Goal: Task Accomplishment & Management: Use online tool/utility

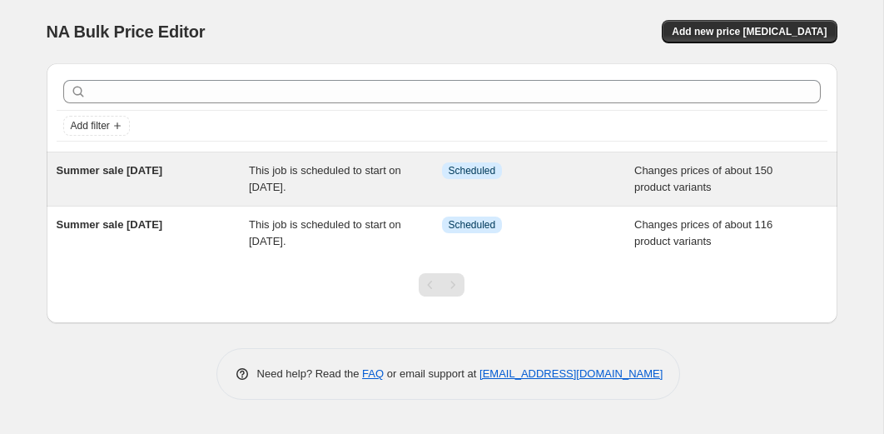
click at [291, 180] on div "This job is scheduled to start on [DATE]." at bounding box center [345, 178] width 193 height 33
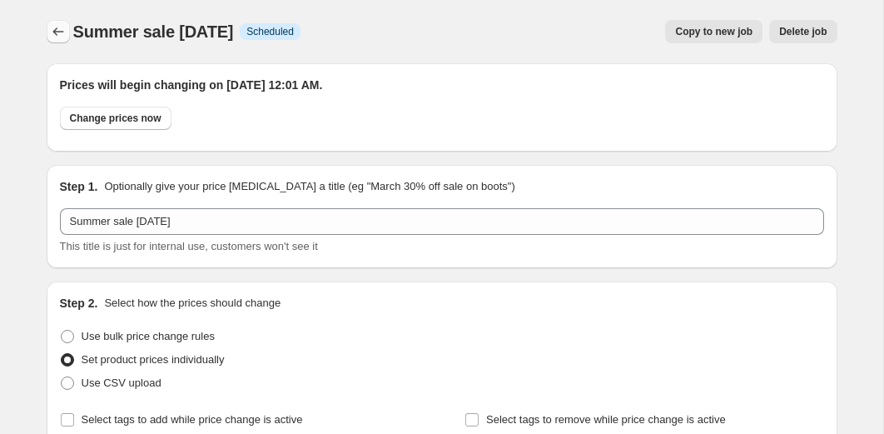
click at [56, 28] on icon "Price change jobs" at bounding box center [58, 31] width 17 height 17
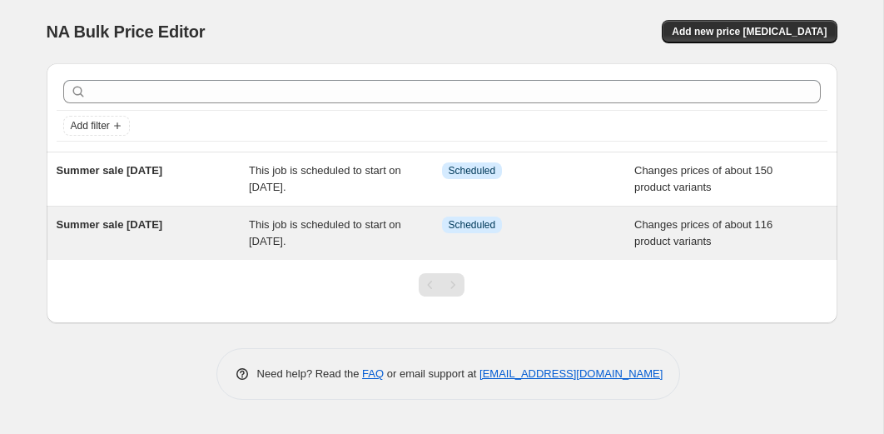
click at [159, 234] on div "Summer sale [DATE]" at bounding box center [153, 232] width 193 height 33
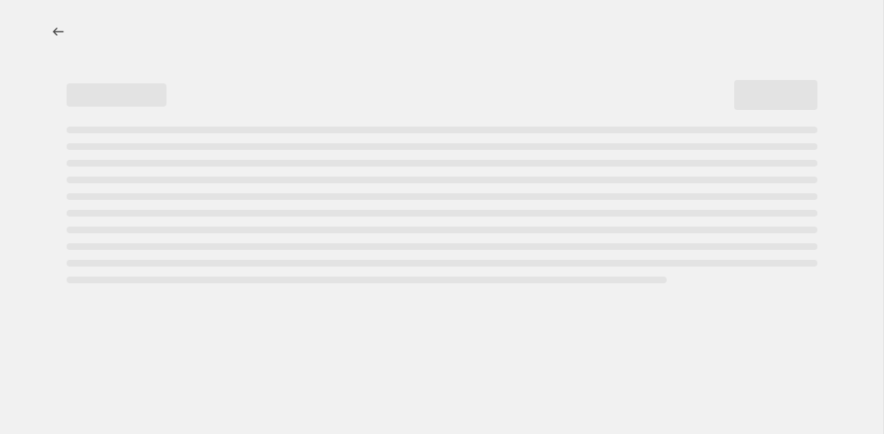
select select "collection"
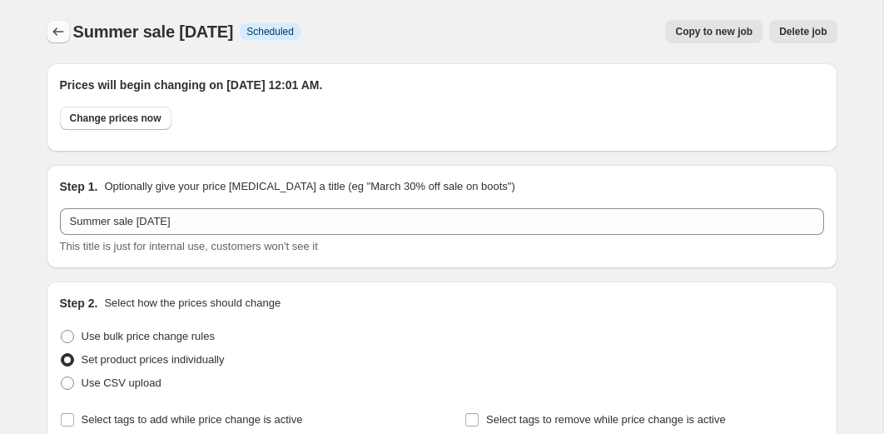
click at [65, 35] on icon "Price change jobs" at bounding box center [58, 31] width 17 height 17
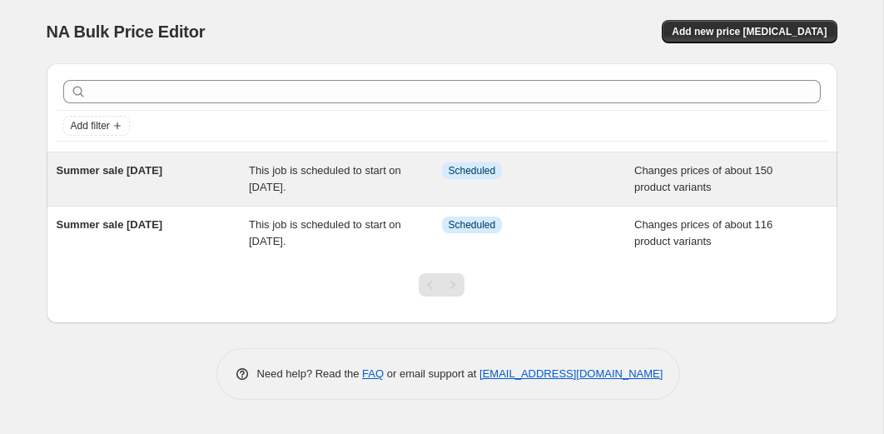
click at [286, 179] on div "This job is scheduled to start on [DATE]." at bounding box center [345, 178] width 193 height 33
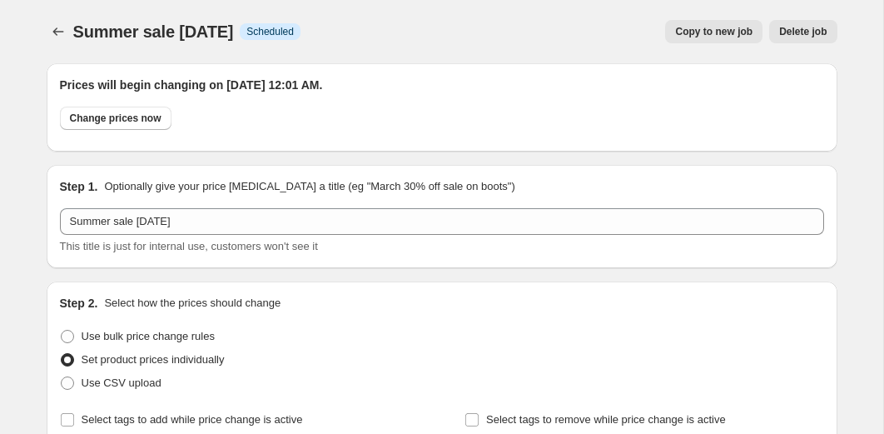
click at [805, 30] on span "Delete job" at bounding box center [802, 31] width 47 height 13
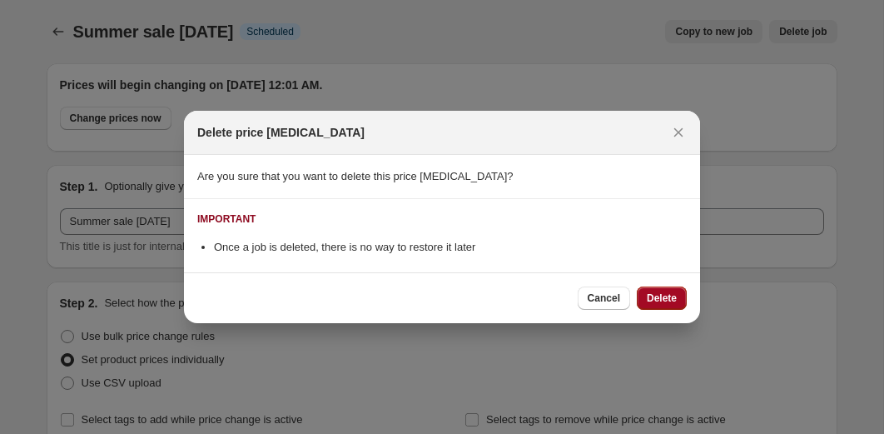
click at [666, 299] on span "Delete" at bounding box center [662, 297] width 30 height 13
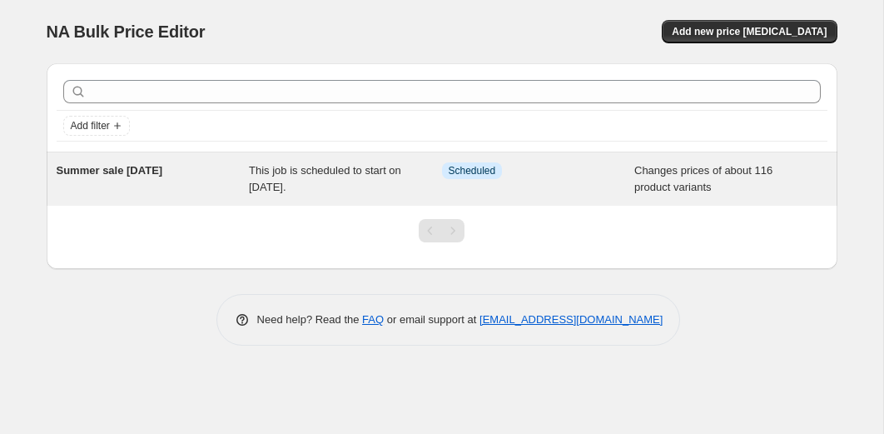
click at [104, 178] on div "Summer sale [DATE]" at bounding box center [153, 178] width 193 height 33
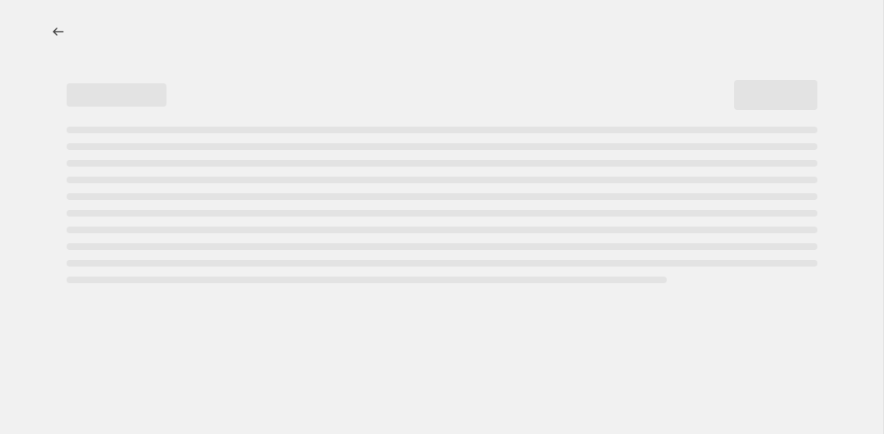
select select "collection"
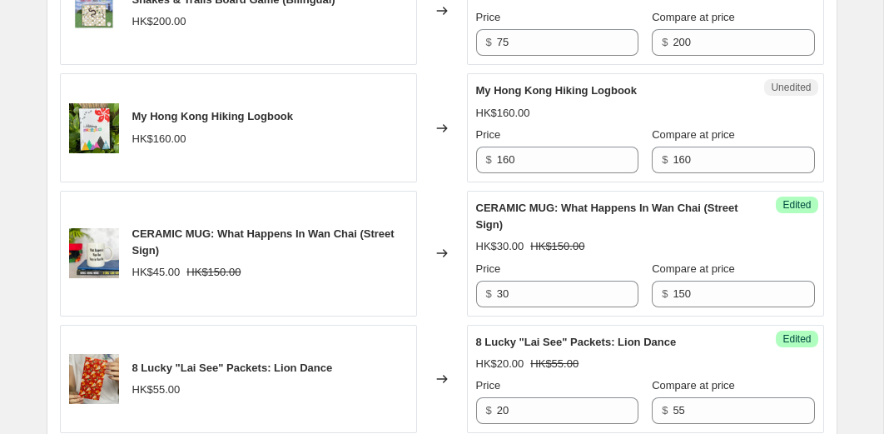
scroll to position [2605, 0]
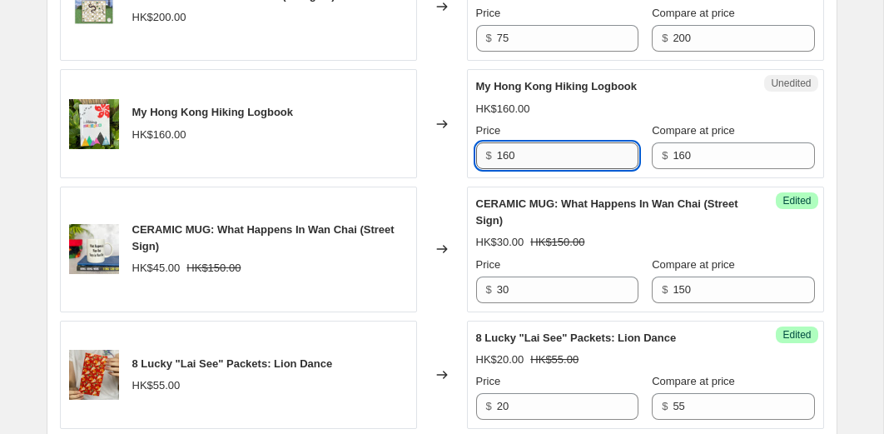
click at [553, 169] on input "160" at bounding box center [568, 155] width 142 height 27
type input "110"
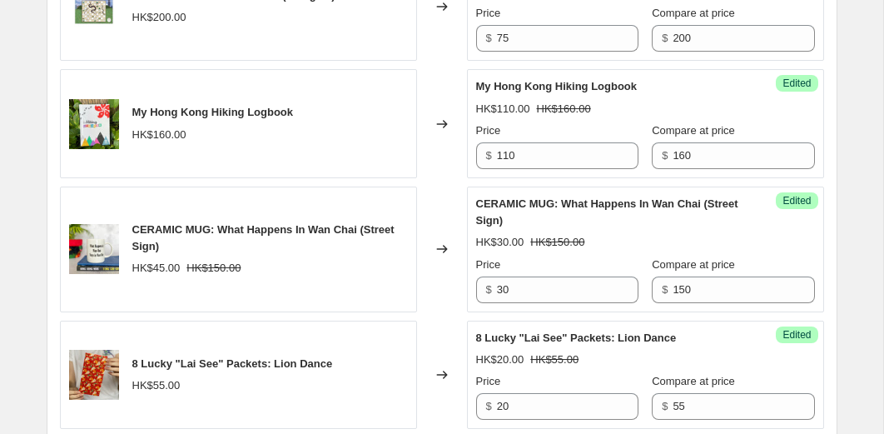
click at [448, 61] on div "Changed to" at bounding box center [442, 6] width 50 height 109
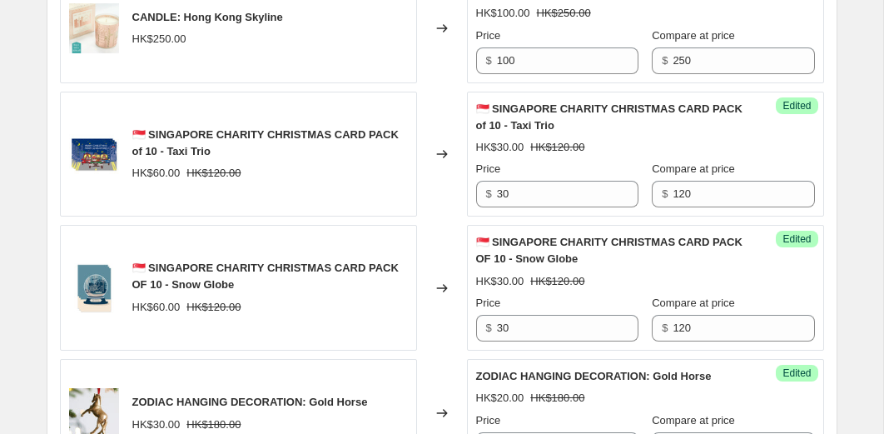
scroll to position [1262, 0]
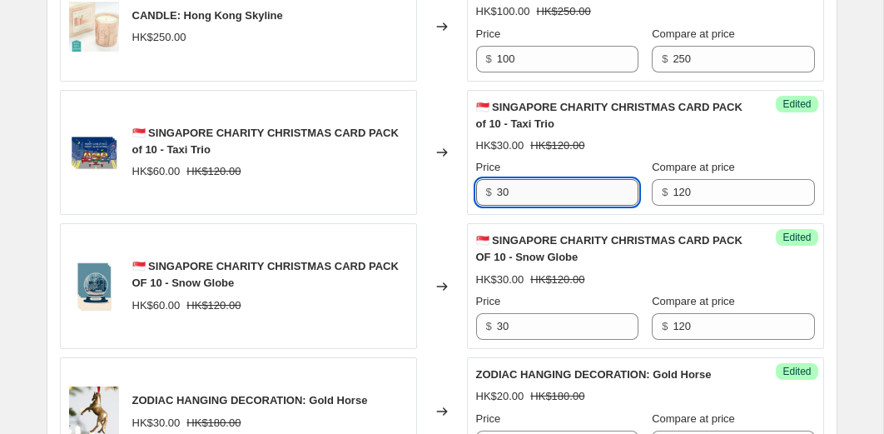
click at [524, 206] on input "30" at bounding box center [568, 192] width 142 height 27
type input "3"
type input "10"
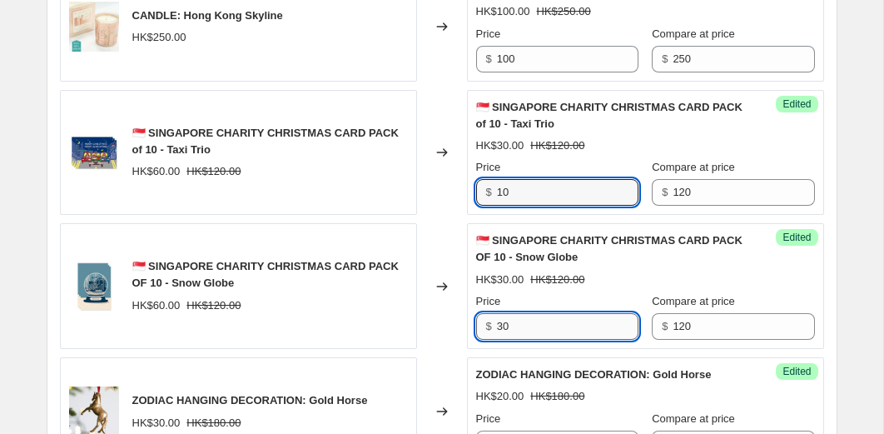
click at [536, 340] on input "30" at bounding box center [568, 326] width 142 height 27
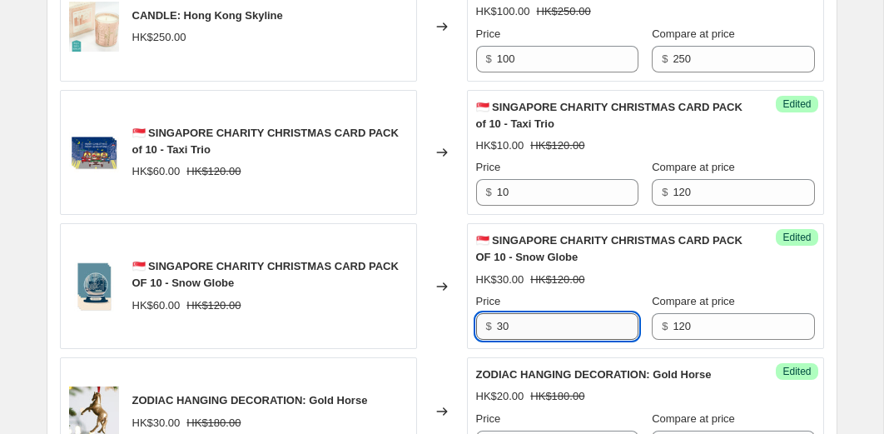
type input "3"
type input "10"
click at [435, 349] on div "Changed to" at bounding box center [442, 286] width 50 height 126
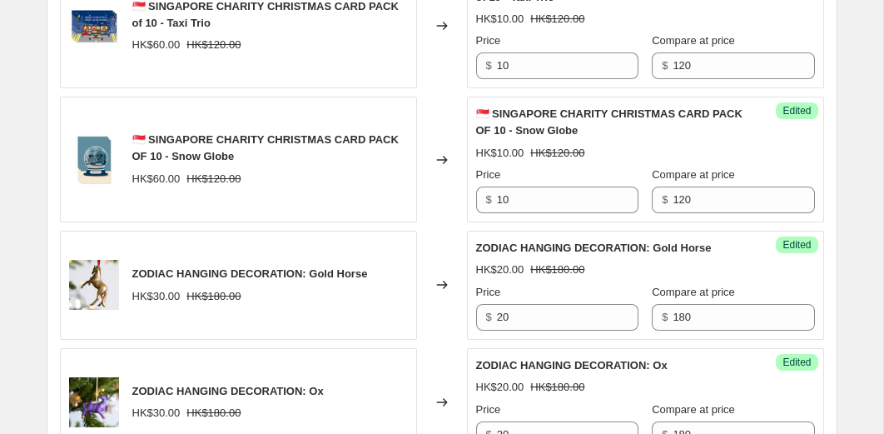
click at [453, 250] on div "Changed to" at bounding box center [442, 285] width 50 height 109
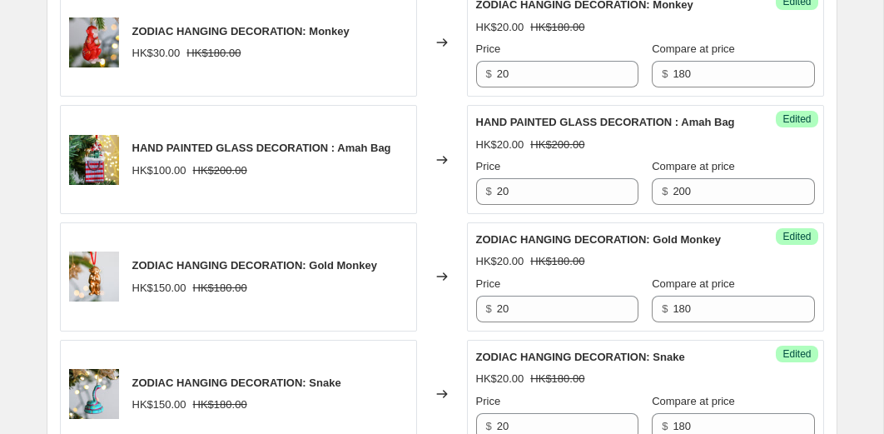
scroll to position [1960, 0]
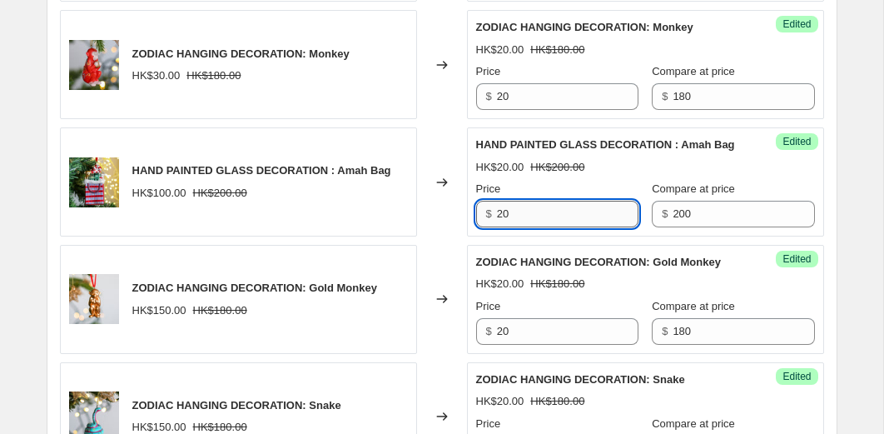
click at [529, 227] on input "20" at bounding box center [568, 214] width 142 height 27
click at [444, 276] on div "BOXED LUXE RANGE NOTECARDS - Mm Goi Sai (Set of 8) HK$120.00 Changed to Success…" at bounding box center [442, 98] width 764 height 2419
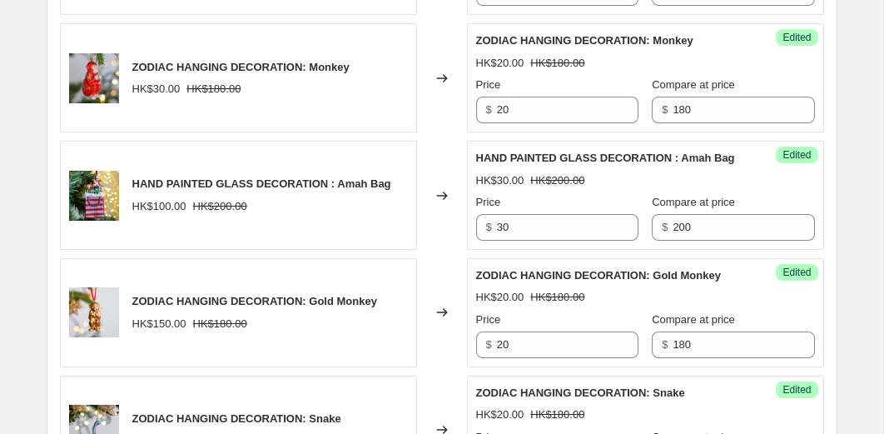
scroll to position [1945, 0]
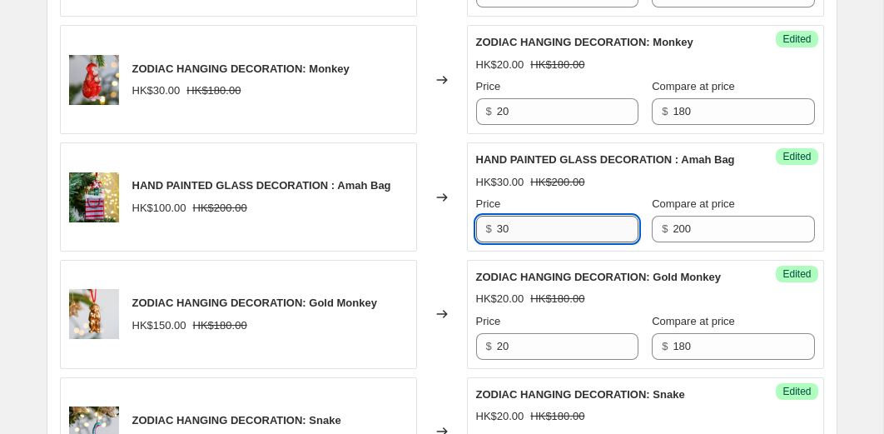
click at [540, 242] on input "30" at bounding box center [568, 229] width 142 height 27
type input "20"
click at [440, 165] on div "Changed to" at bounding box center [442, 196] width 50 height 109
click at [447, 251] on div "Changed to" at bounding box center [442, 196] width 50 height 109
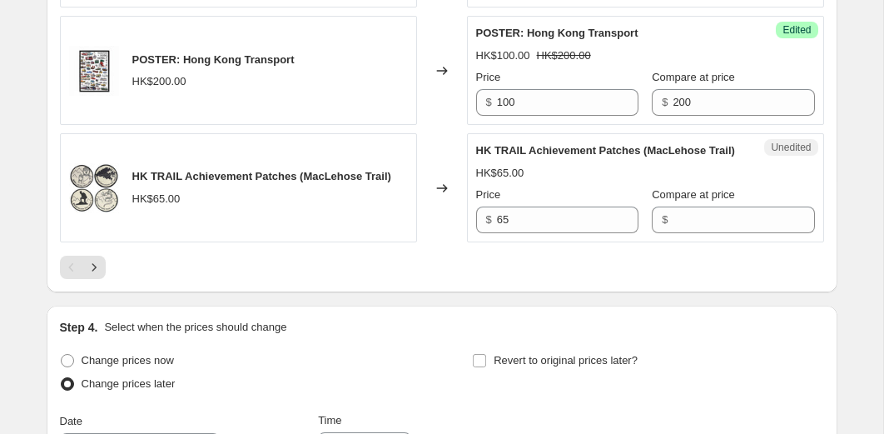
scroll to position [3032, 0]
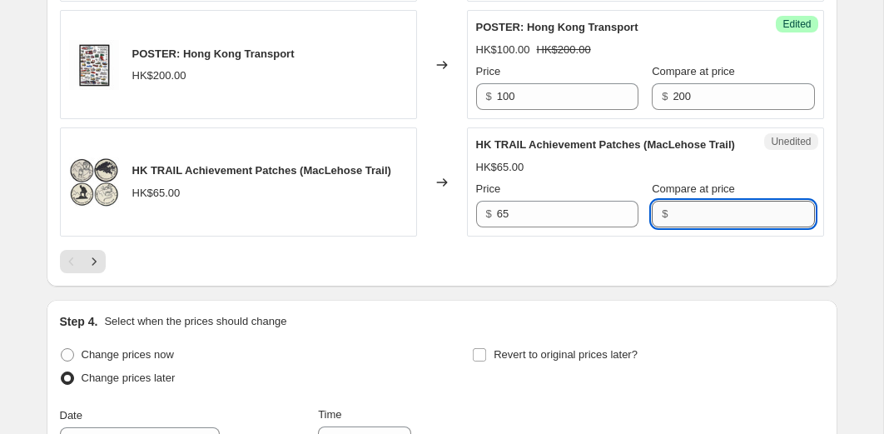
click at [695, 227] on input "Compare at price" at bounding box center [744, 214] width 142 height 27
type input "65"
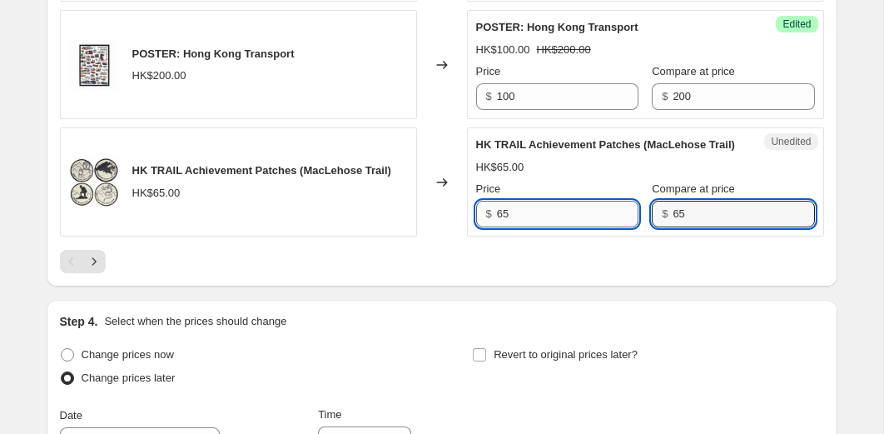
click at [550, 227] on input "65" at bounding box center [568, 214] width 142 height 27
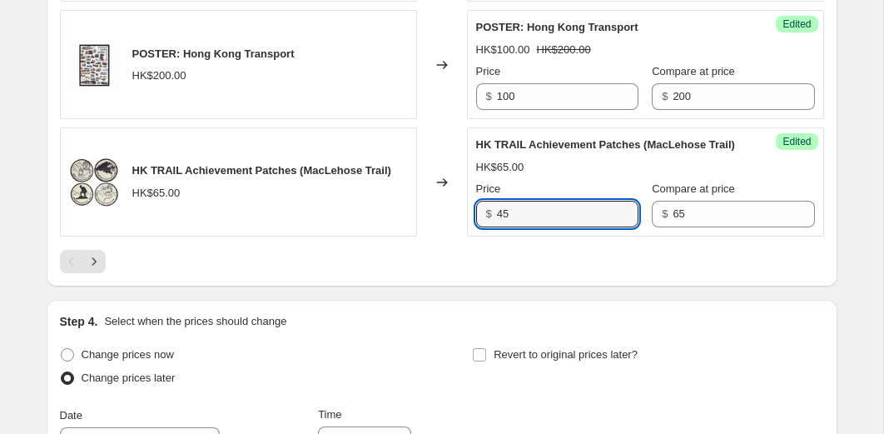
type input "45"
click at [504, 273] on div at bounding box center [442, 261] width 764 height 23
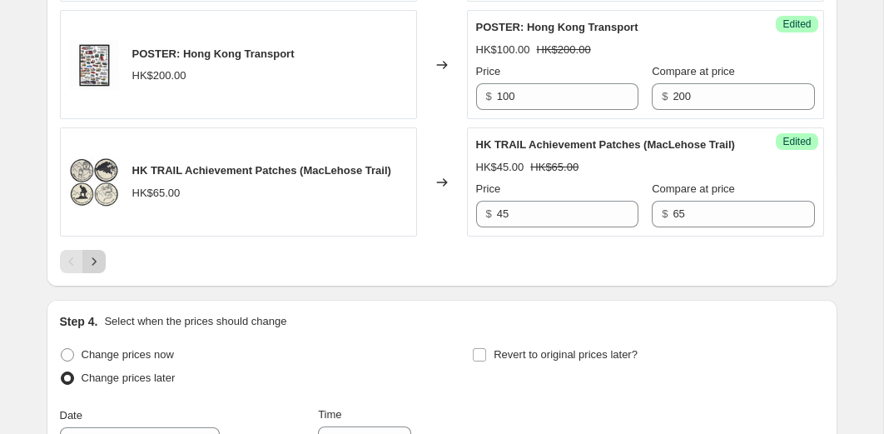
click at [95, 270] on icon "Next" at bounding box center [94, 261] width 17 height 17
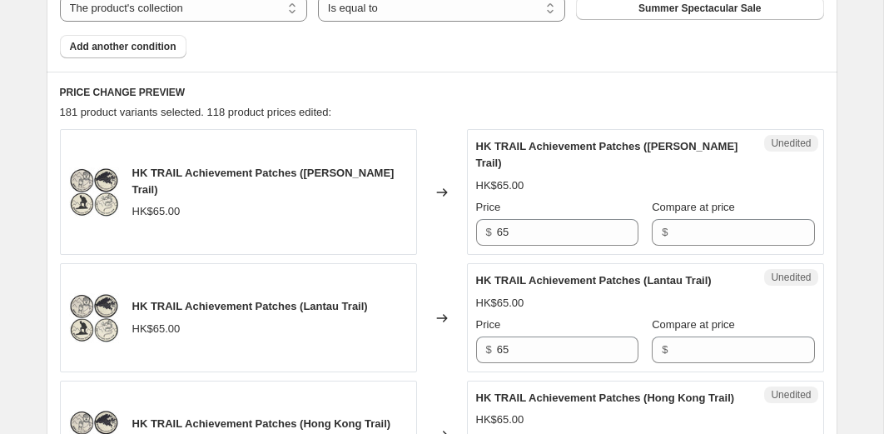
scroll to position [755, 0]
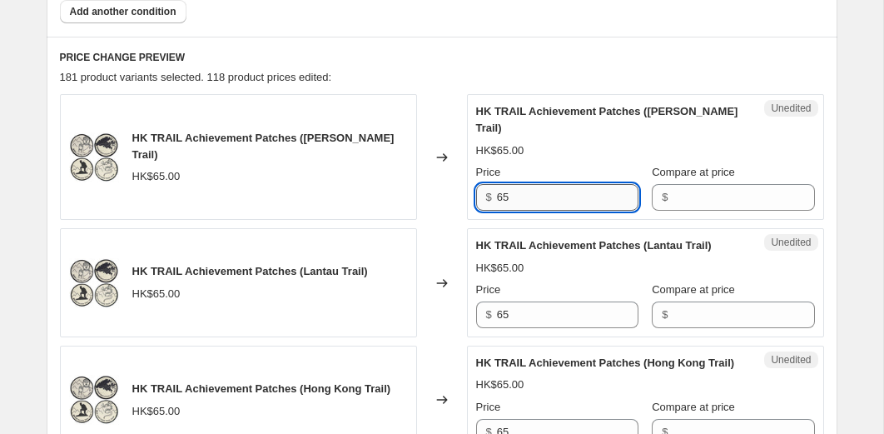
click at [536, 198] on input "65" at bounding box center [568, 197] width 142 height 27
type input "45"
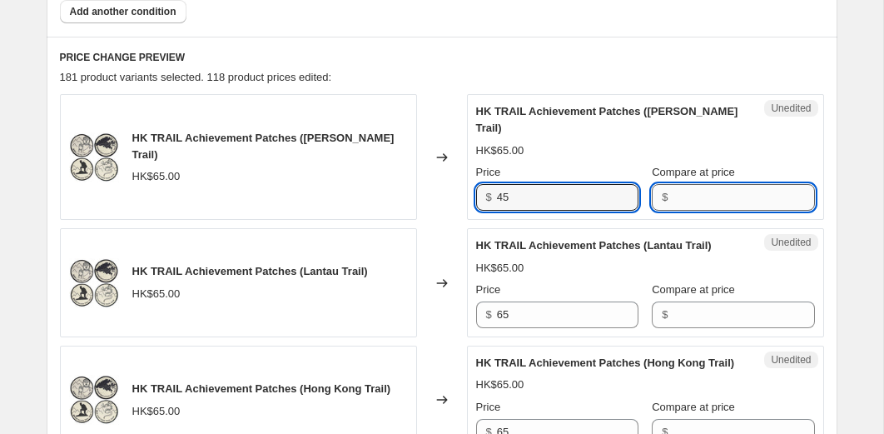
click at [673, 191] on input "Compare at price" at bounding box center [744, 197] width 142 height 27
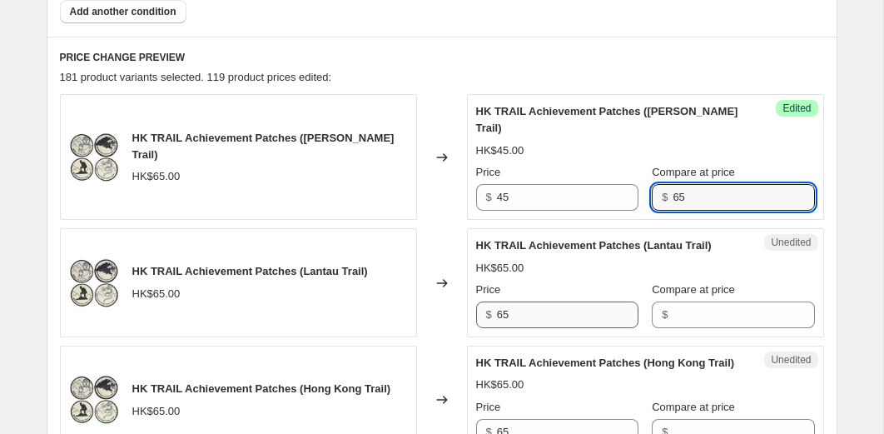
type input "65"
drag, startPoint x: 532, startPoint y: 333, endPoint x: 564, endPoint y: 327, distance: 33.0
click at [532, 328] on input "65" at bounding box center [568, 314] width 142 height 27
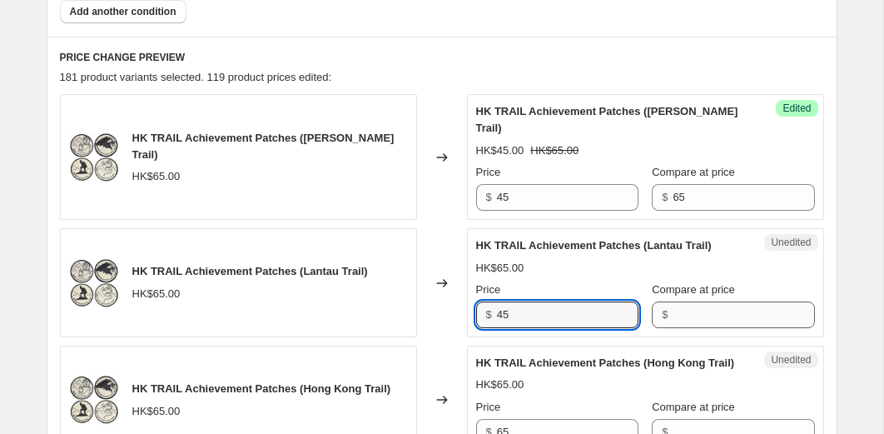
type input "45"
drag, startPoint x: 664, startPoint y: 329, endPoint x: 606, endPoint y: 305, distance: 62.8
click at [673, 328] on input "Compare at price" at bounding box center [744, 314] width 142 height 27
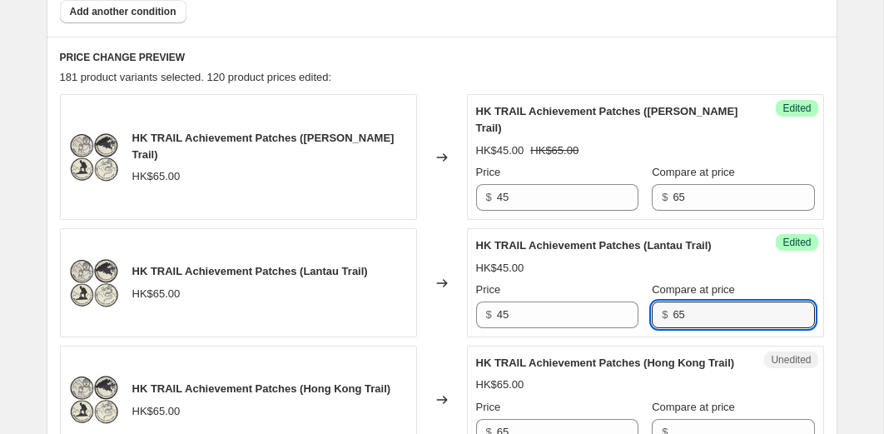
type input "65"
click at [596, 276] on div "HK$45.00" at bounding box center [645, 268] width 339 height 17
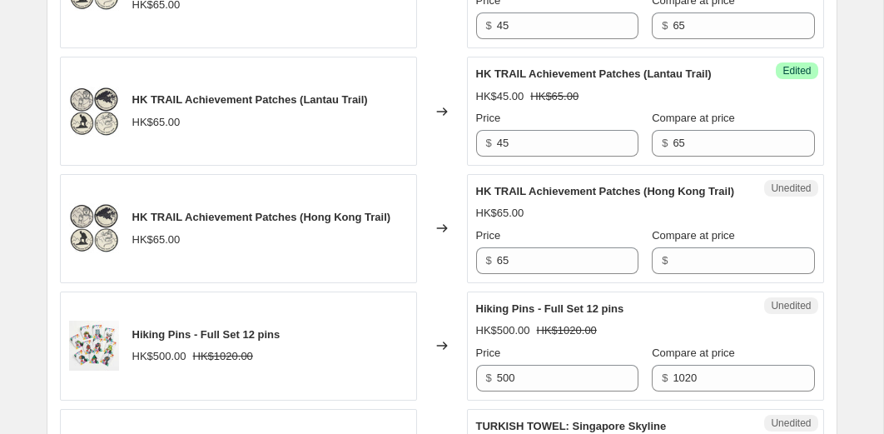
scroll to position [959, 0]
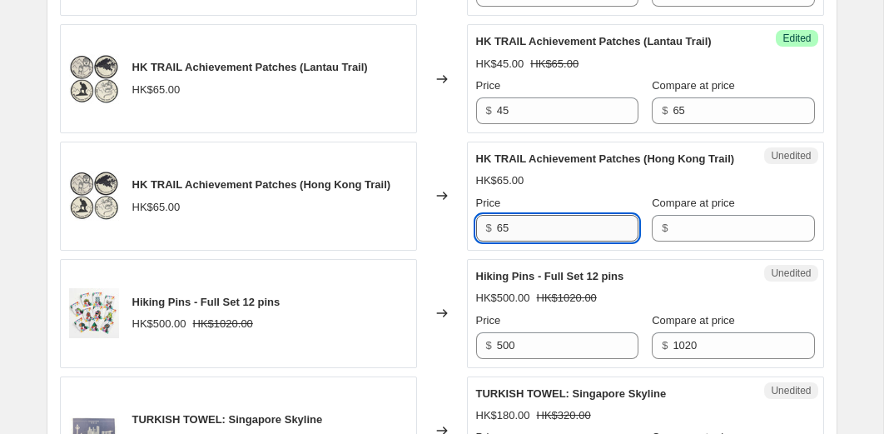
click at [579, 241] on input "65" at bounding box center [568, 228] width 142 height 27
type input "45"
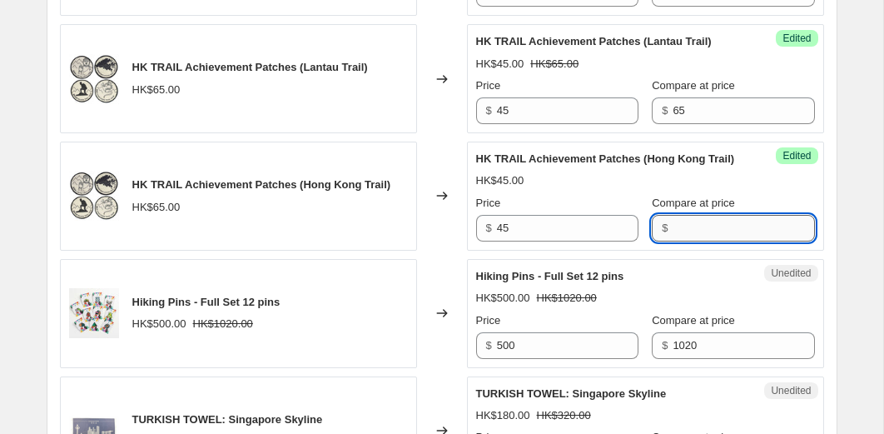
click at [703, 241] on input "Compare at price" at bounding box center [744, 228] width 142 height 27
type input "65"
click at [598, 189] on div "HK$45.00" at bounding box center [645, 180] width 339 height 17
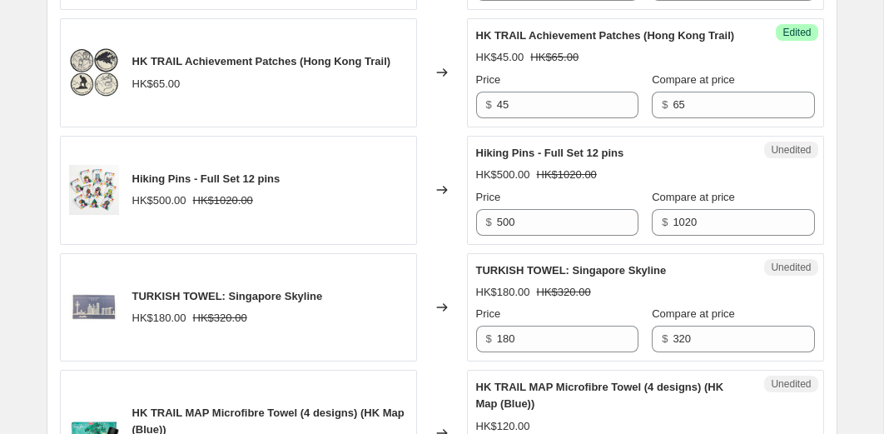
scroll to position [1094, 0]
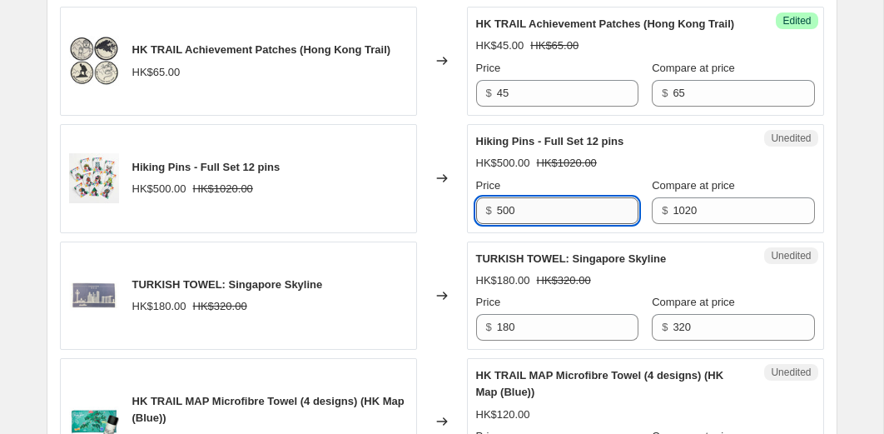
click at [560, 224] on input "500" at bounding box center [568, 210] width 142 height 27
type input "400"
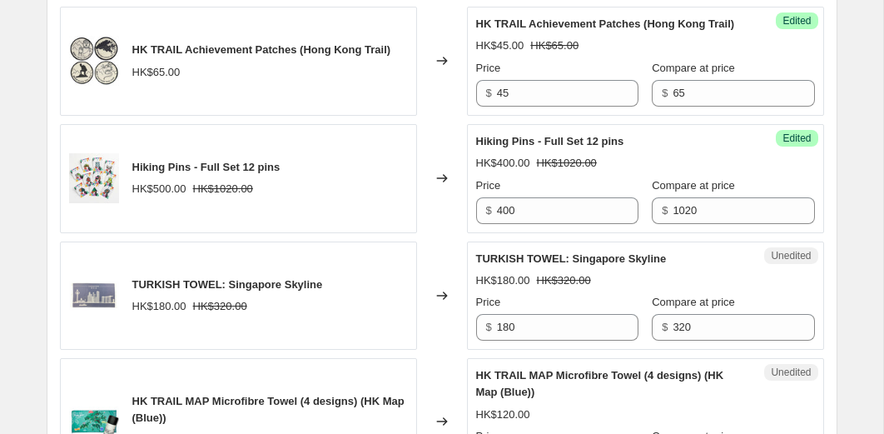
click at [565, 233] on div "Success Edited Hiking Pins - Full Set 12 pins HK$400.00 HK$1020.00 Price $ 400 …" at bounding box center [645, 178] width 357 height 109
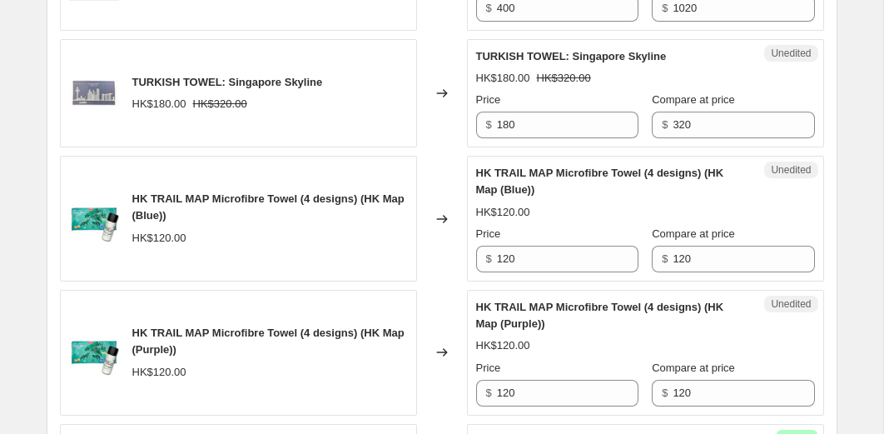
scroll to position [1298, 0]
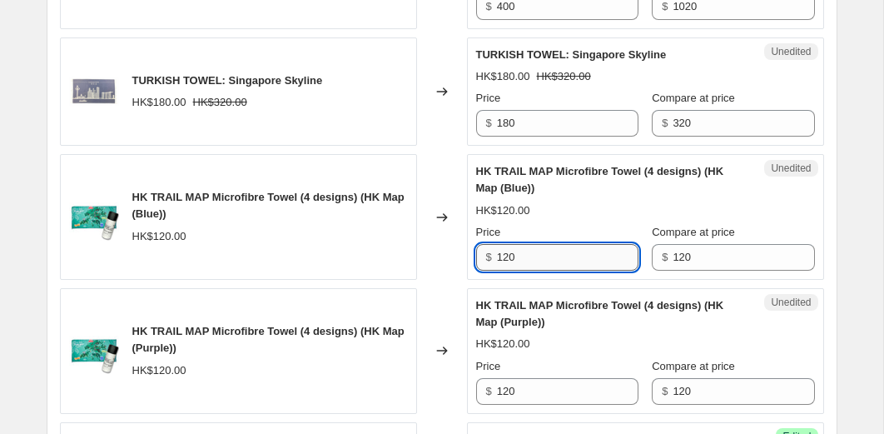
click at [553, 271] on input "120" at bounding box center [568, 257] width 142 height 27
type input "84"
click at [574, 328] on span "HK TRAIL MAP Microfibre Towel (4 designs) (HK Map (Purple))" at bounding box center [600, 313] width 248 height 29
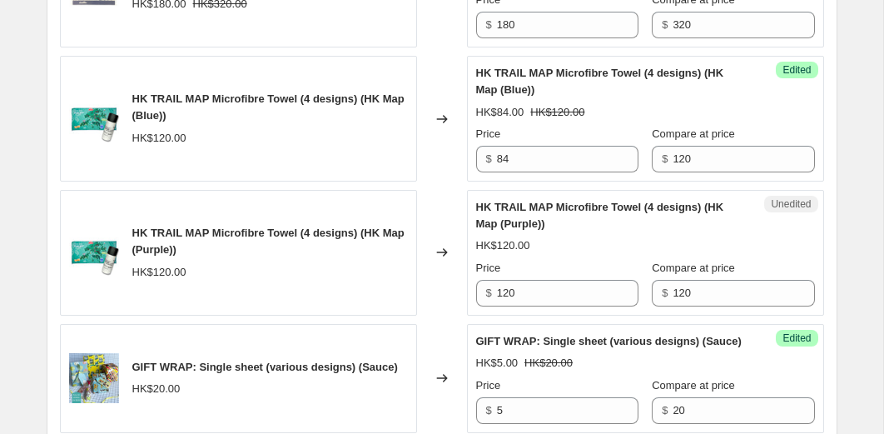
scroll to position [1454, 0]
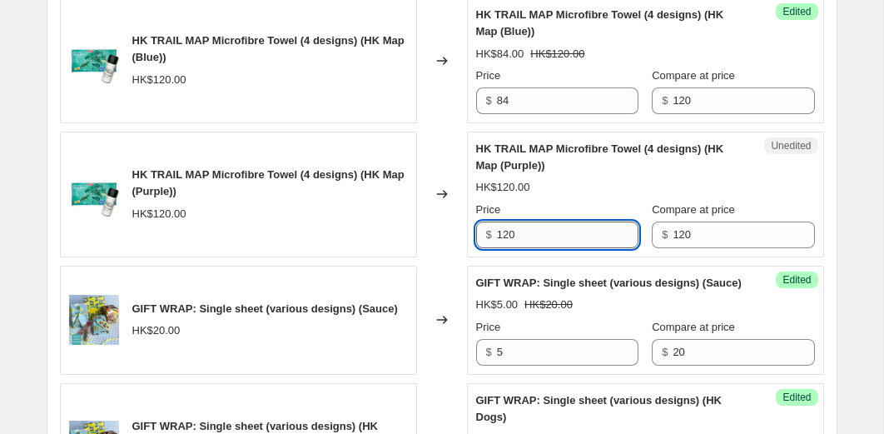
click at [542, 248] on input "120" at bounding box center [568, 234] width 142 height 27
type input "84"
click at [397, 257] on div "HK TRAIL MAP Microfibre Towel (4 designs) (HK Map (Purple)) HK$120.00" at bounding box center [238, 195] width 357 height 126
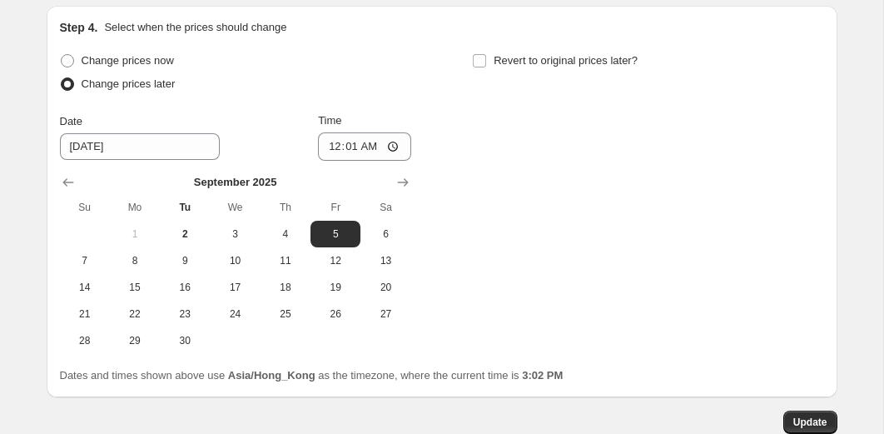
scroll to position [3275, 0]
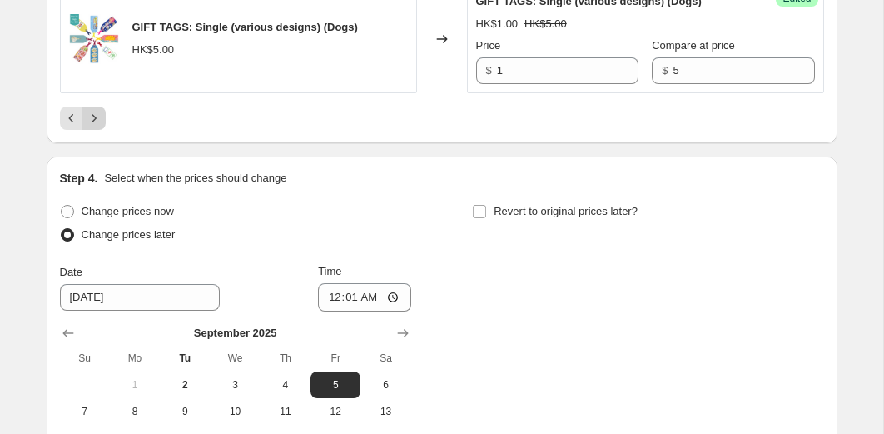
click at [97, 127] on icon "Next" at bounding box center [94, 118] width 17 height 17
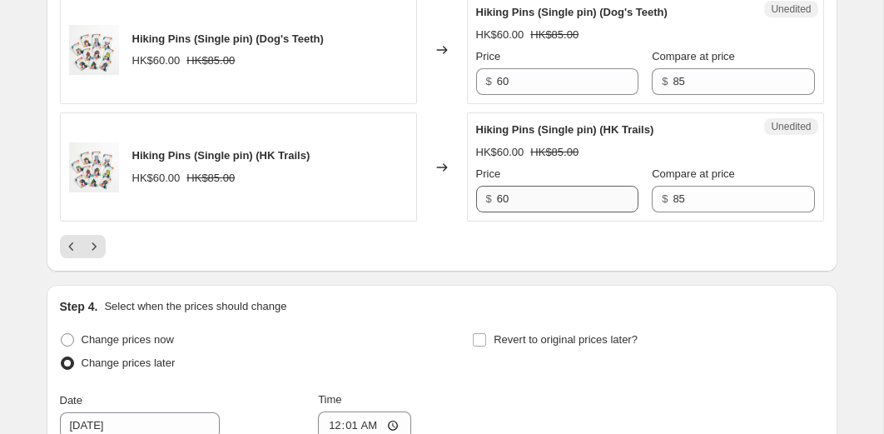
scroll to position [2995, 0]
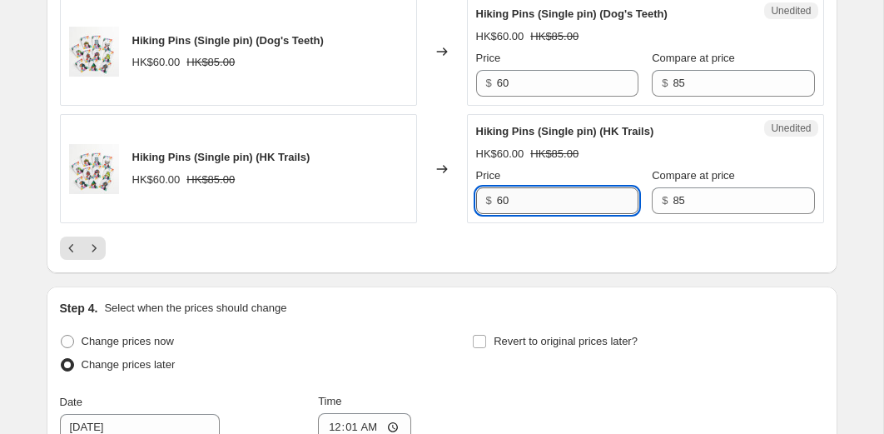
click at [520, 214] on input "60" at bounding box center [568, 200] width 142 height 27
type input "50"
click at [529, 97] on input "60" at bounding box center [568, 83] width 142 height 27
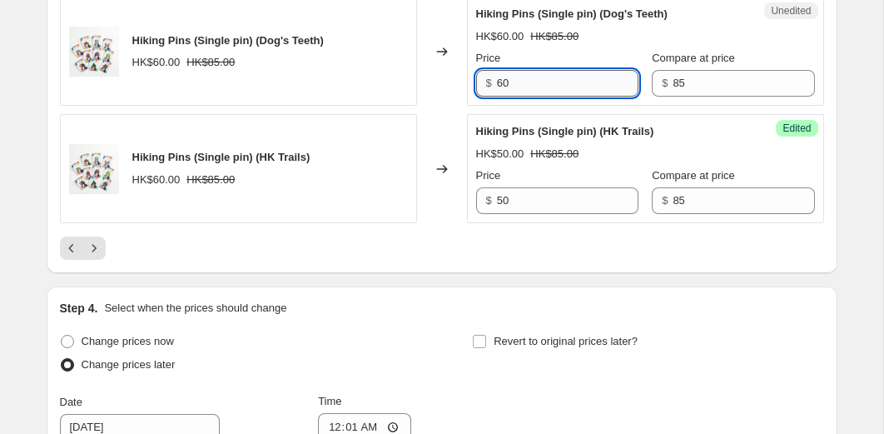
click at [529, 97] on input "60" at bounding box center [568, 83] width 142 height 27
type input "50"
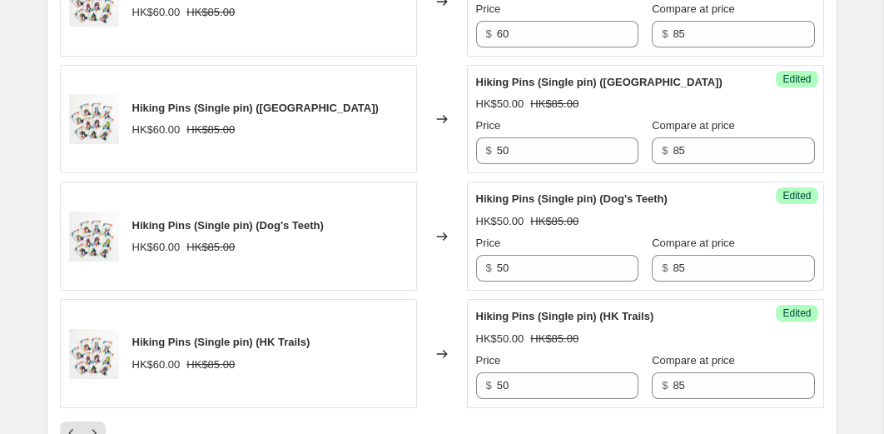
scroll to position [2798, 0]
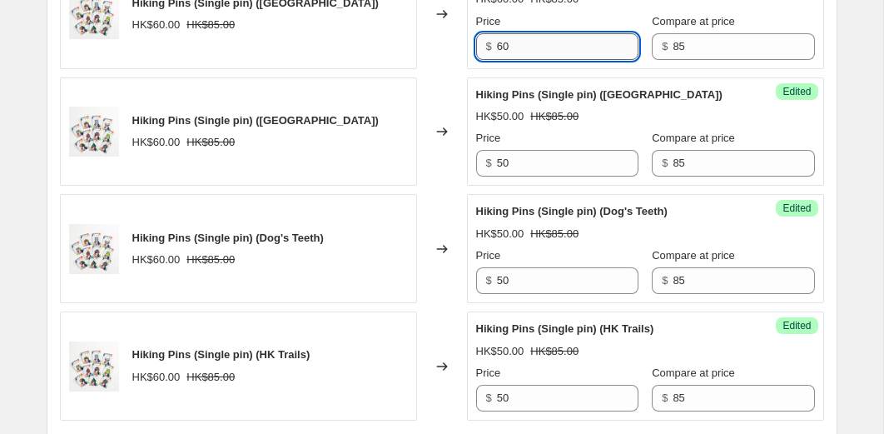
click at [520, 60] on input "60" at bounding box center [568, 46] width 142 height 27
type input "50"
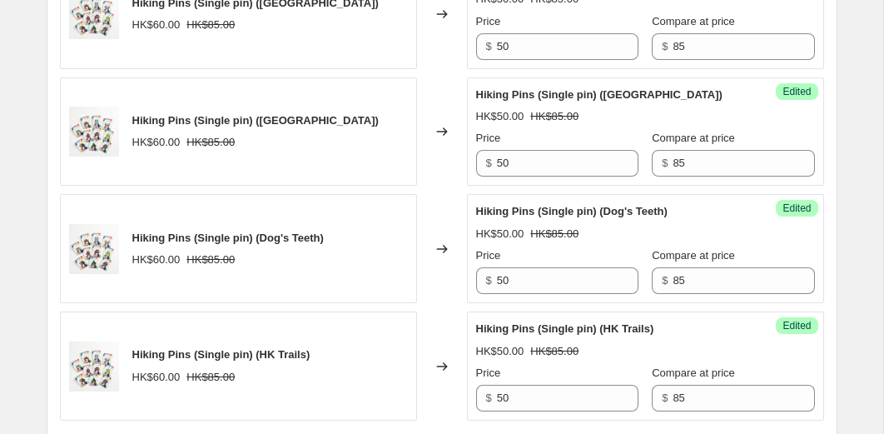
type input "50"
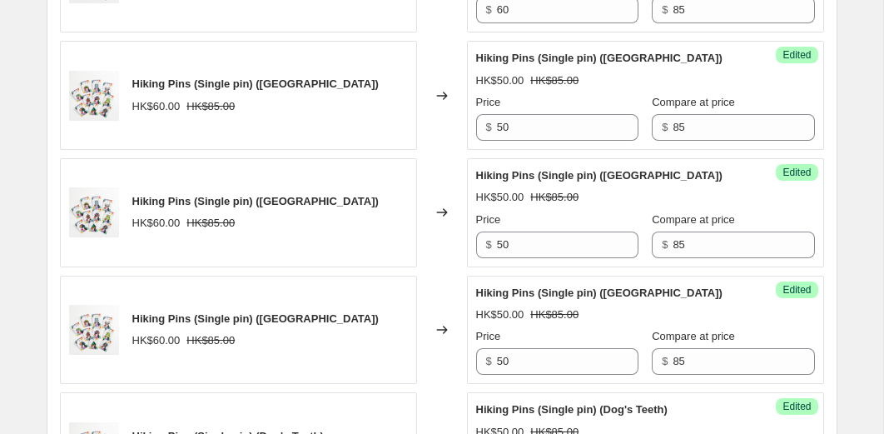
scroll to position [2577, 0]
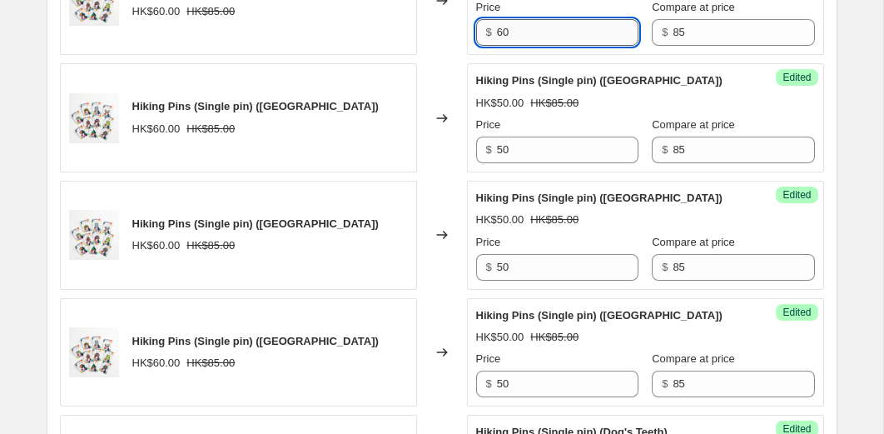
click at [517, 46] on input "60" at bounding box center [568, 32] width 142 height 27
type input "50"
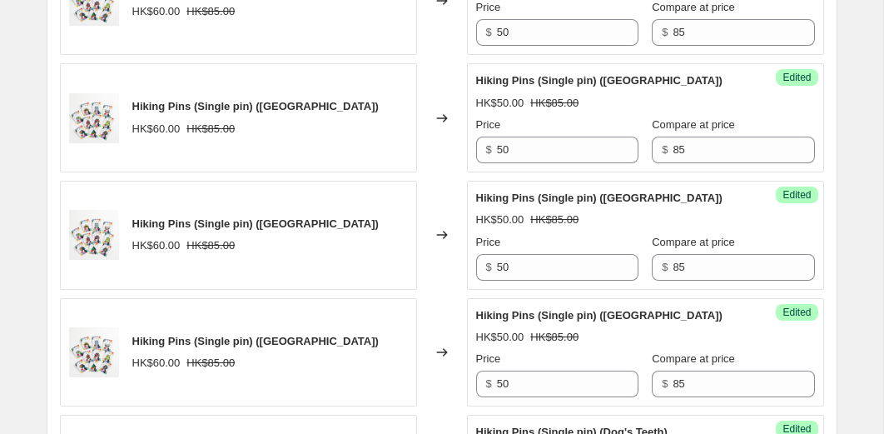
type input "50"
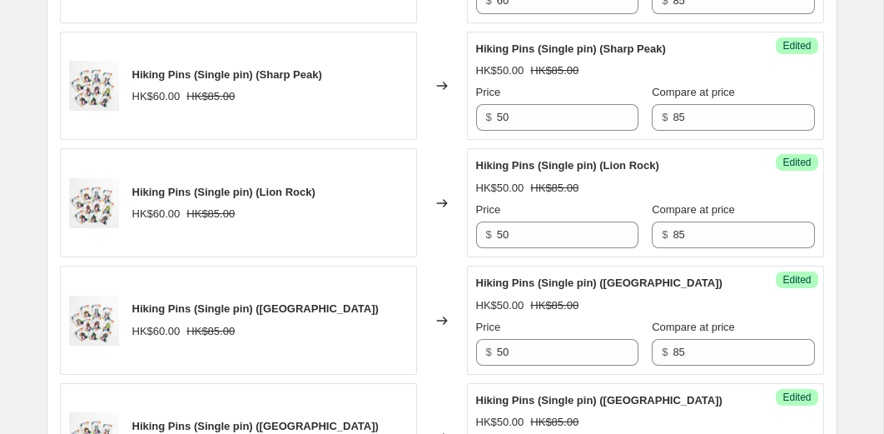
scroll to position [2363, 0]
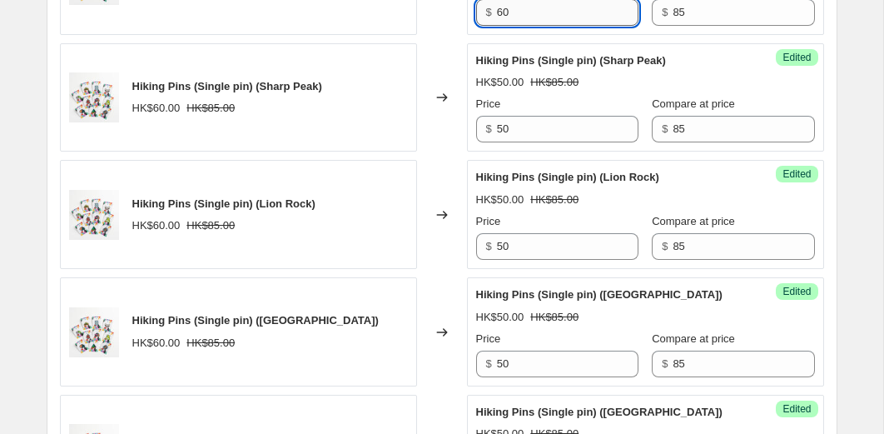
click at [518, 26] on input "60" at bounding box center [568, 12] width 142 height 27
type input "50"
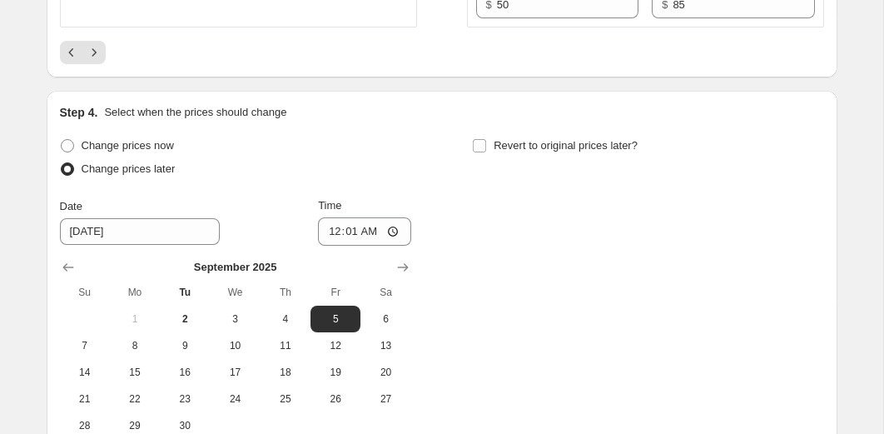
scroll to position [3220, 0]
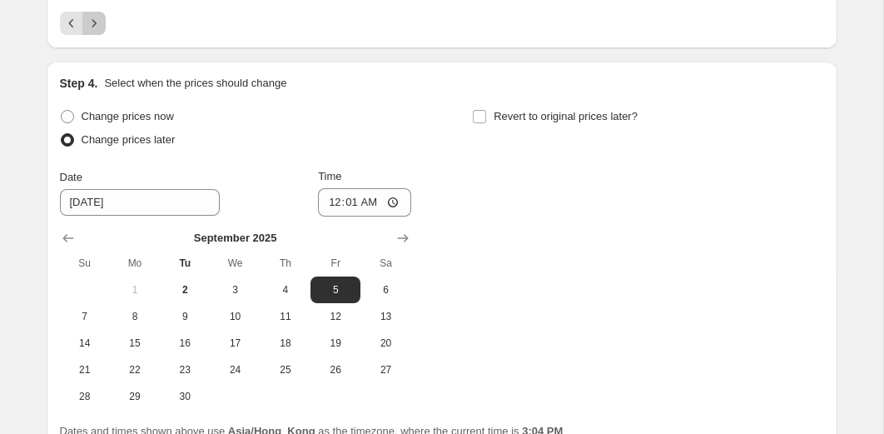
click at [101, 32] on icon "Next" at bounding box center [94, 23] width 17 height 17
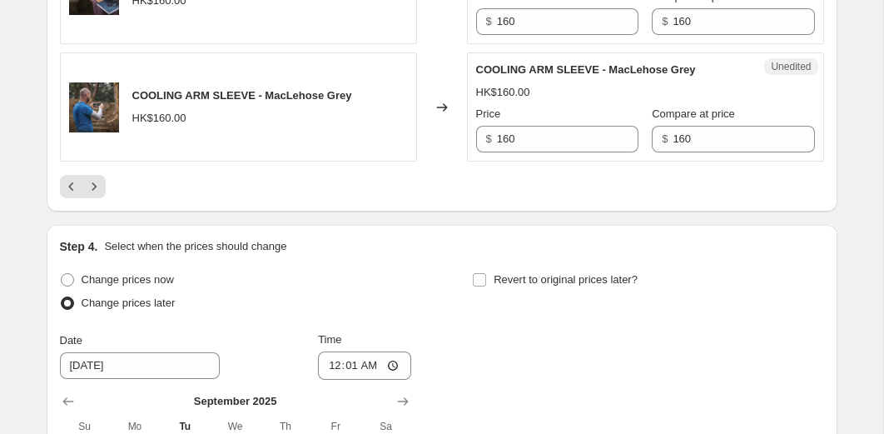
scroll to position [3163, 0]
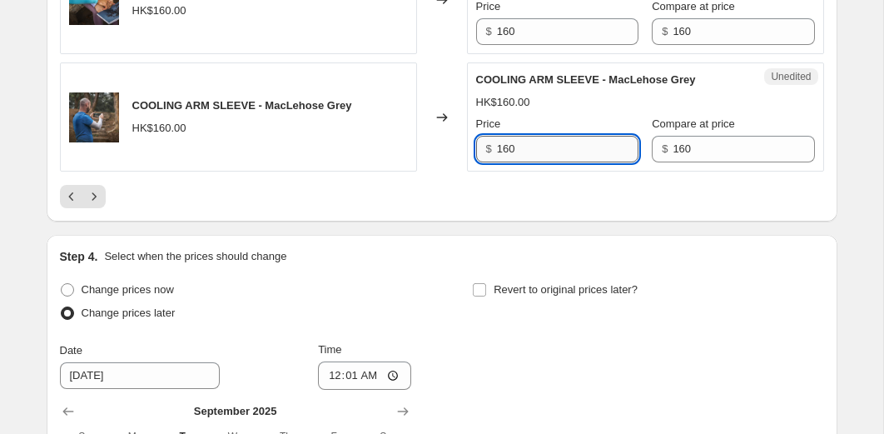
click at [585, 162] on input "160" at bounding box center [568, 149] width 142 height 27
type input "110"
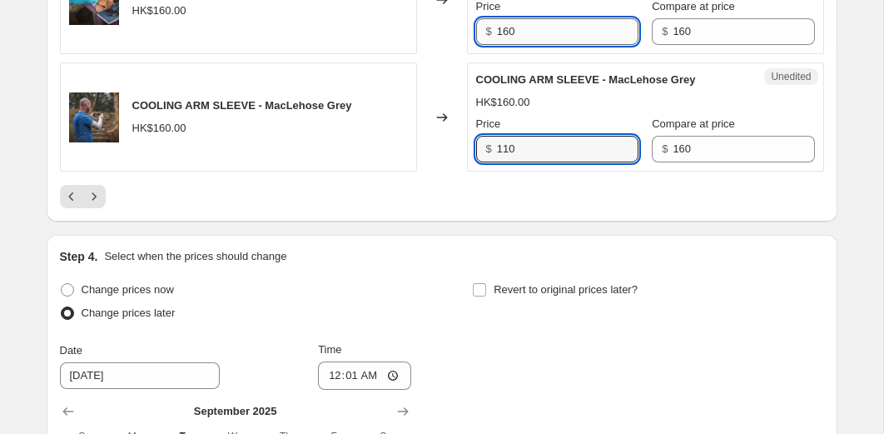
click at [572, 45] on input "160" at bounding box center [568, 31] width 142 height 27
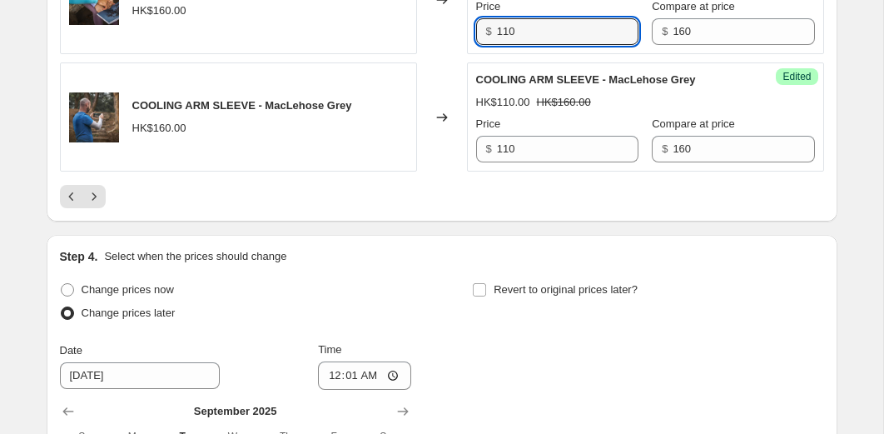
type input "110"
click at [555, 208] on div at bounding box center [442, 196] width 764 height 23
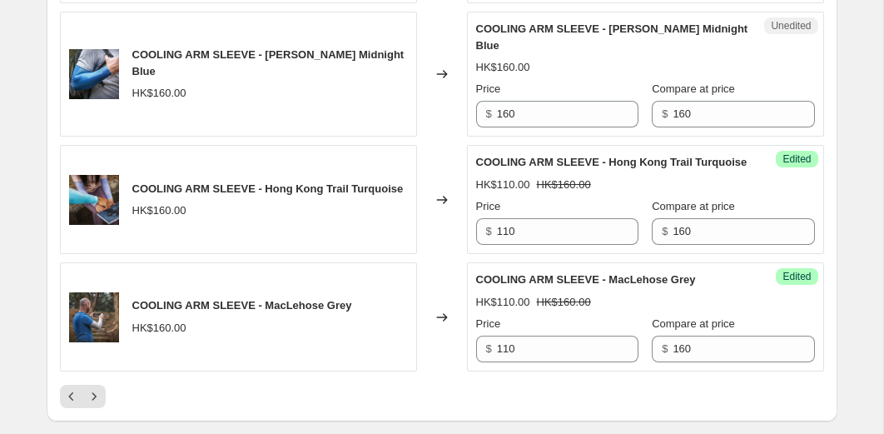
scroll to position [2937, 0]
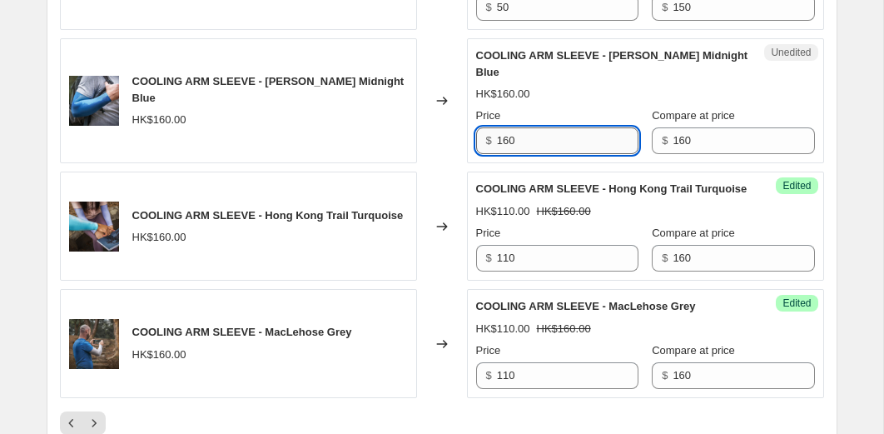
click at [548, 138] on input "160" at bounding box center [568, 140] width 142 height 27
type input "110"
click at [534, 88] on div "HK$160.00" at bounding box center [645, 94] width 339 height 17
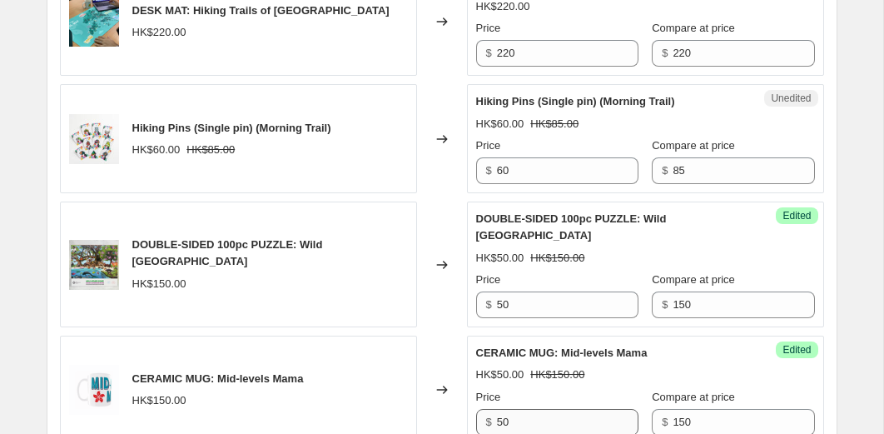
scroll to position [2520, 0]
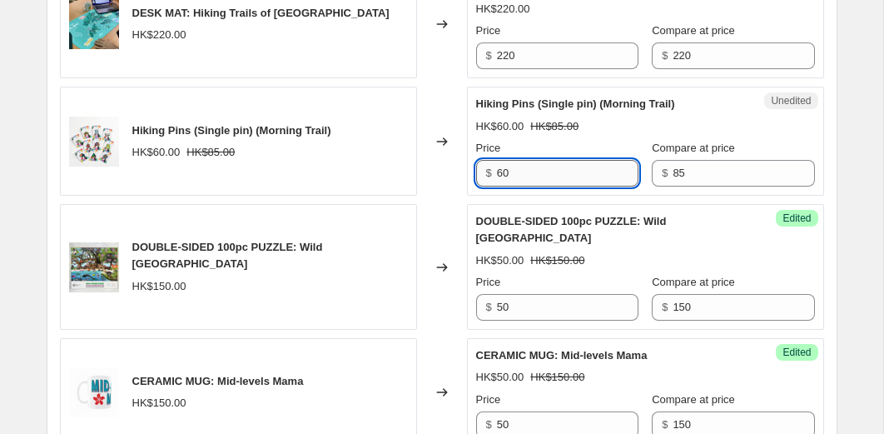
click at [524, 175] on input "60" at bounding box center [568, 173] width 142 height 27
type input "50"
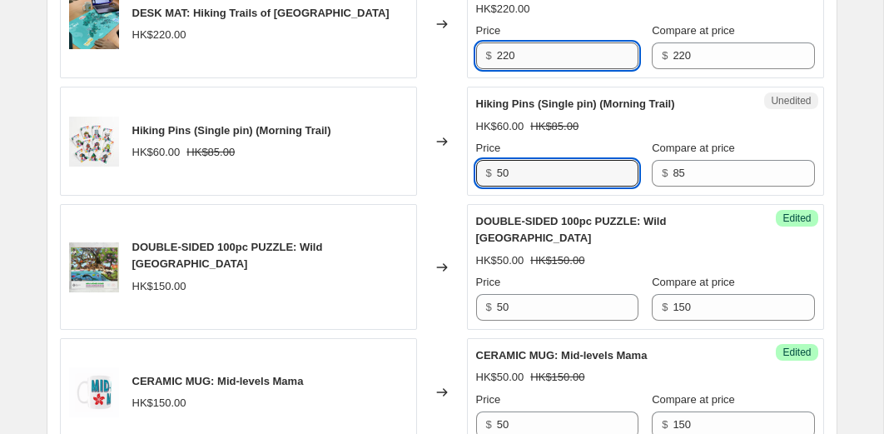
click at [537, 57] on input "220" at bounding box center [568, 55] width 142 height 27
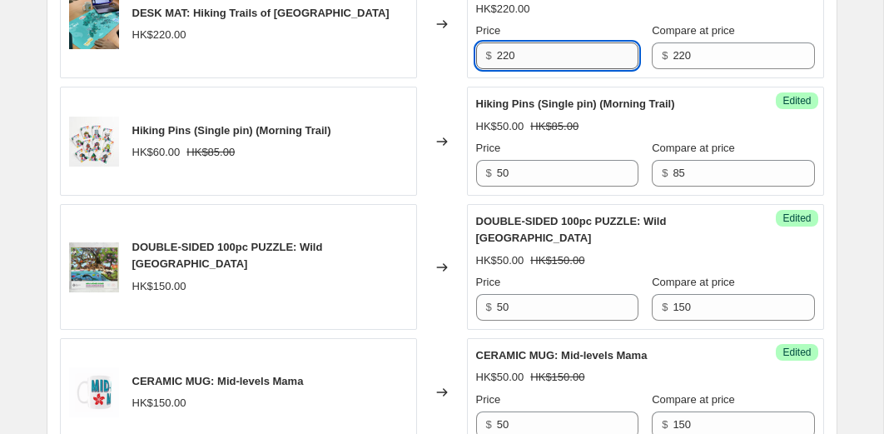
click at [537, 57] on input "220" at bounding box center [568, 55] width 142 height 27
type input "150"
drag, startPoint x: 440, startPoint y: 109, endPoint x: 409, endPoint y: 211, distance: 107.2
click at [440, 109] on div "Changed to" at bounding box center [442, 141] width 50 height 109
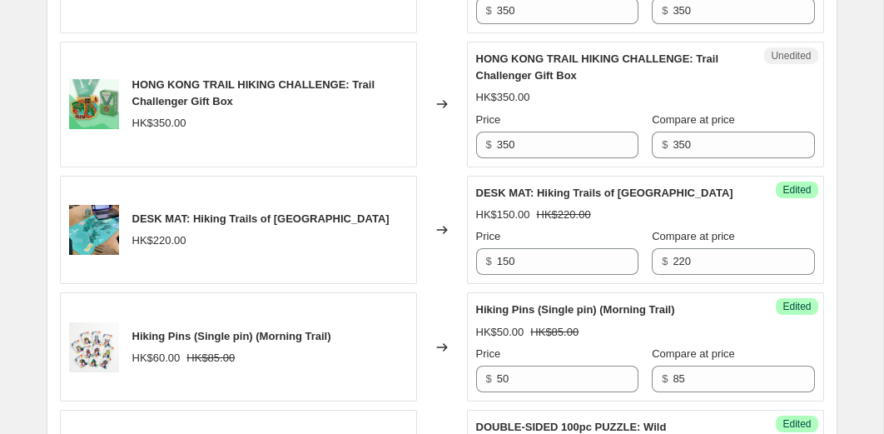
scroll to position [2260, 0]
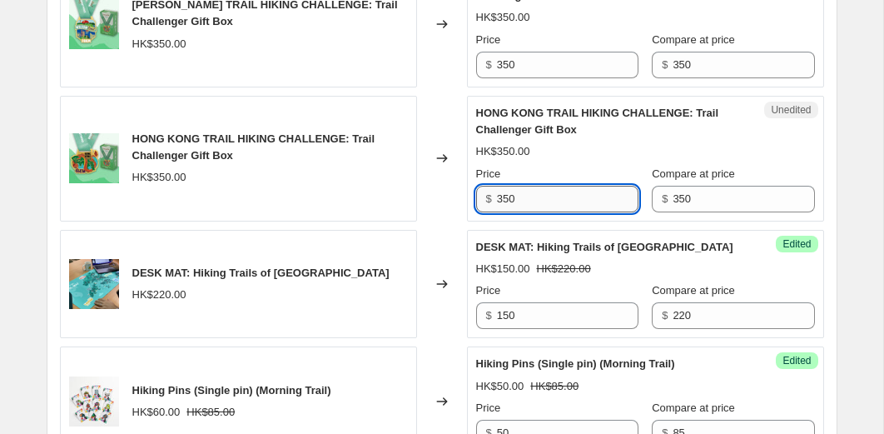
click at [547, 197] on input "350" at bounding box center [568, 199] width 142 height 27
click at [561, 196] on input "350" at bounding box center [568, 199] width 142 height 27
click at [531, 199] on input "350245" at bounding box center [568, 199] width 142 height 27
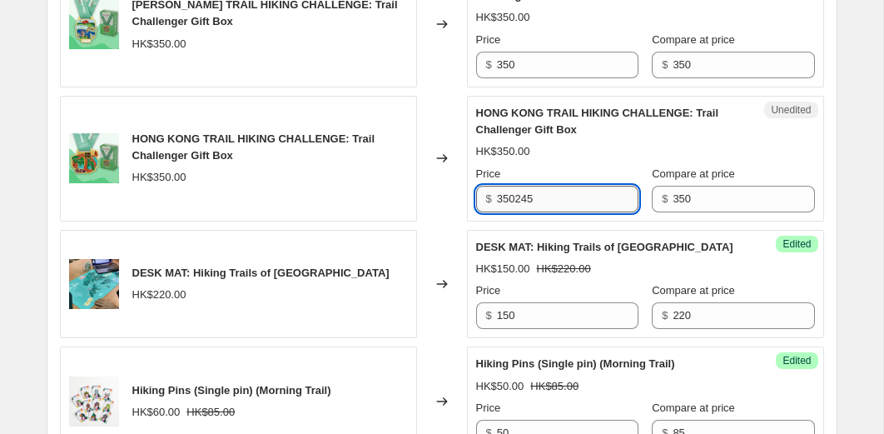
click at [531, 199] on input "350245" at bounding box center [568, 199] width 142 height 27
type input "245"
click at [539, 72] on input "350" at bounding box center [568, 65] width 142 height 27
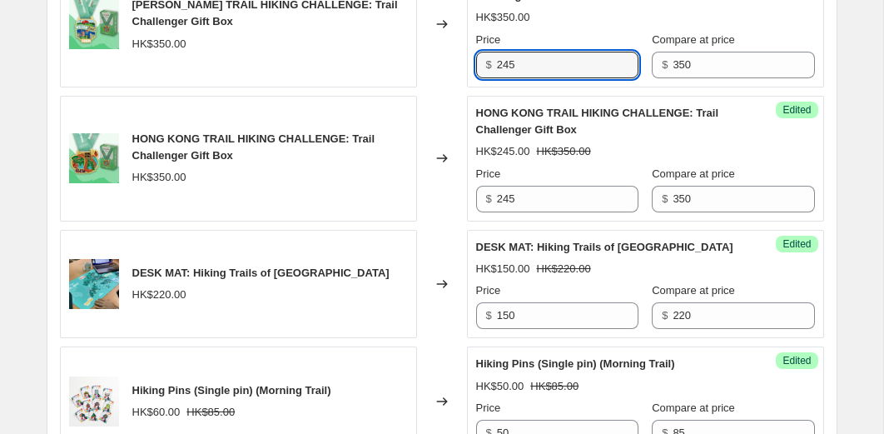
type input "245"
click at [430, 69] on div "Changed to" at bounding box center [442, 25] width 50 height 126
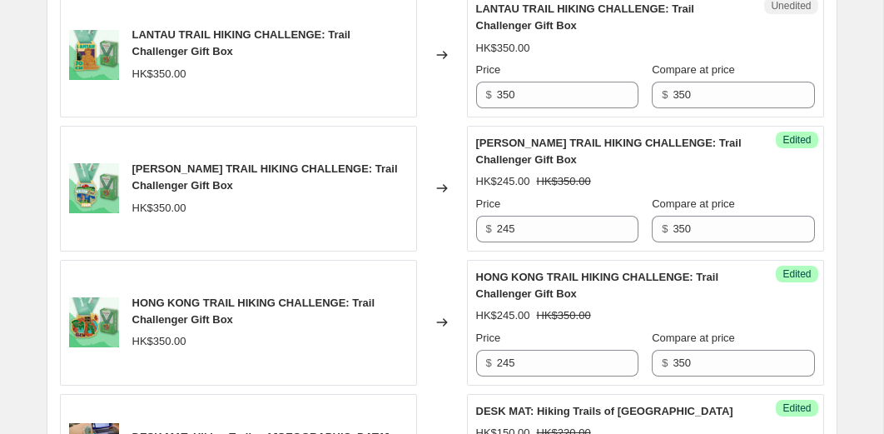
scroll to position [2065, 0]
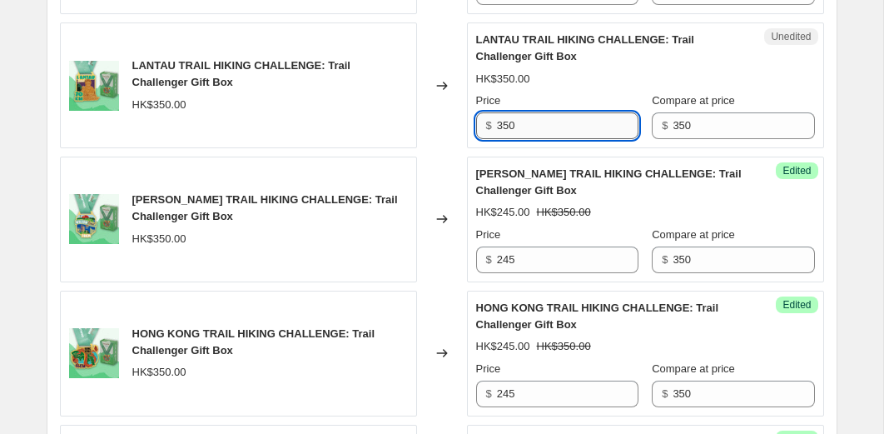
click at [523, 121] on input "350" at bounding box center [568, 125] width 142 height 27
type input "245"
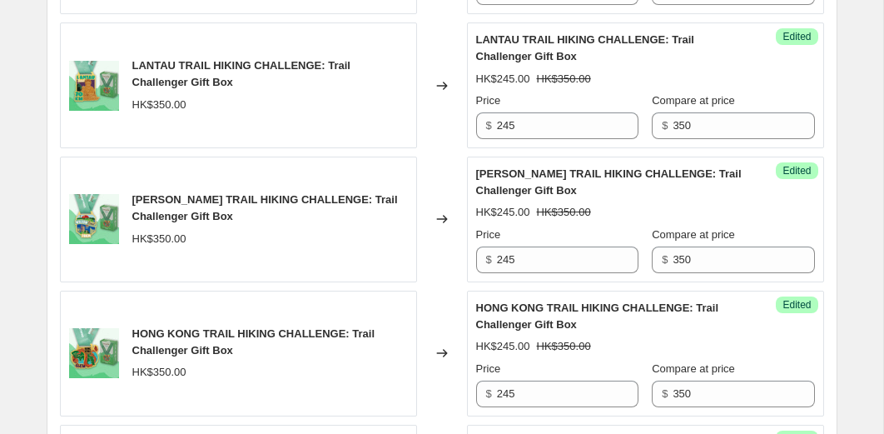
click at [448, 139] on div "Changed to" at bounding box center [442, 85] width 50 height 126
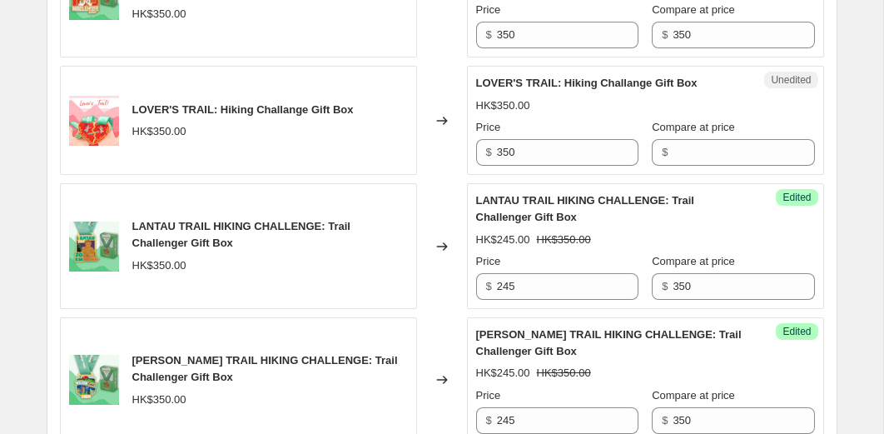
scroll to position [1874, 0]
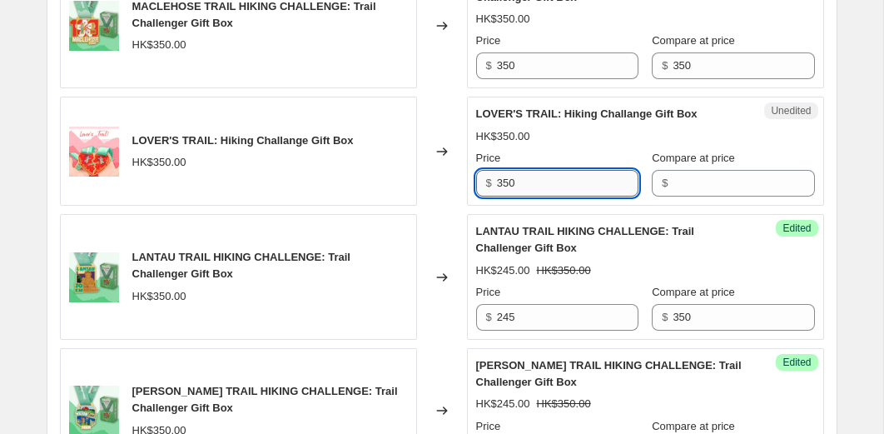
click at [507, 180] on input "350" at bounding box center [568, 183] width 142 height 27
type input "245"
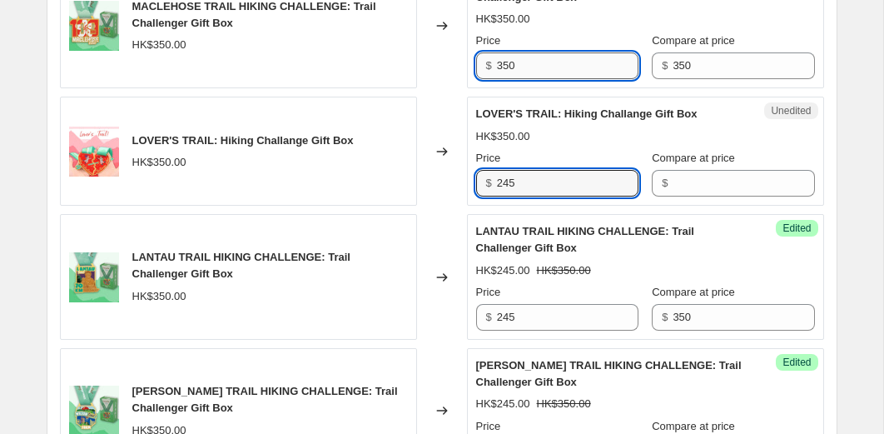
click at [514, 72] on input "350" at bounding box center [568, 65] width 142 height 27
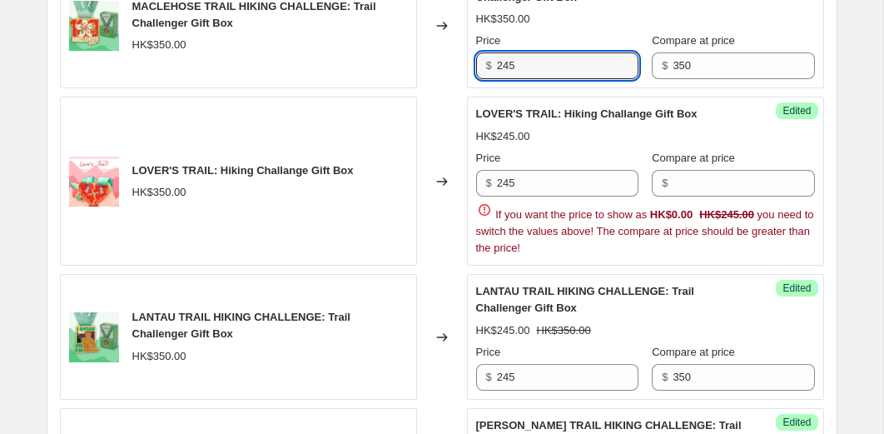
type input "245"
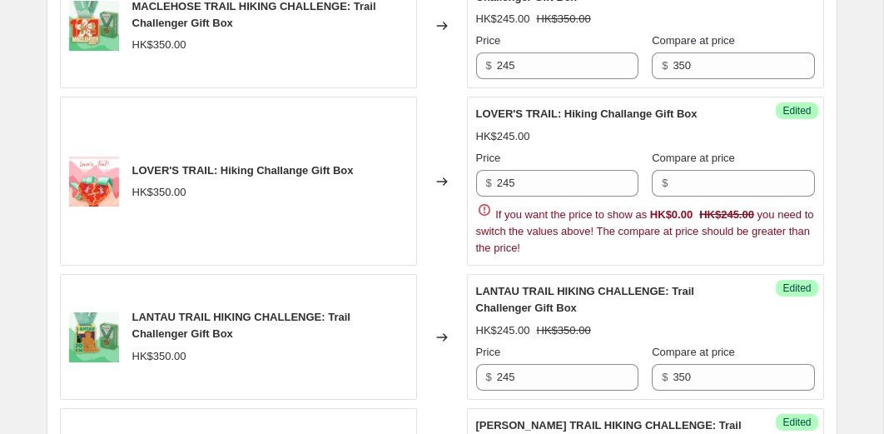
click at [444, 104] on div "Changed to" at bounding box center [442, 181] width 50 height 169
click at [696, 183] on input "Compare at price" at bounding box center [744, 183] width 142 height 27
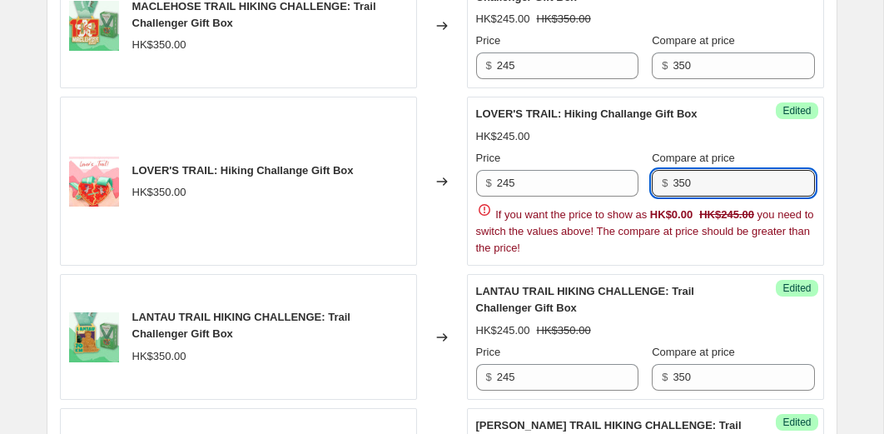
type input "350"
click at [449, 112] on div "Changed to" at bounding box center [442, 181] width 50 height 169
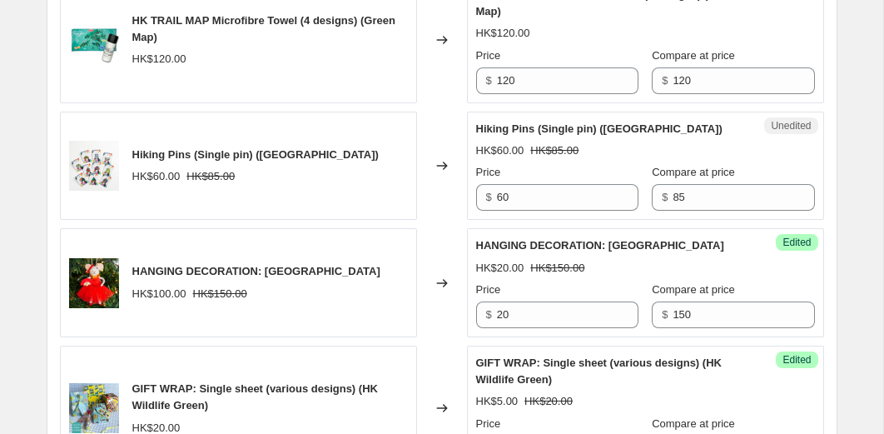
scroll to position [1222, 0]
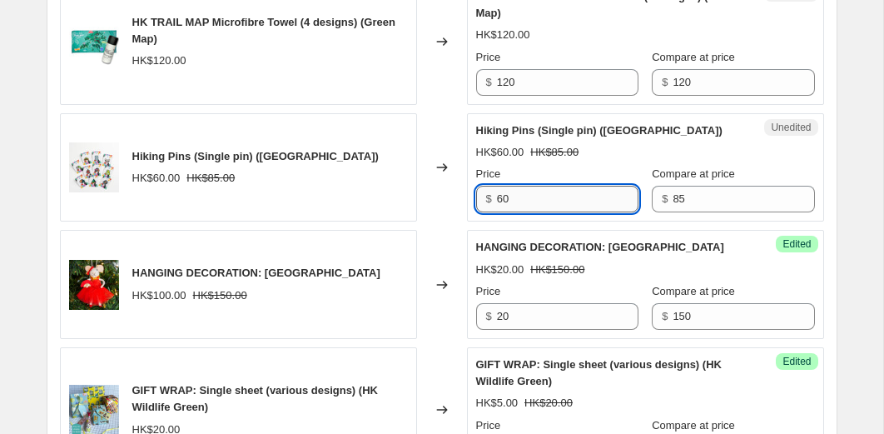
click at [516, 193] on input "60" at bounding box center [568, 199] width 142 height 27
type input "50"
click at [442, 141] on div "Changed to" at bounding box center [442, 167] width 50 height 109
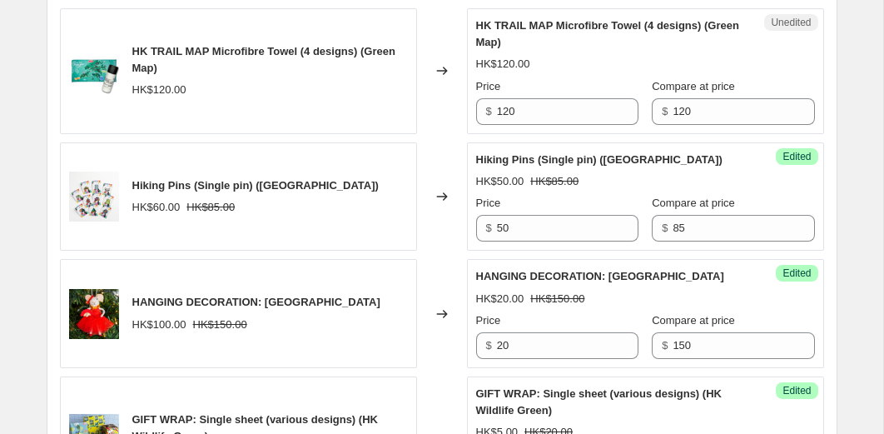
scroll to position [1168, 0]
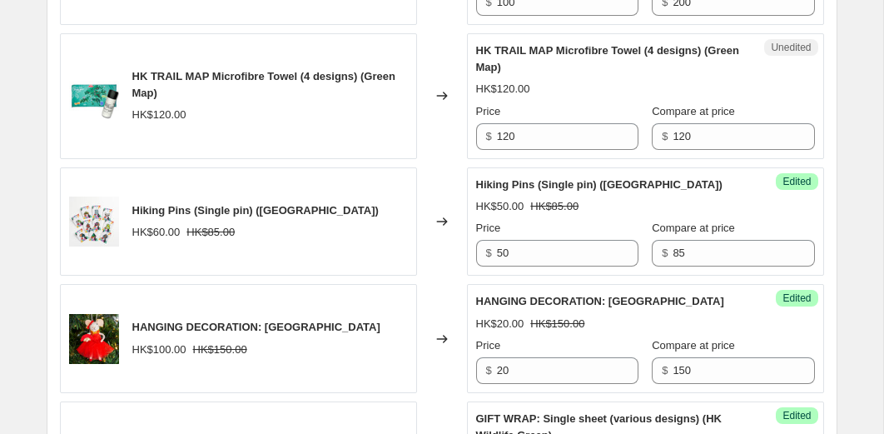
click at [543, 153] on div "Unedited HK TRAIL MAP Microfibre Towel (4 designs) (Green Map) HK$120.00 Price …" at bounding box center [645, 96] width 357 height 126
click at [543, 136] on input "120" at bounding box center [568, 136] width 142 height 27
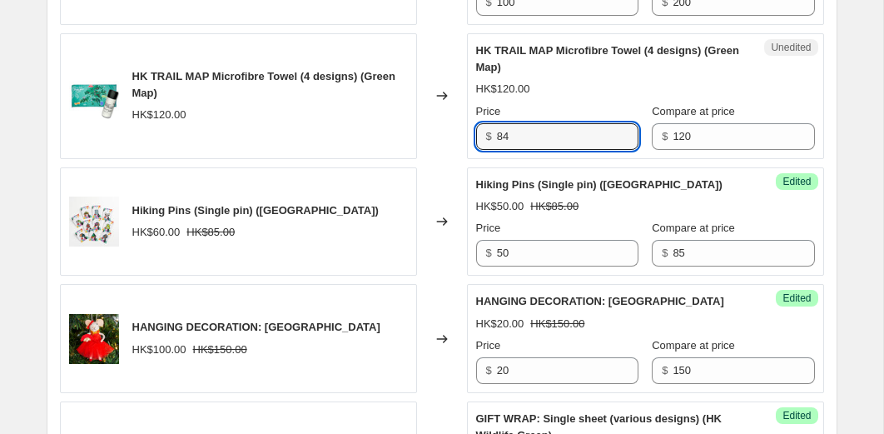
type input "84"
click at [449, 151] on div "Changed to" at bounding box center [442, 96] width 50 height 126
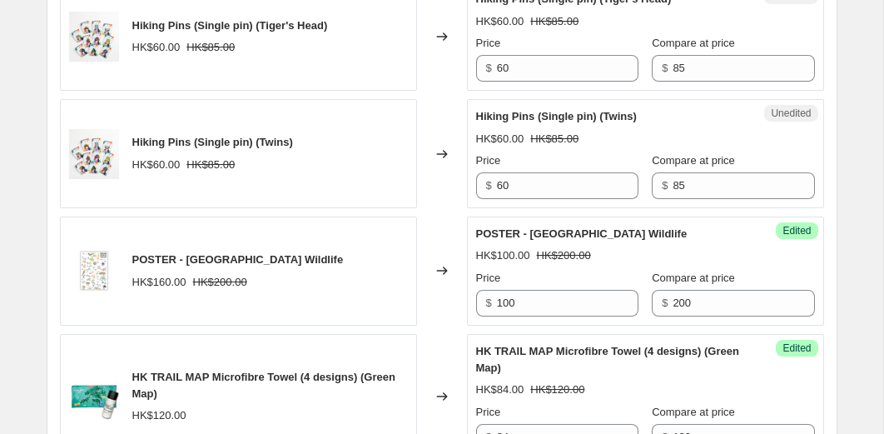
scroll to position [850, 0]
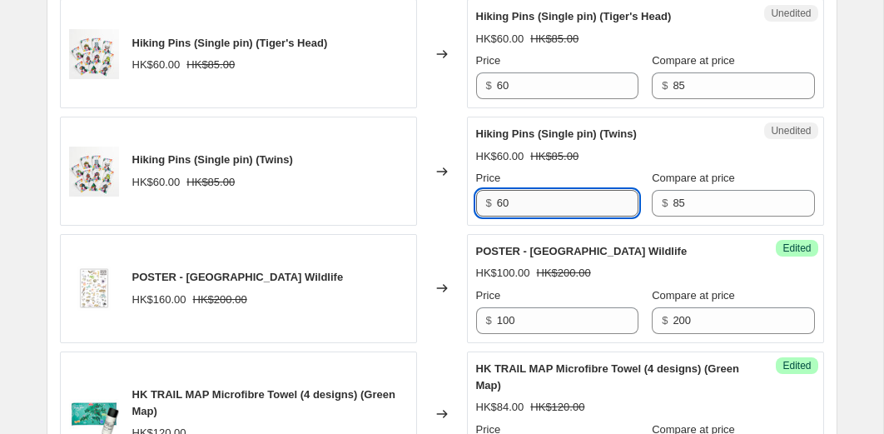
click at [529, 192] on input "60" at bounding box center [568, 203] width 142 height 27
type input "50"
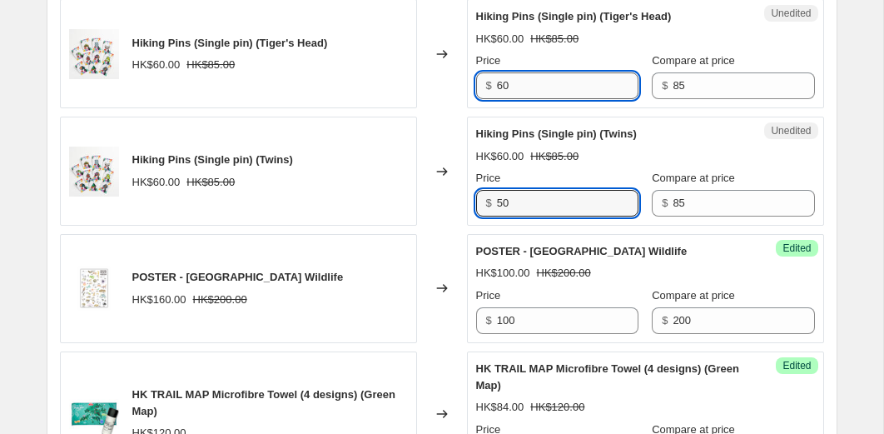
click at [535, 82] on input "60" at bounding box center [568, 85] width 142 height 27
type input "50"
click at [426, 87] on div "Changed to" at bounding box center [442, 53] width 50 height 109
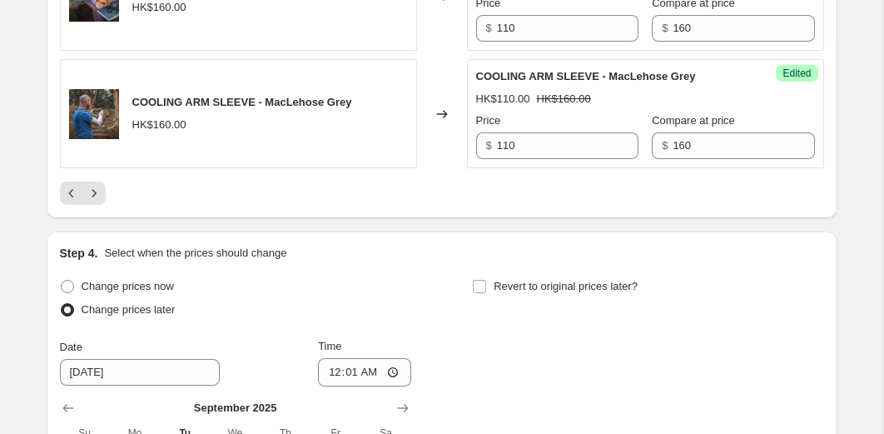
scroll to position [3159, 0]
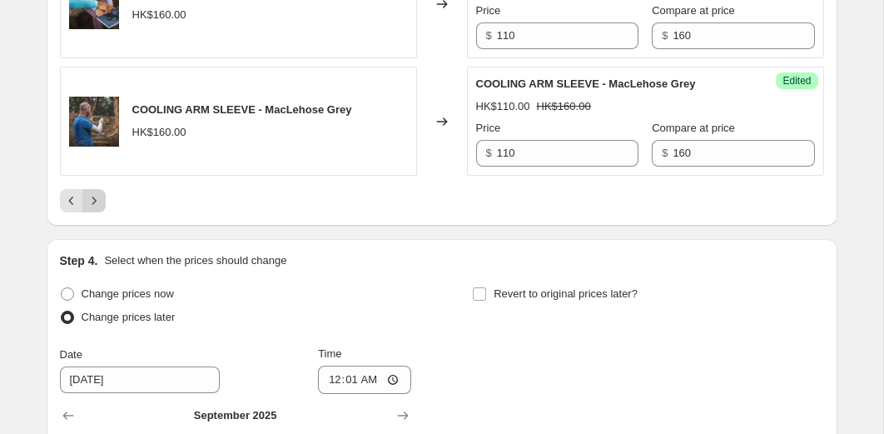
click at [102, 209] on icon "Next" at bounding box center [94, 200] width 17 height 17
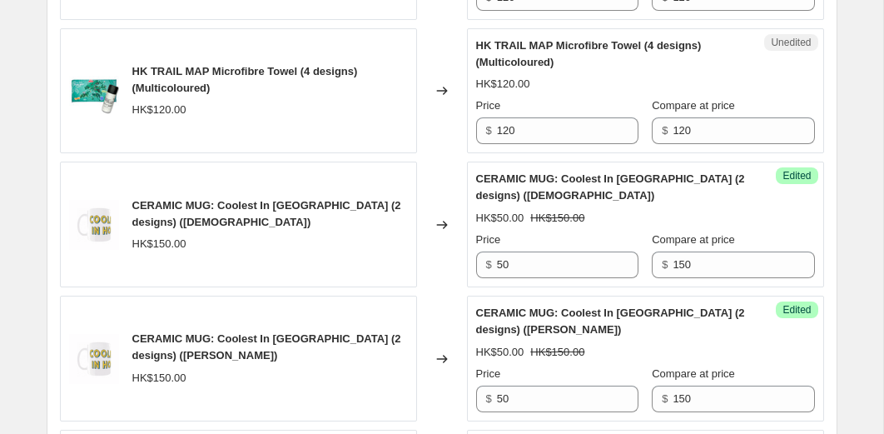
scroll to position [2435, 0]
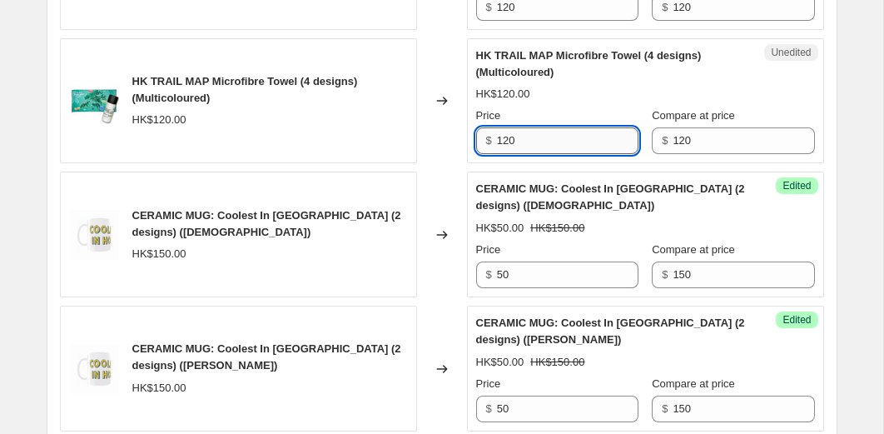
click at [569, 154] on input "120" at bounding box center [568, 140] width 142 height 27
type input "84"
click at [424, 164] on div "Changed to" at bounding box center [442, 101] width 50 height 126
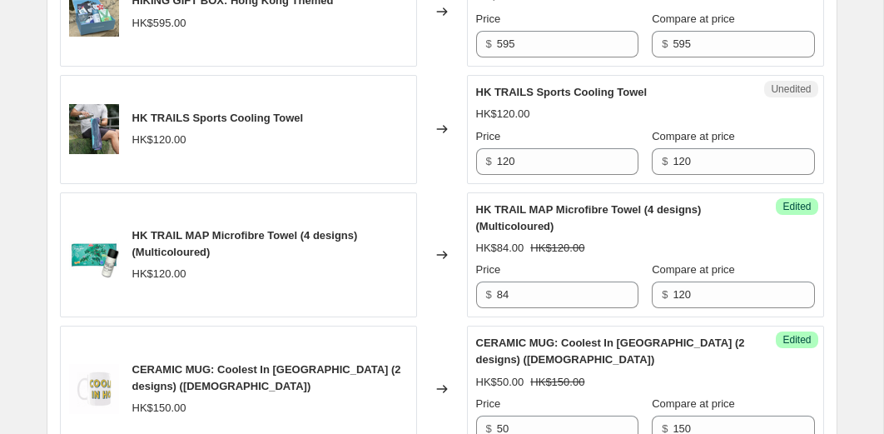
scroll to position [2277, 0]
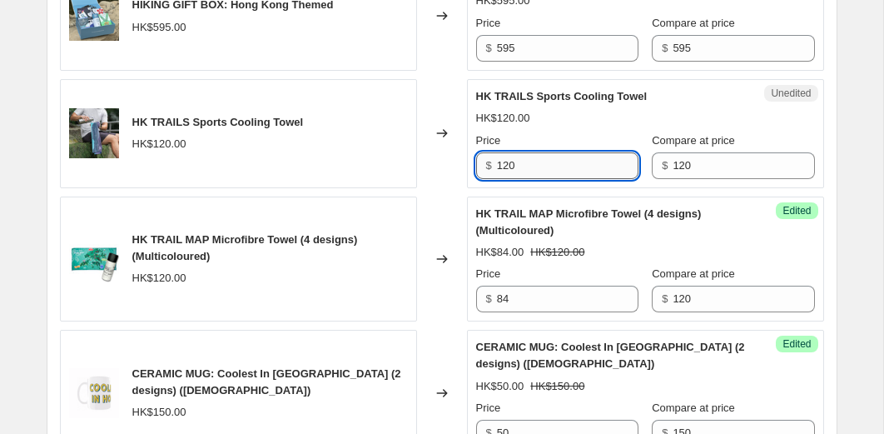
click at [557, 179] on input "120" at bounding box center [568, 165] width 142 height 27
type input "84"
click at [420, 188] on div "Changed to" at bounding box center [442, 133] width 50 height 109
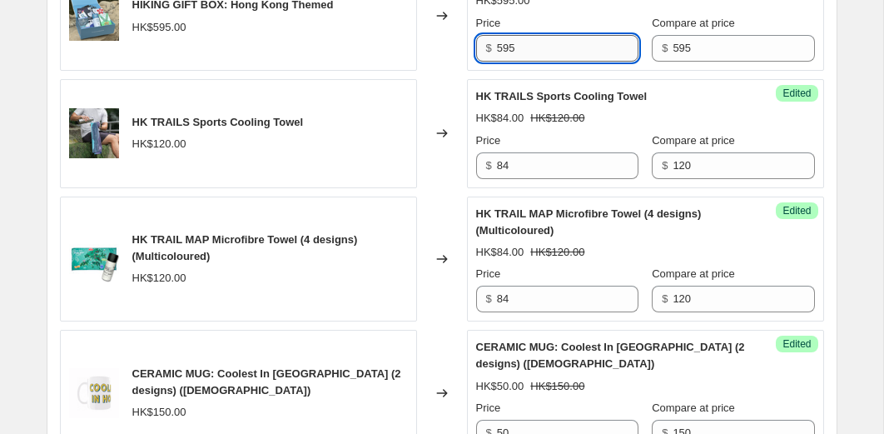
click at [544, 62] on input "595" at bounding box center [568, 48] width 142 height 27
type input "415"
click at [449, 71] on div "Changed to" at bounding box center [442, 16] width 50 height 109
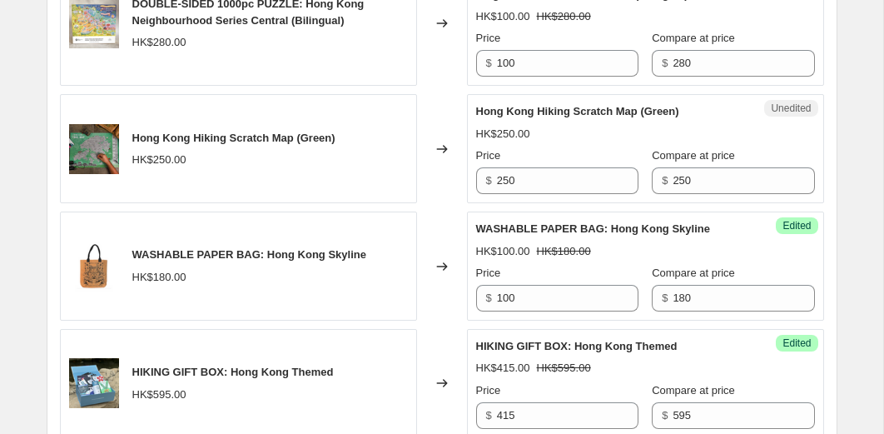
scroll to position [1909, 0]
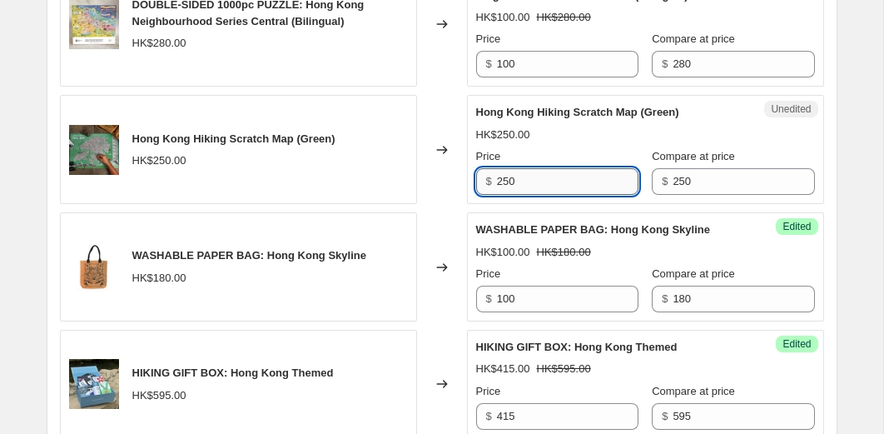
click at [533, 195] on input "250" at bounding box center [568, 181] width 142 height 27
type input "175"
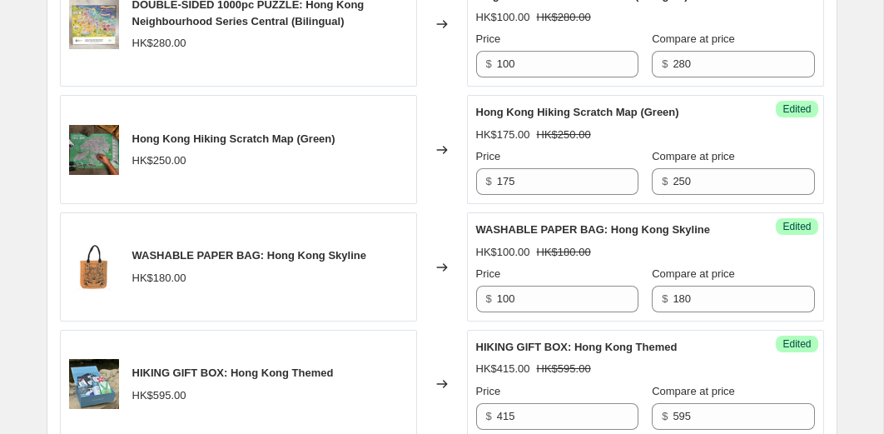
click at [800, 166] on div "Success Edited Hong Kong Hiking Scratch Map (Green) HK$175.00 HK$250.00 Price $…" at bounding box center [645, 149] width 357 height 109
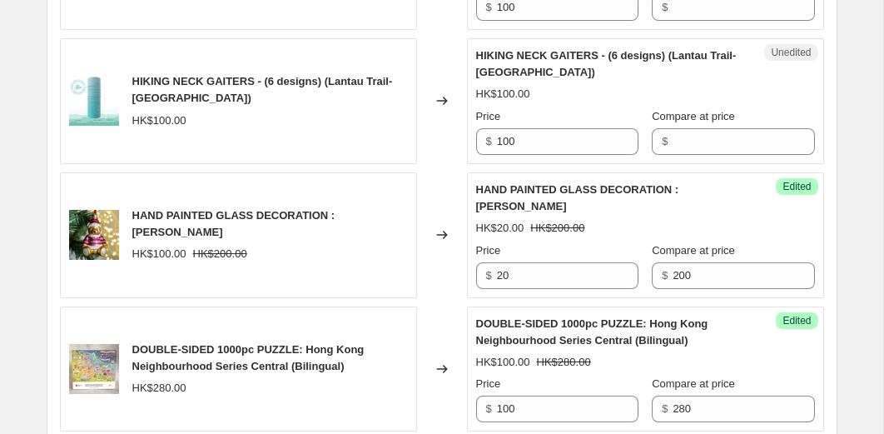
scroll to position [1539, 0]
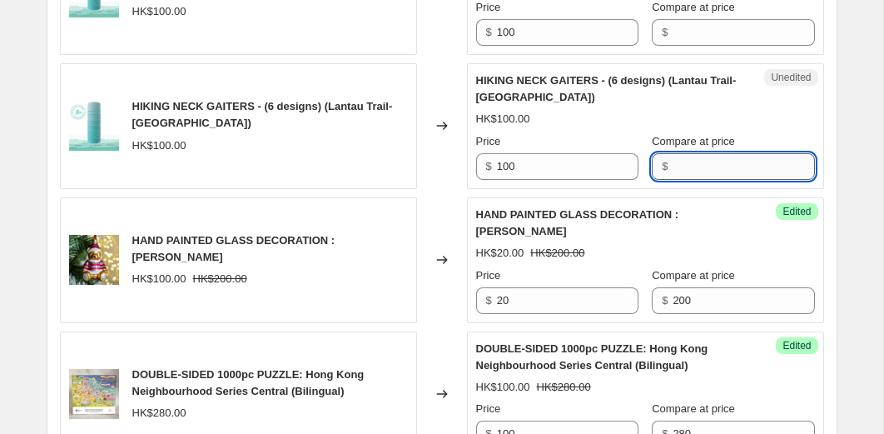
click at [703, 180] on input "Compare at price" at bounding box center [744, 166] width 142 height 27
type input "100"
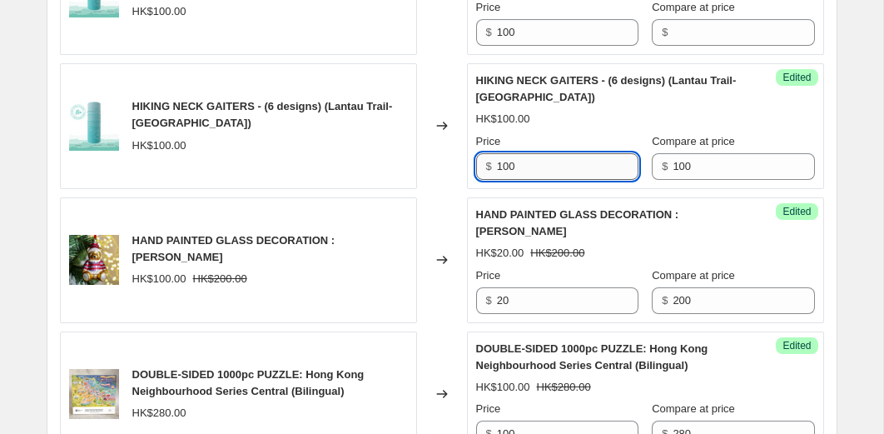
click at [563, 180] on input "100" at bounding box center [568, 166] width 142 height 27
type input "8"
type input "70"
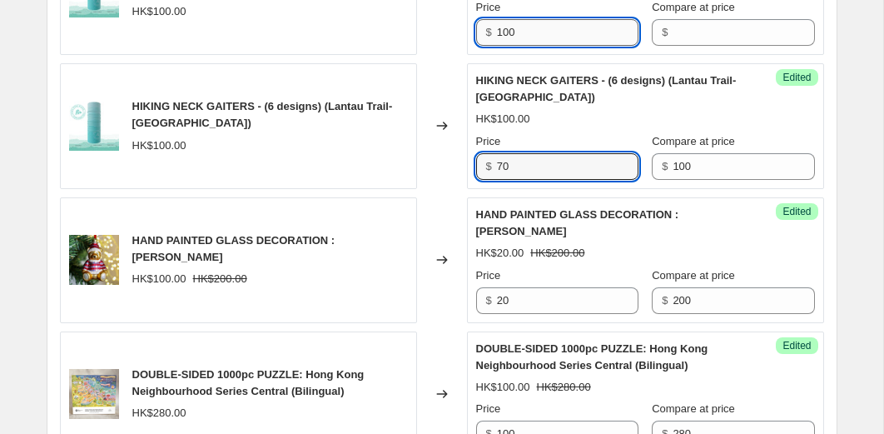
click at [556, 46] on input "100" at bounding box center [568, 32] width 142 height 27
type input "70"
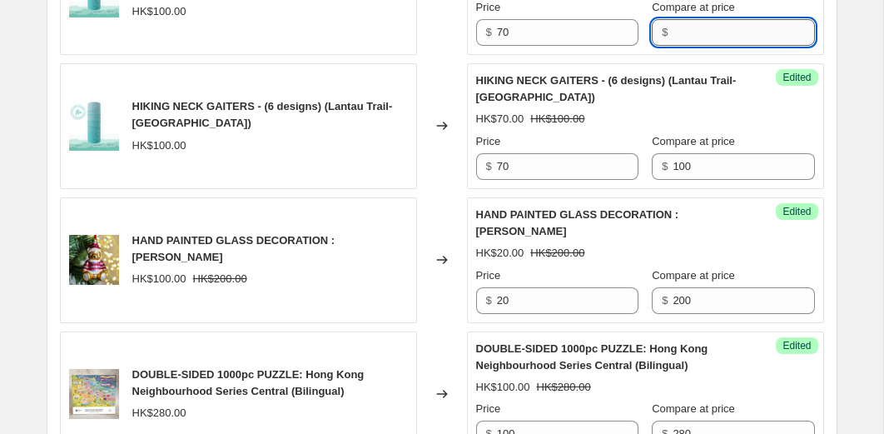
click at [697, 46] on input "Compare at price" at bounding box center [744, 32] width 142 height 27
type input "100"
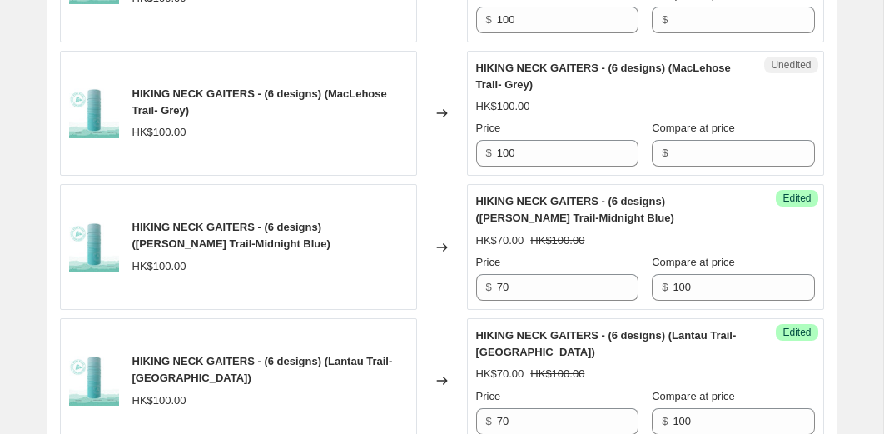
scroll to position [1274, 0]
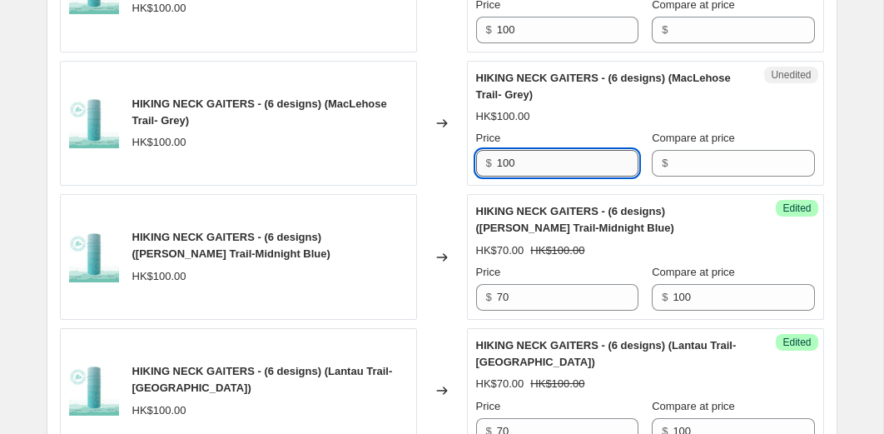
click at [534, 176] on input "100" at bounding box center [568, 163] width 142 height 27
type input "70"
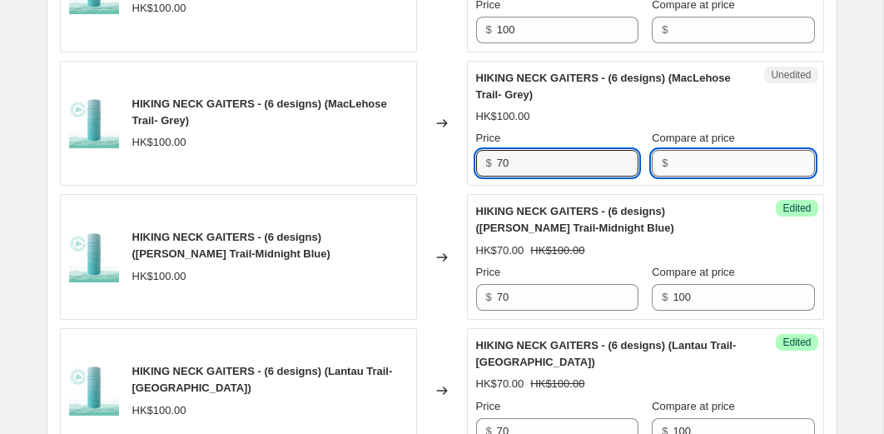
click at [689, 176] on input "Compare at price" at bounding box center [744, 163] width 142 height 27
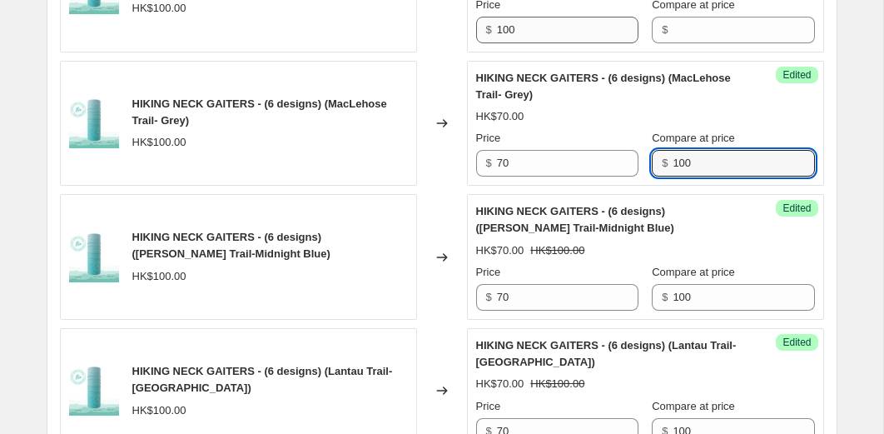
type input "100"
click at [575, 43] on input "100" at bounding box center [568, 30] width 142 height 27
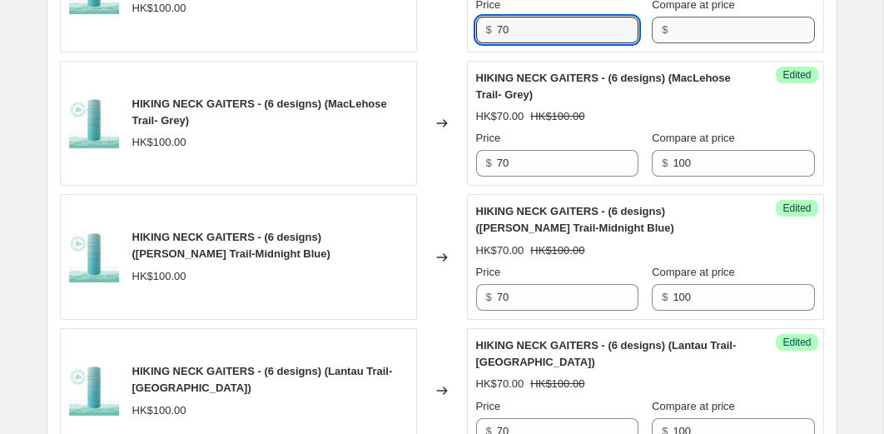
type input "70"
click at [688, 43] on input "Compare at price" at bounding box center [744, 30] width 142 height 27
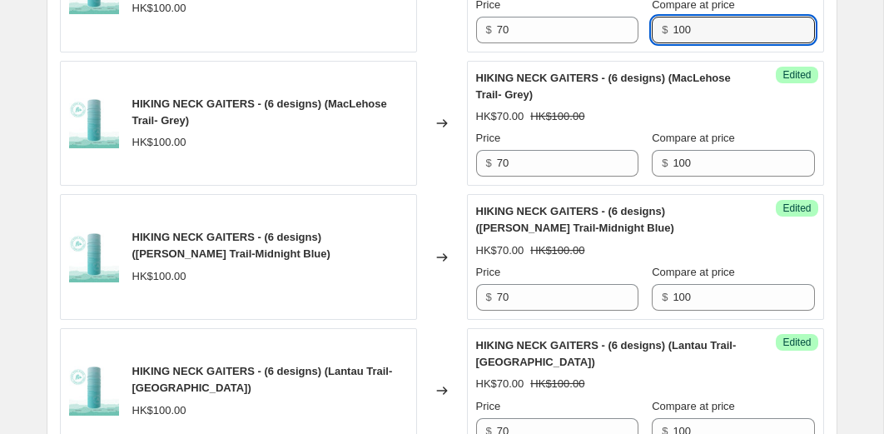
type input "100"
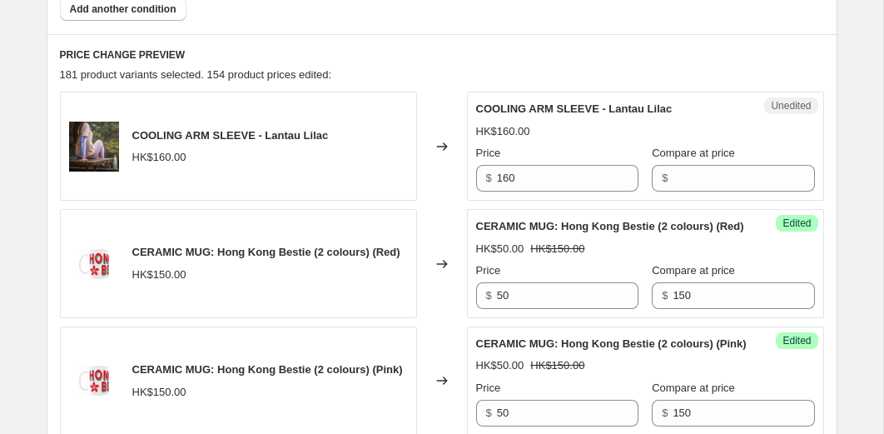
scroll to position [750, 0]
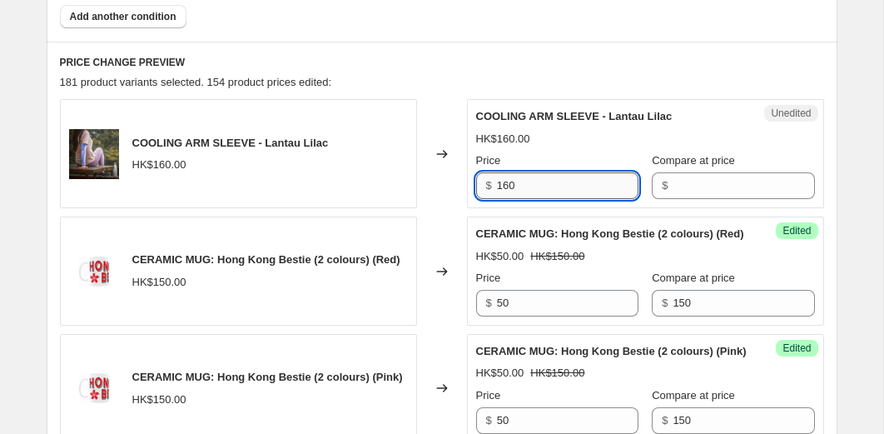
click at [567, 178] on input "160" at bounding box center [568, 185] width 142 height 27
type input "110"
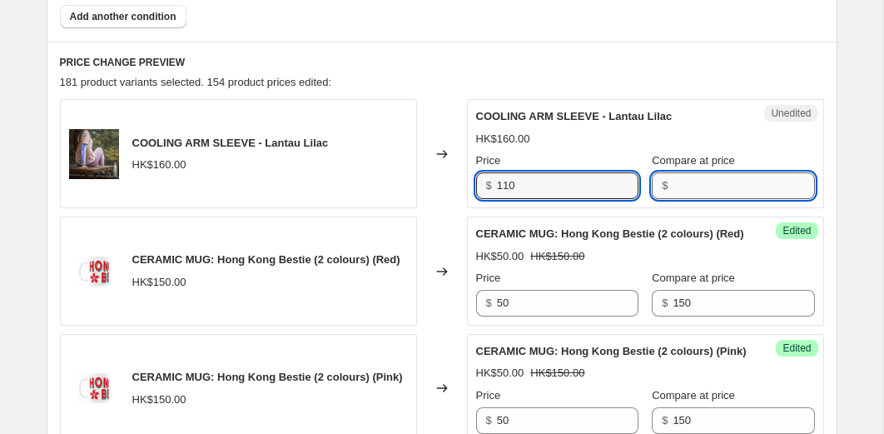
click at [703, 181] on input "Compare at price" at bounding box center [744, 185] width 142 height 27
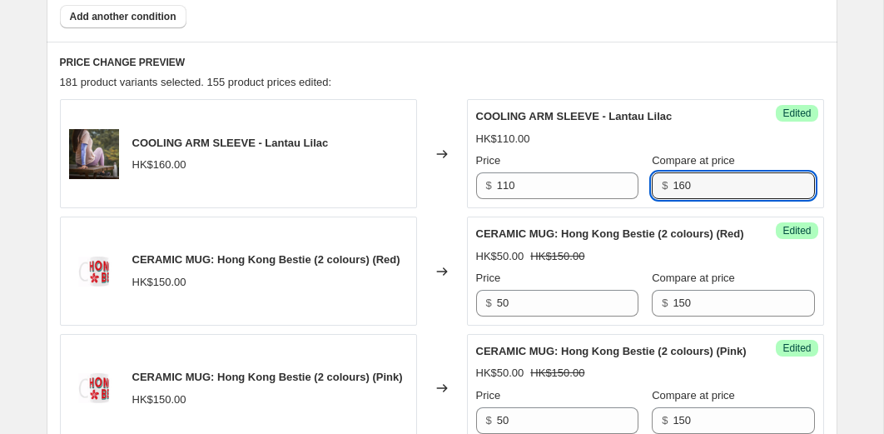
type input "160"
click at [690, 82] on div "181 product variants selected. 155 product prices edited:" at bounding box center [442, 82] width 764 height 17
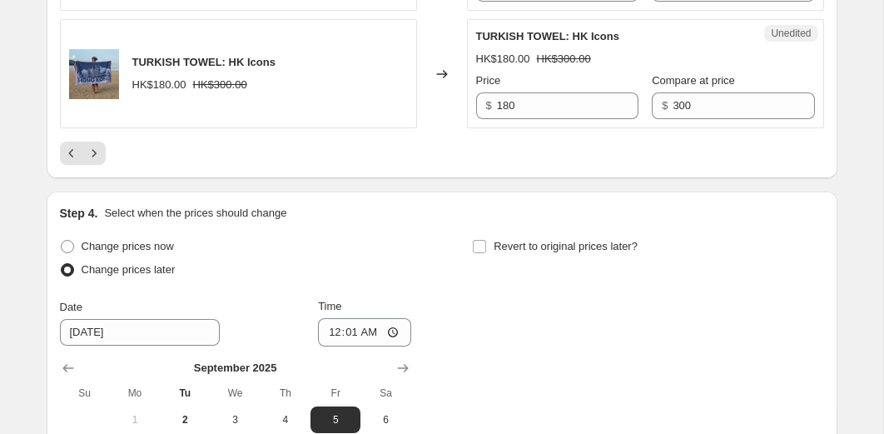
scroll to position [3289, 0]
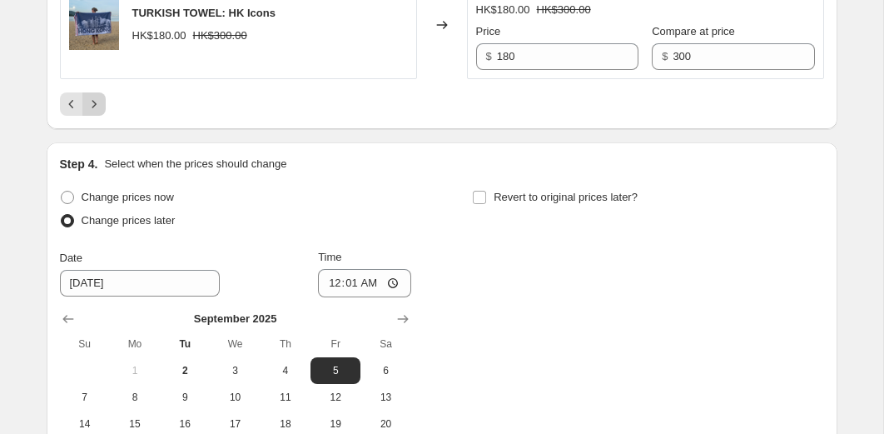
click at [98, 112] on icon "Next" at bounding box center [94, 104] width 17 height 17
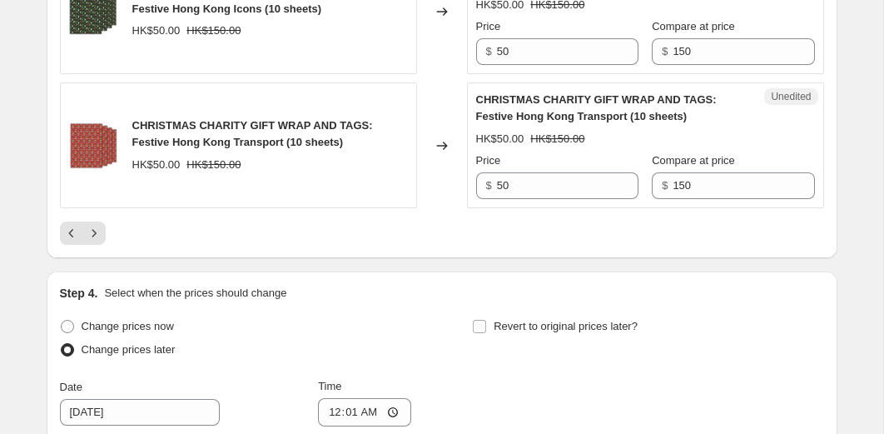
scroll to position [3246, 0]
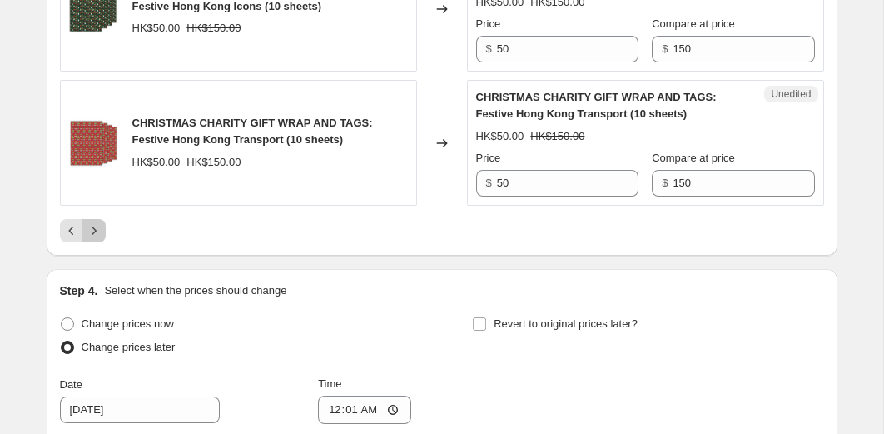
click at [94, 221] on button "Next" at bounding box center [93, 230] width 23 height 23
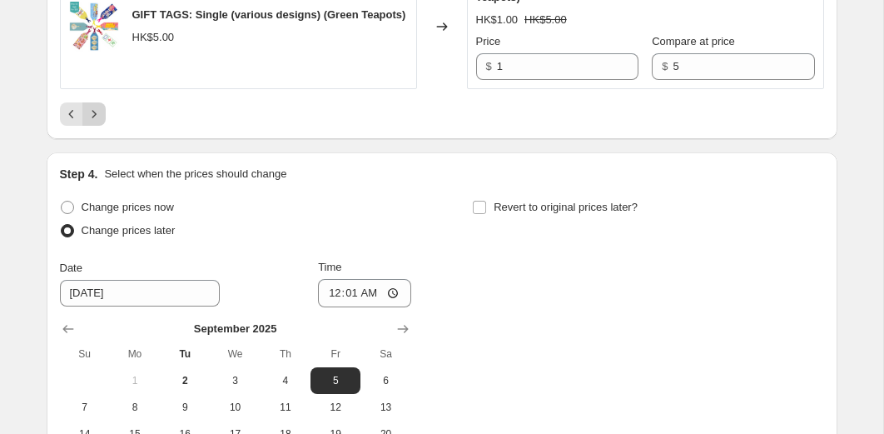
click at [93, 122] on icon "Next" at bounding box center [94, 114] width 17 height 17
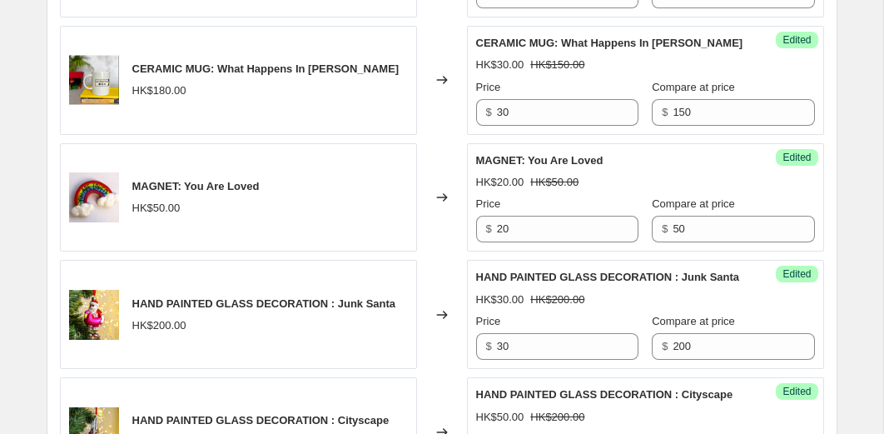
scroll to position [2700, 0]
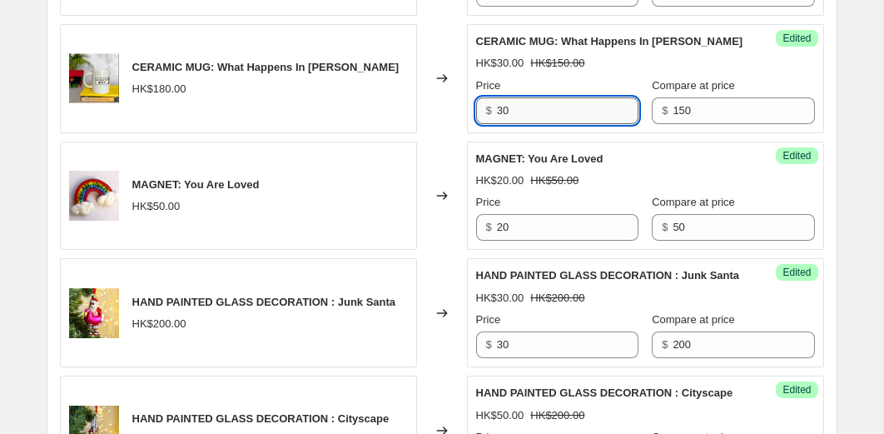
click at [531, 124] on input "30" at bounding box center [568, 110] width 142 height 27
type input "50"
click at [446, 133] on div "Changed to" at bounding box center [442, 78] width 50 height 109
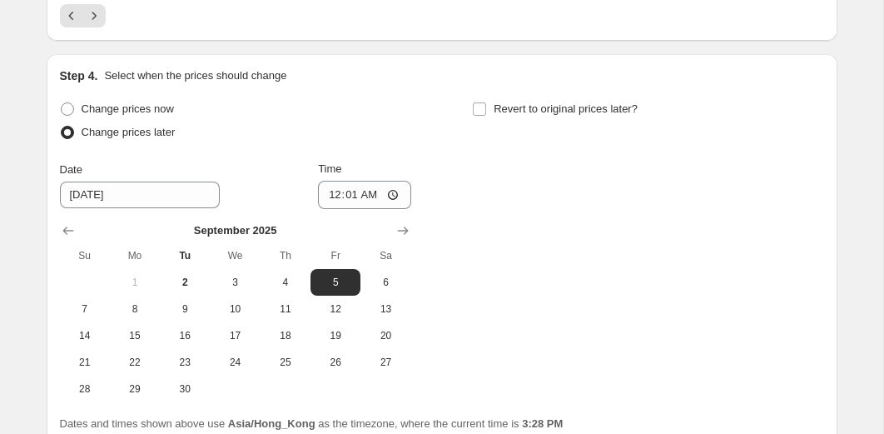
scroll to position [3131, 0]
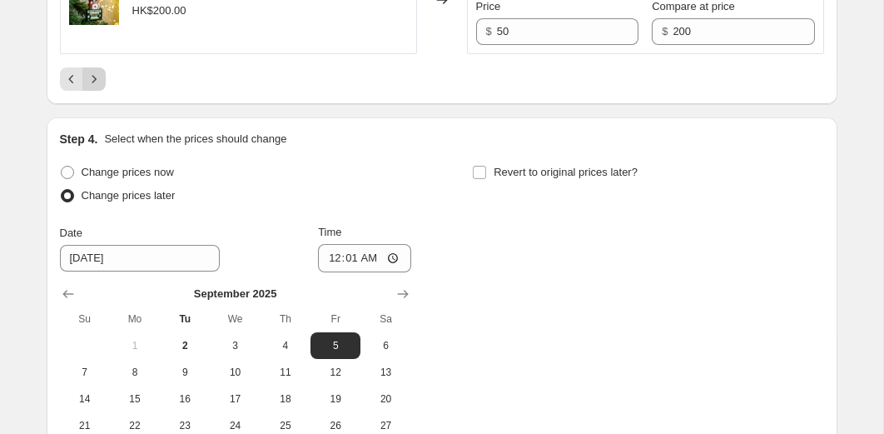
click at [95, 82] on icon "Next" at bounding box center [94, 78] width 4 height 7
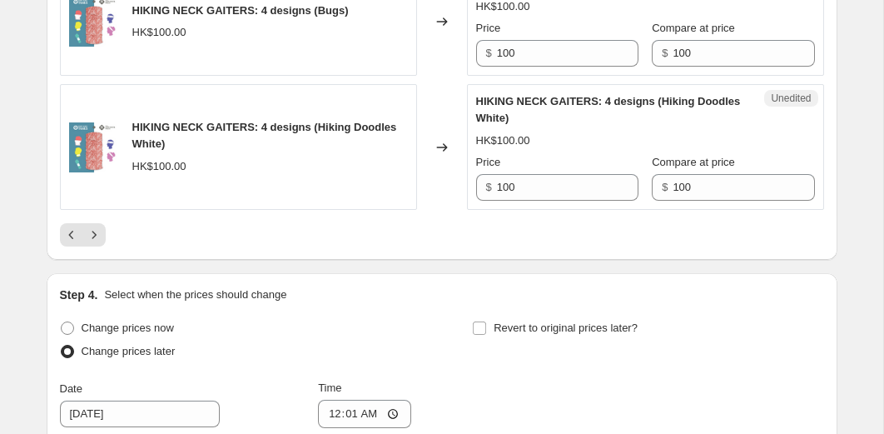
scroll to position [3021, 0]
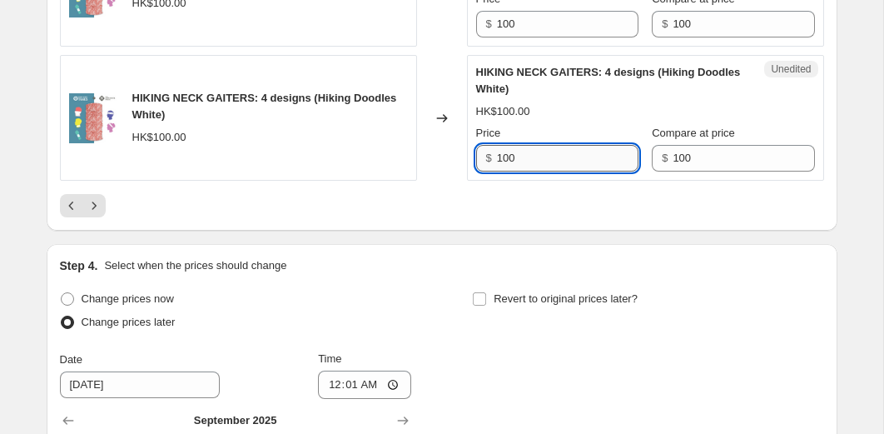
click at [517, 171] on input "100" at bounding box center [568, 158] width 142 height 27
type input "50"
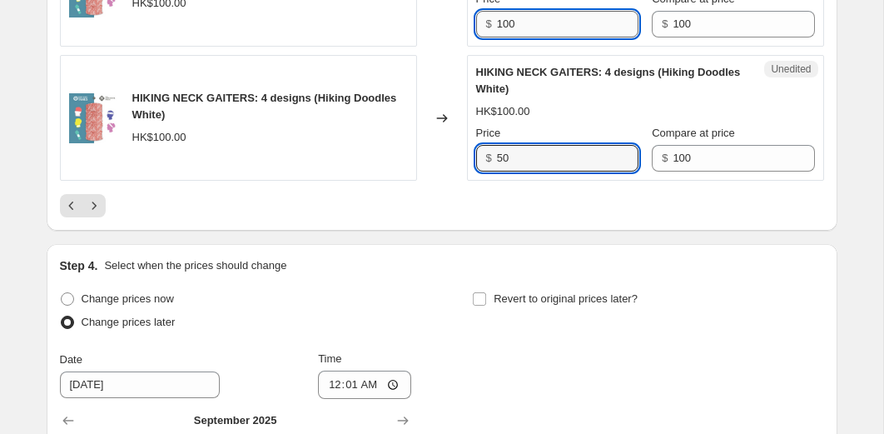
click at [546, 37] on input "100" at bounding box center [568, 24] width 142 height 27
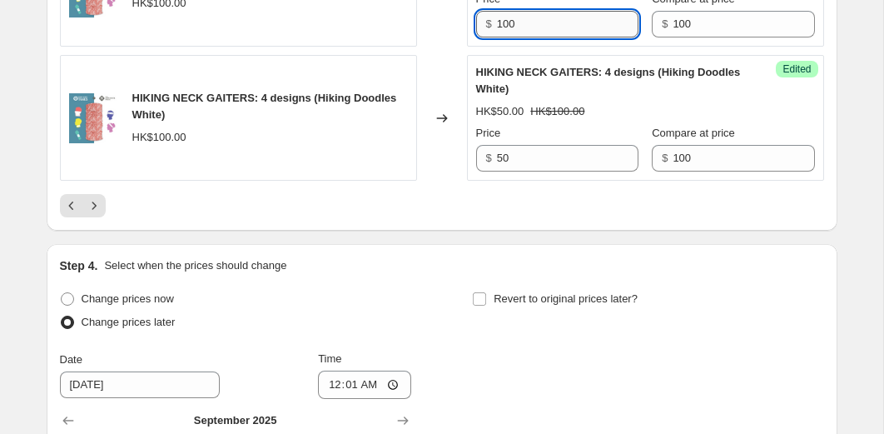
click at [546, 37] on input "100" at bounding box center [568, 24] width 142 height 27
type input "50"
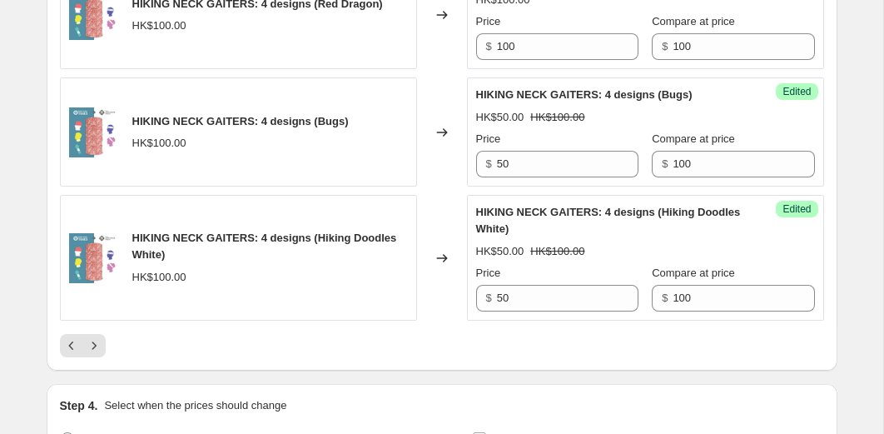
scroll to position [2844, 0]
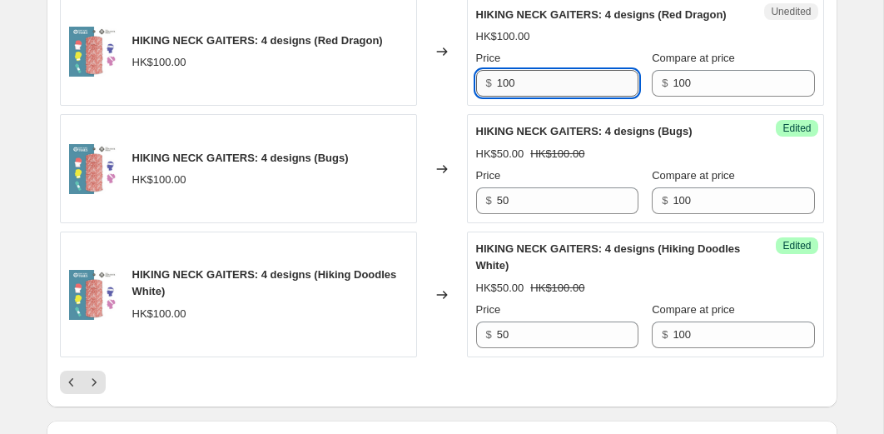
click at [524, 97] on input "100" at bounding box center [568, 83] width 142 height 27
type input "70"
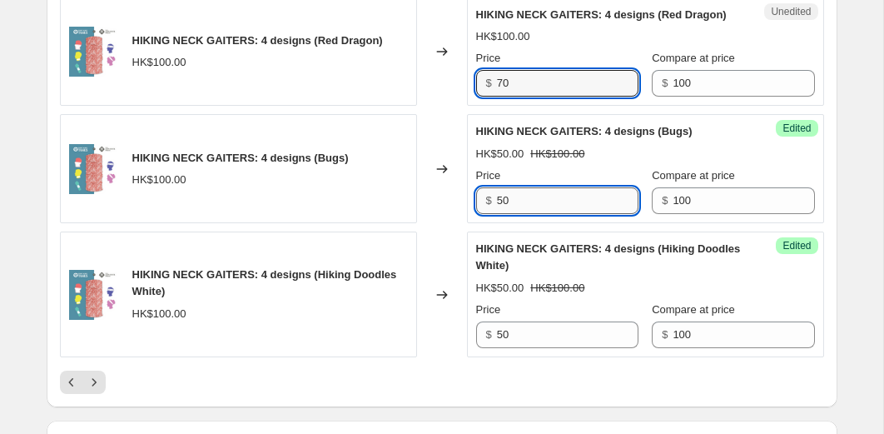
click at [534, 214] on input "50" at bounding box center [568, 200] width 142 height 27
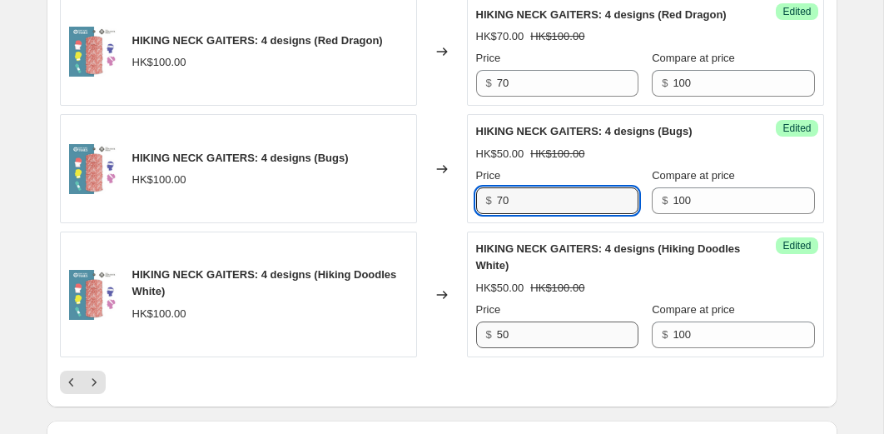
type input "70"
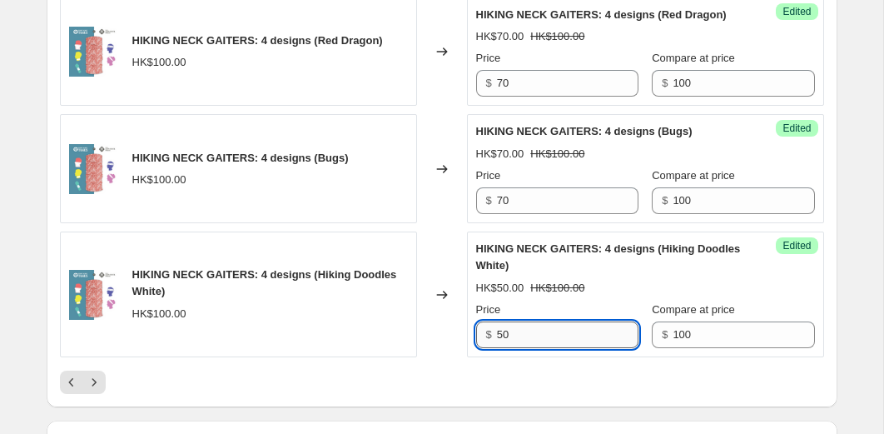
click at [526, 348] on input "50" at bounding box center [568, 334] width 142 height 27
type input "5"
type input "70"
click at [454, 324] on div "Changed to" at bounding box center [442, 294] width 50 height 126
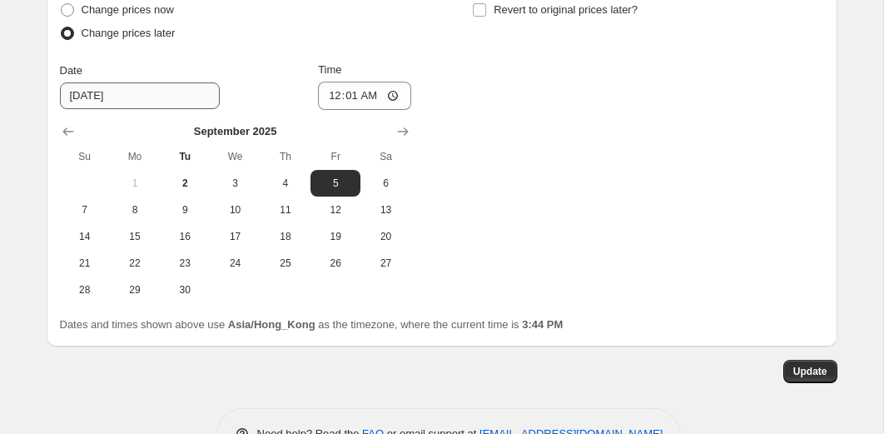
scroll to position [3266, 0]
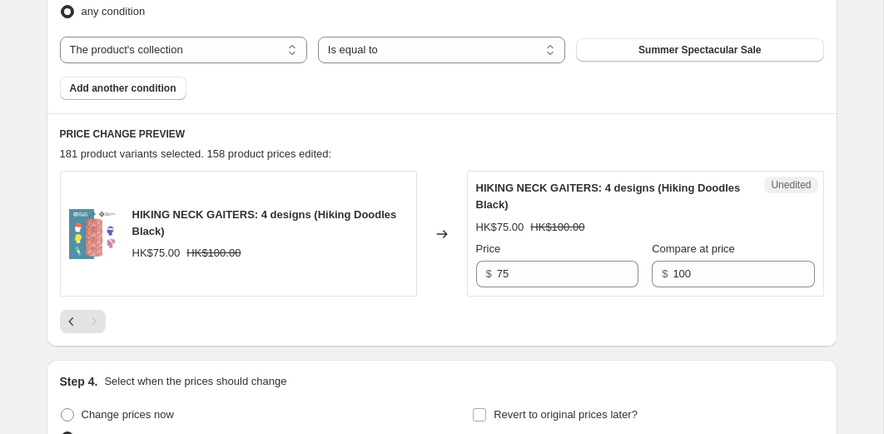
scroll to position [662, 0]
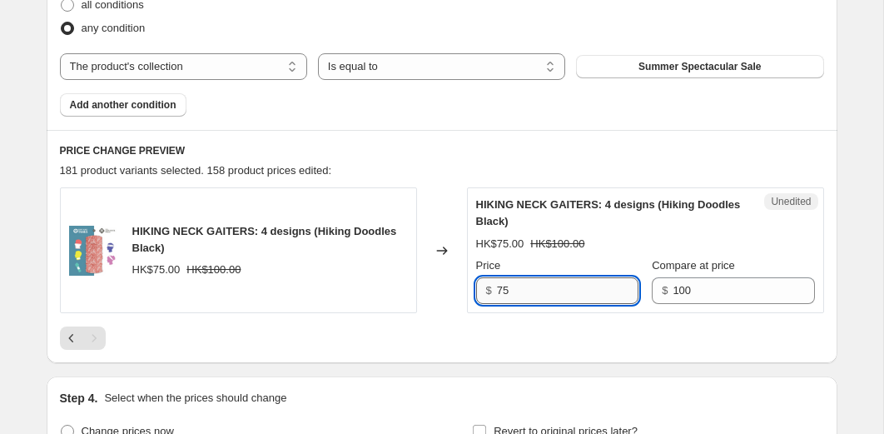
click at [526, 288] on input "75" at bounding box center [568, 290] width 142 height 27
type input "70"
click at [508, 340] on div at bounding box center [442, 337] width 764 height 23
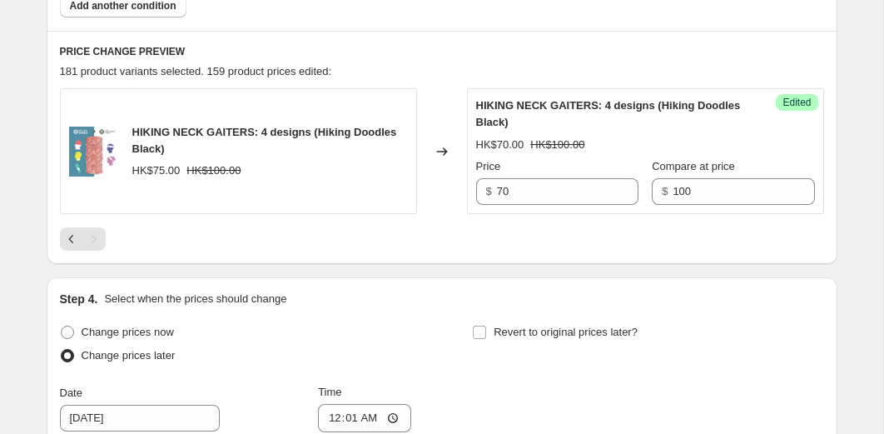
scroll to position [768, 0]
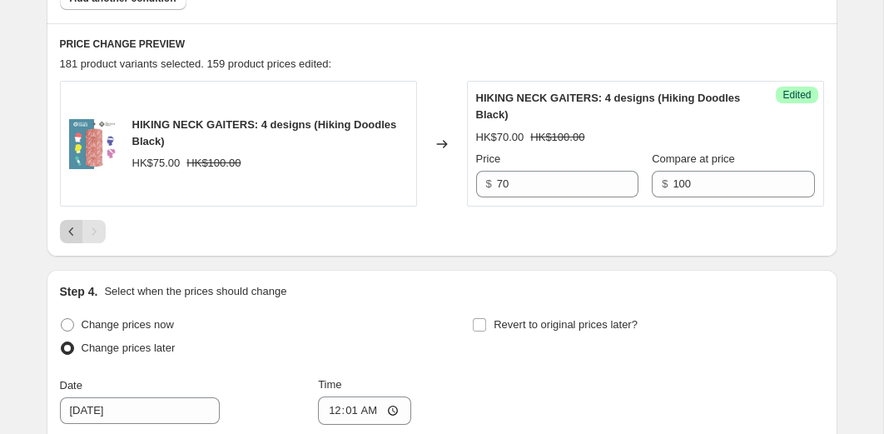
click at [77, 237] on icon "Previous" at bounding box center [71, 231] width 17 height 17
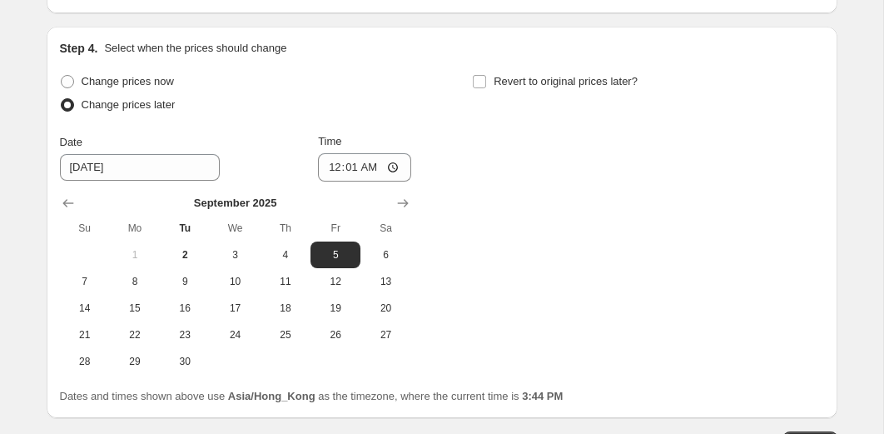
scroll to position [3253, 0]
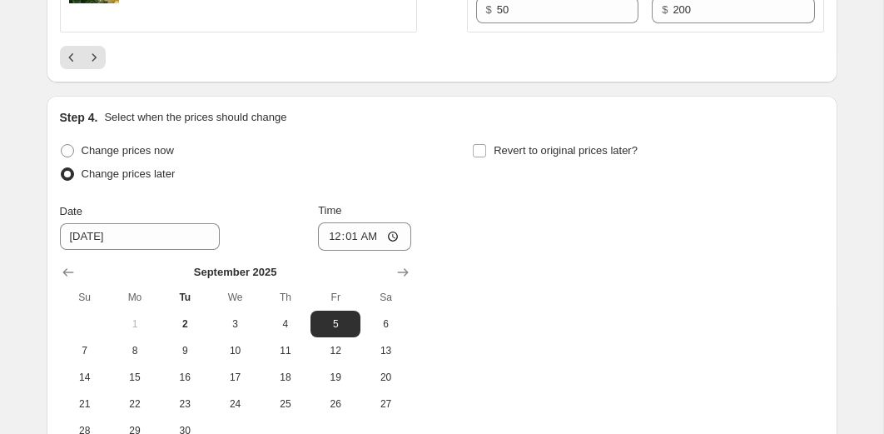
scroll to position [3171, 0]
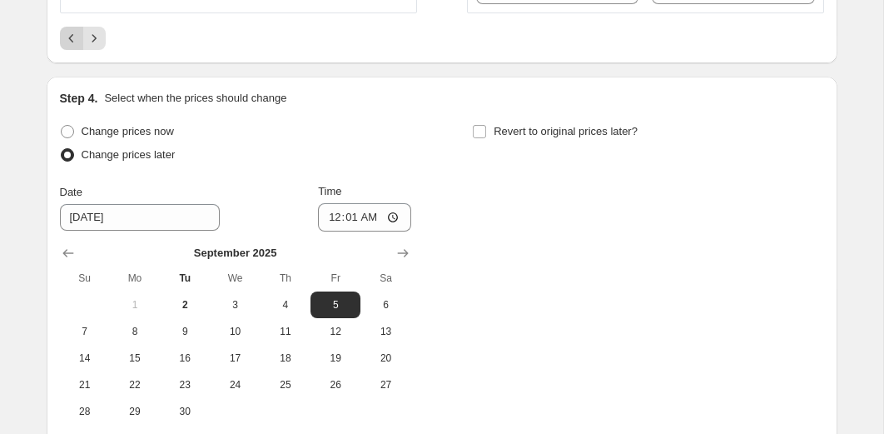
click at [74, 47] on icon "Previous" at bounding box center [71, 38] width 17 height 17
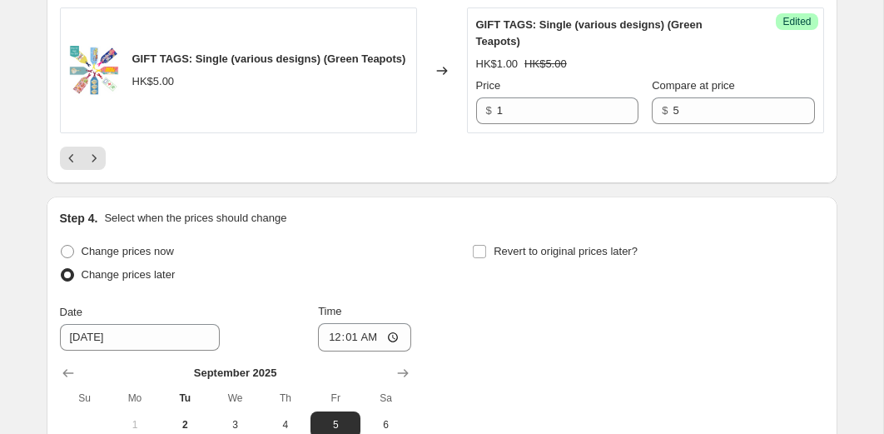
scroll to position [3156, 0]
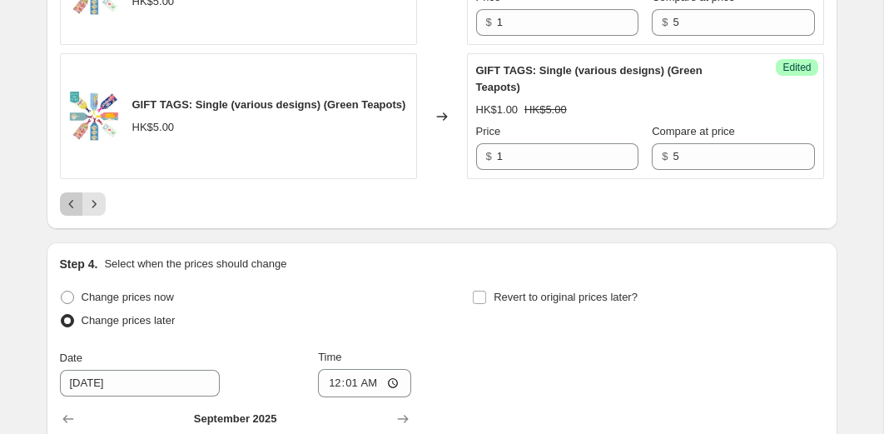
click at [66, 212] on icon "Previous" at bounding box center [71, 204] width 17 height 17
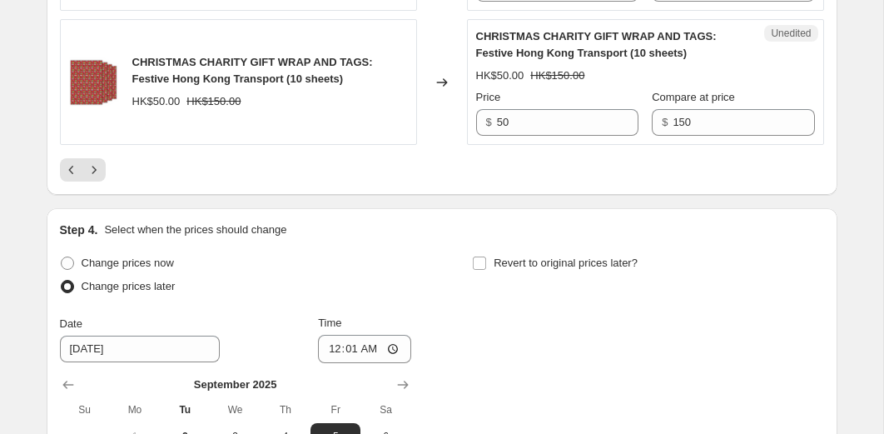
scroll to position [3308, 0]
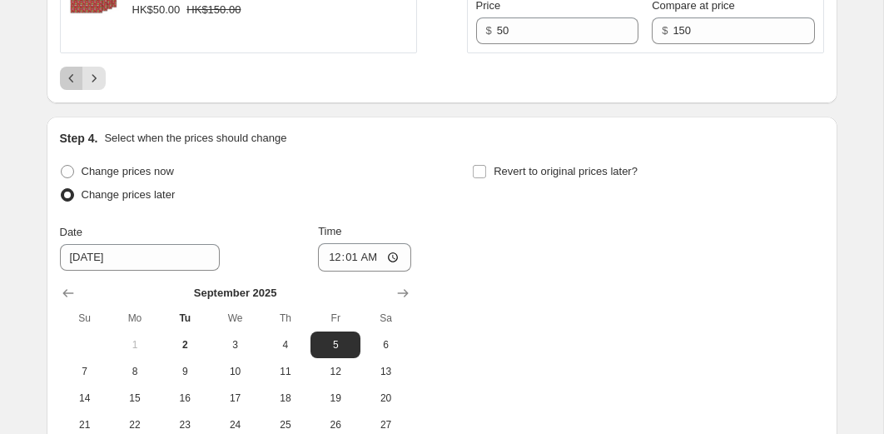
click at [68, 70] on icon "Previous" at bounding box center [71, 78] width 17 height 17
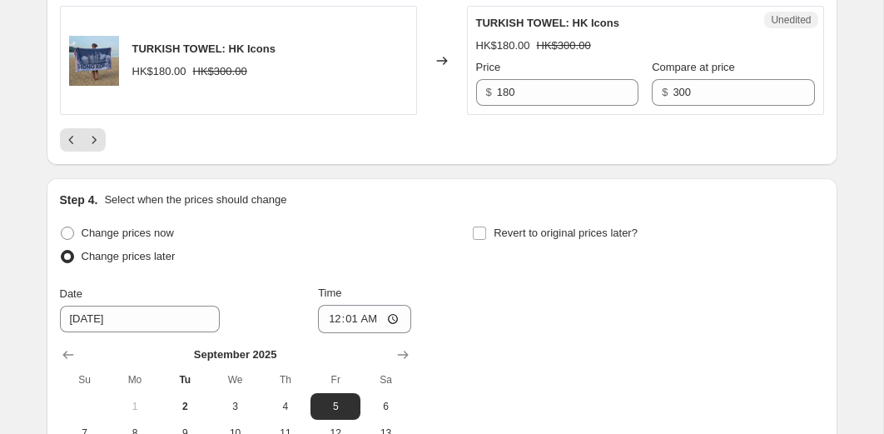
scroll to position [3398, 0]
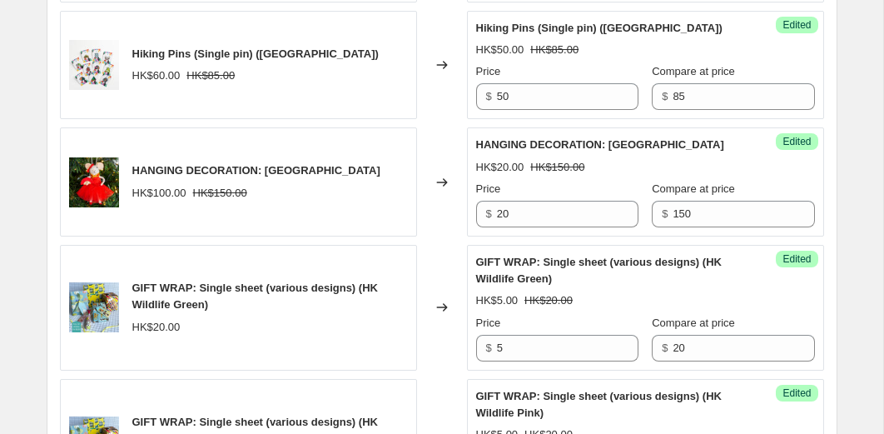
scroll to position [1325, 0]
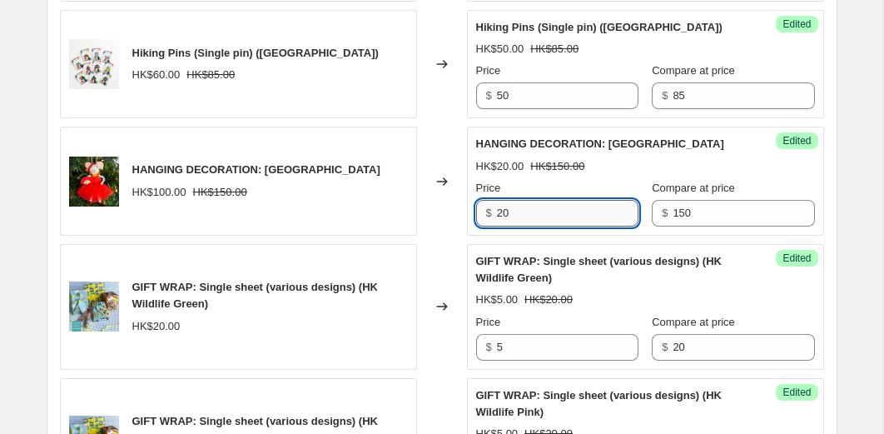
click at [519, 221] on input "20" at bounding box center [568, 213] width 142 height 27
type input "2"
type input "10"
click at [437, 154] on div "Changed to" at bounding box center [442, 181] width 50 height 109
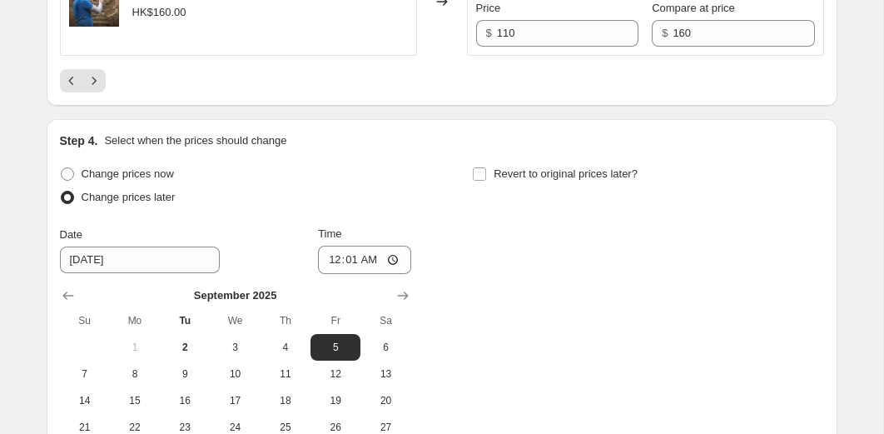
scroll to position [3255, 0]
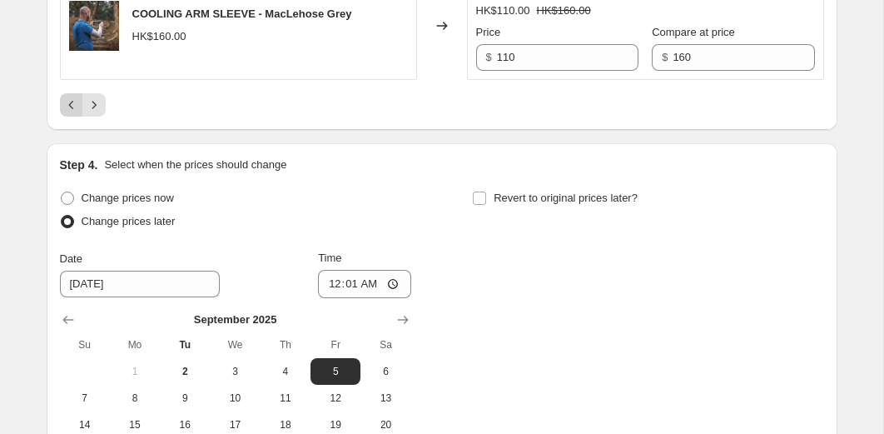
click at [74, 113] on icon "Previous" at bounding box center [71, 105] width 17 height 17
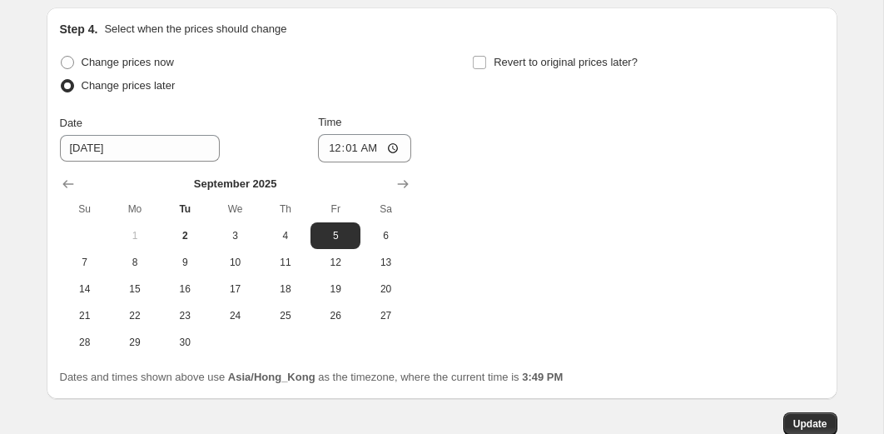
scroll to position [3251, 0]
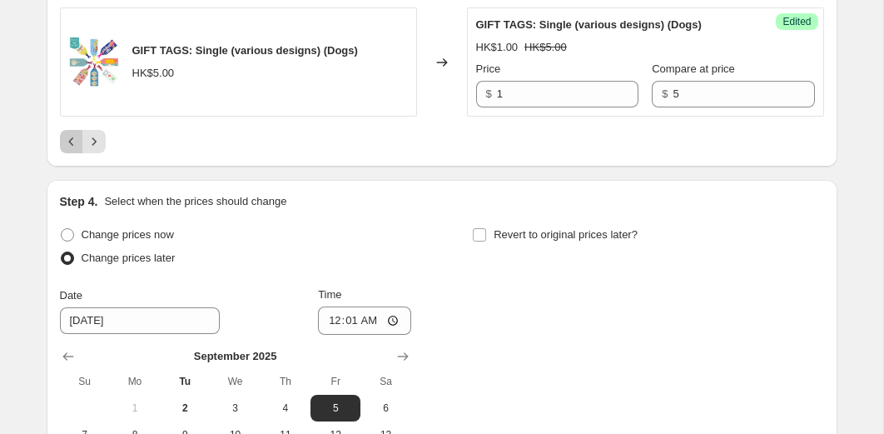
click at [72, 150] on icon "Previous" at bounding box center [71, 141] width 17 height 17
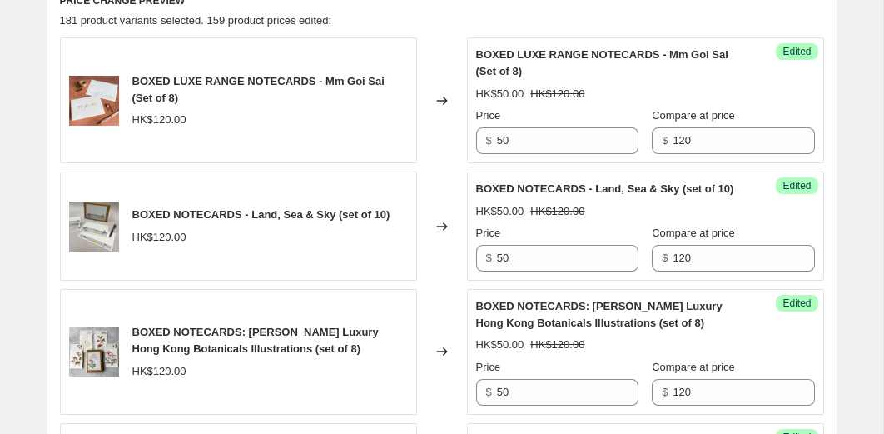
scroll to position [766, 0]
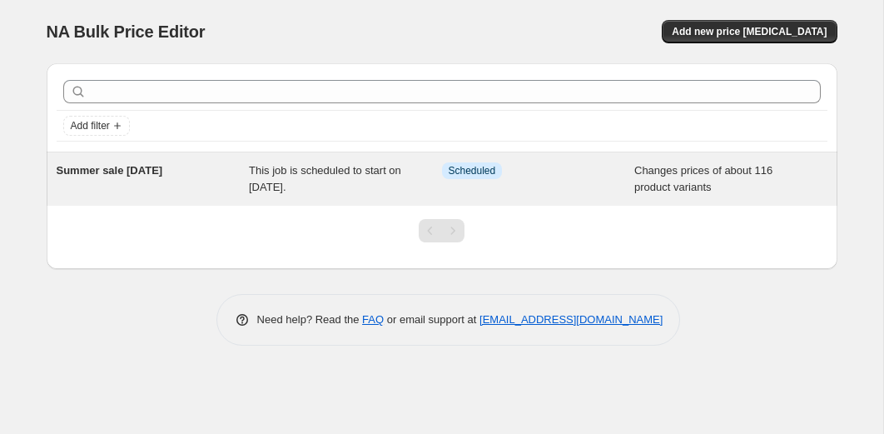
click at [342, 176] on span "This job is scheduled to start on [DATE]." at bounding box center [325, 178] width 152 height 29
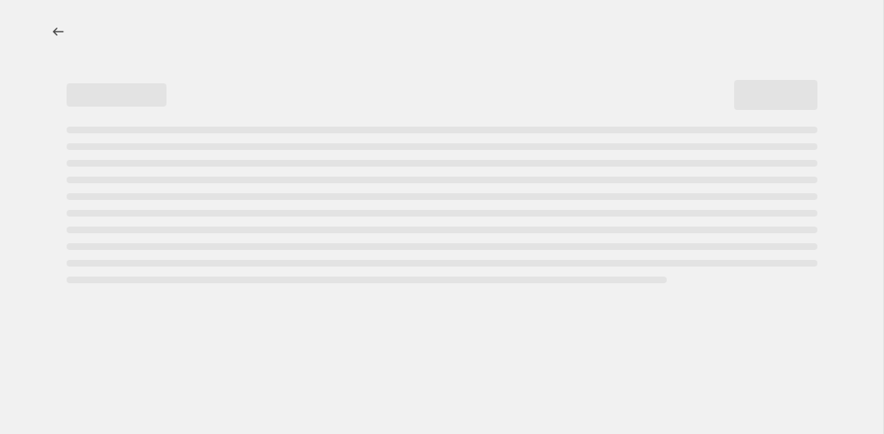
select select "collection"
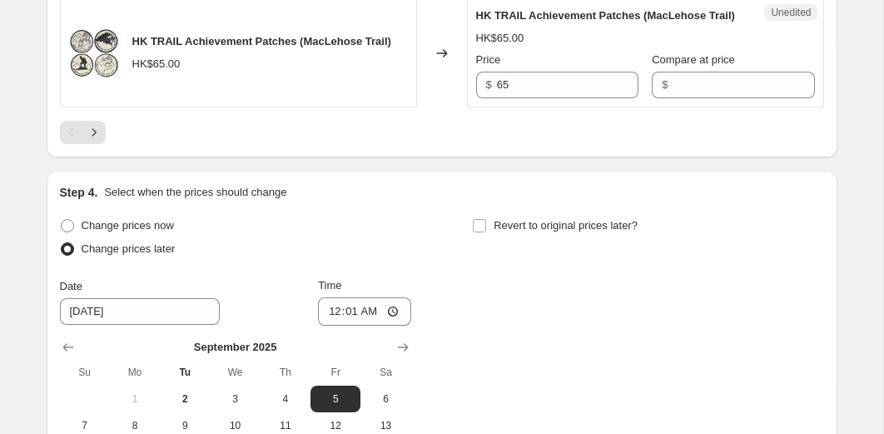
scroll to position [3199, 0]
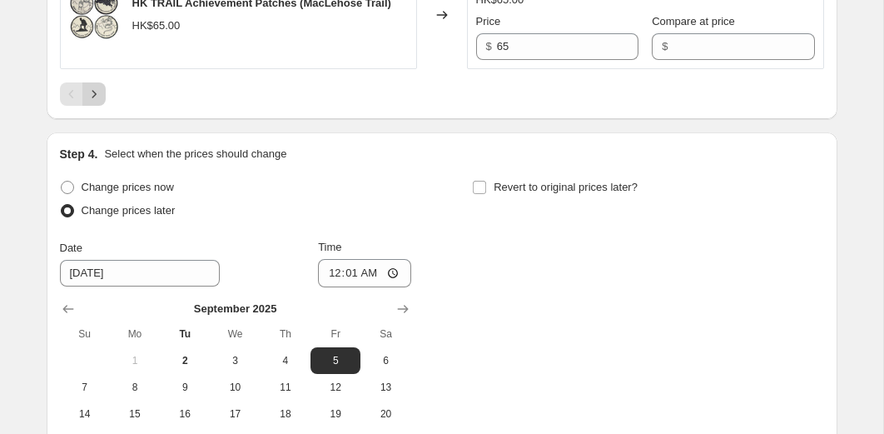
click at [95, 102] on icon "Next" at bounding box center [94, 94] width 17 height 17
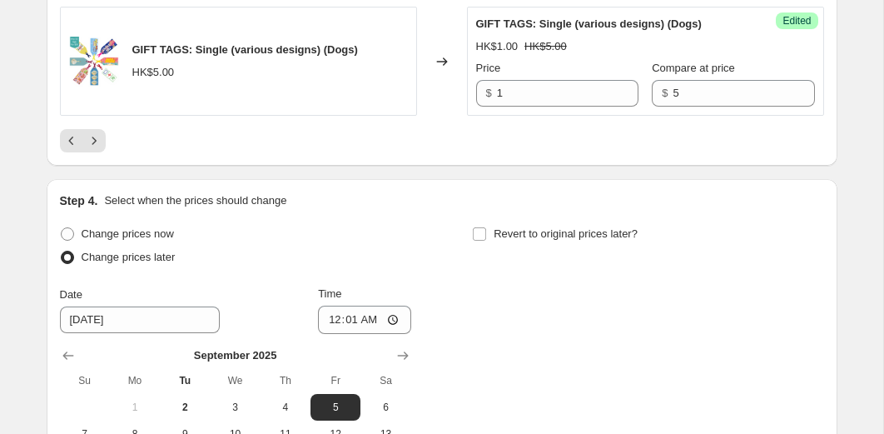
scroll to position [3266, 0]
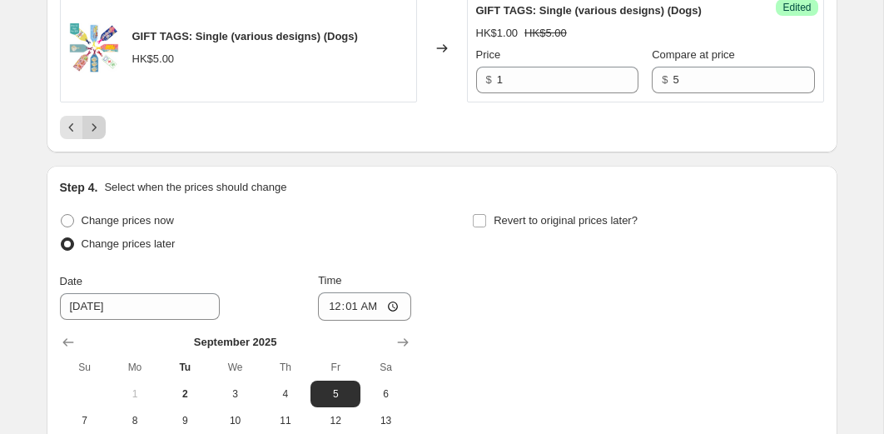
click at [100, 136] on icon "Next" at bounding box center [94, 127] width 17 height 17
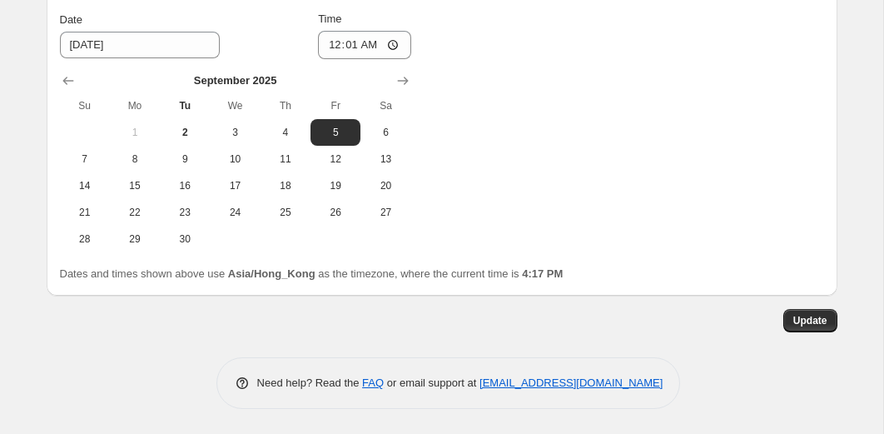
scroll to position [3197, 0]
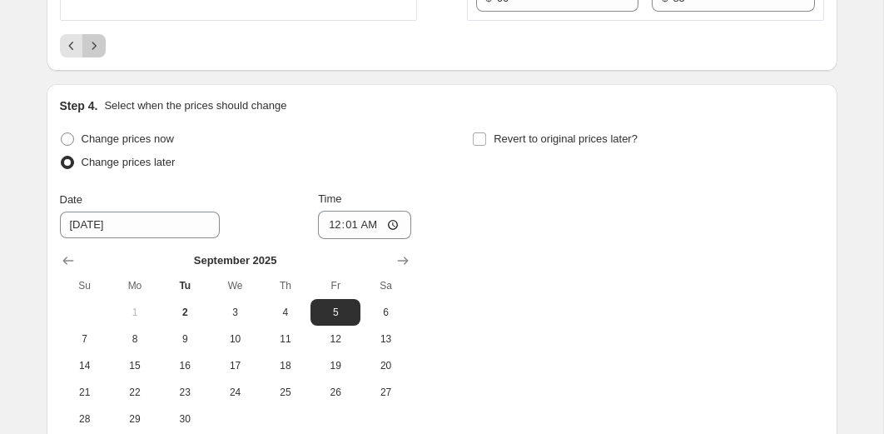
click at [95, 54] on icon "Next" at bounding box center [94, 45] width 17 height 17
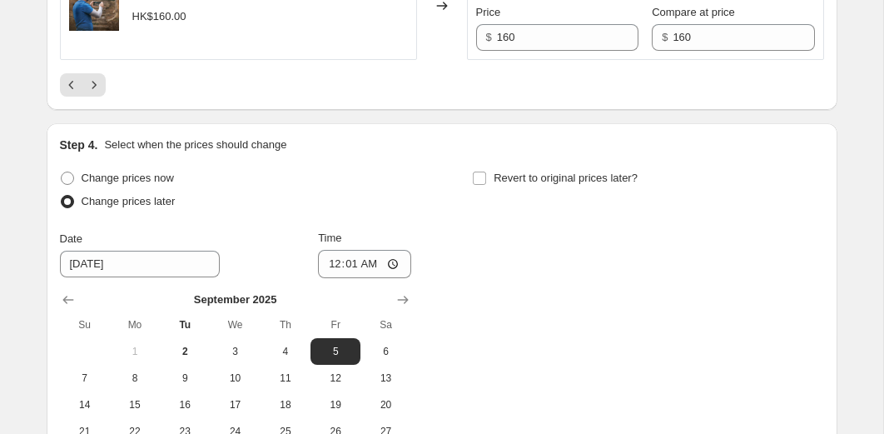
scroll to position [3203, 0]
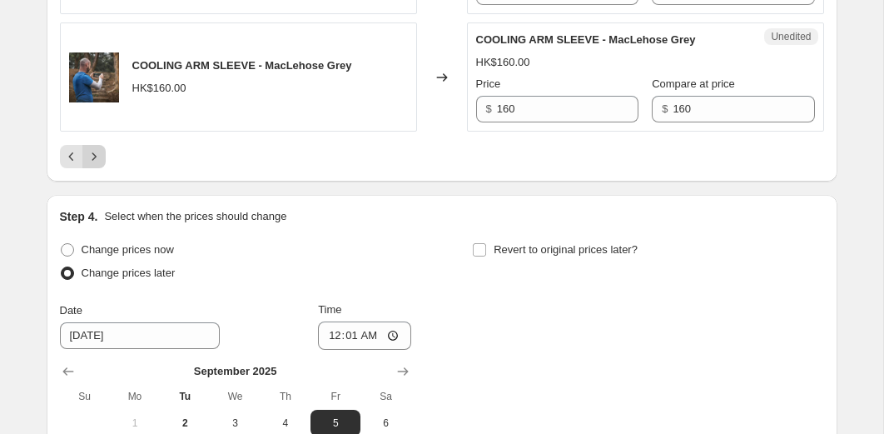
click at [98, 165] on icon "Next" at bounding box center [94, 156] width 17 height 17
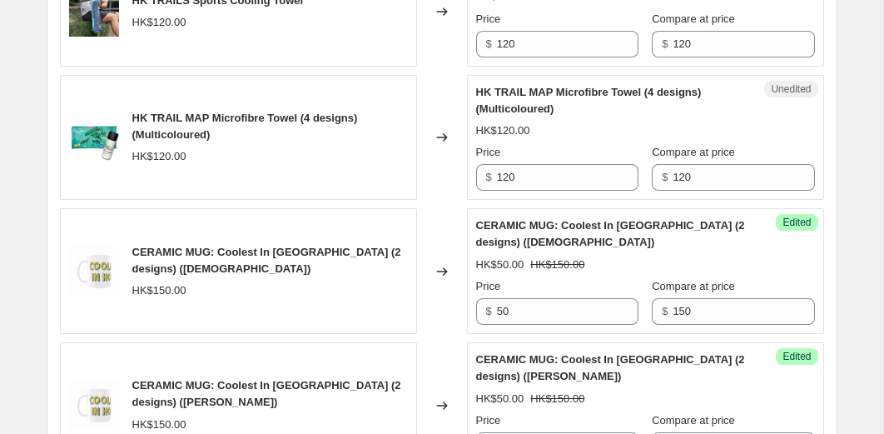
scroll to position [2393, 0]
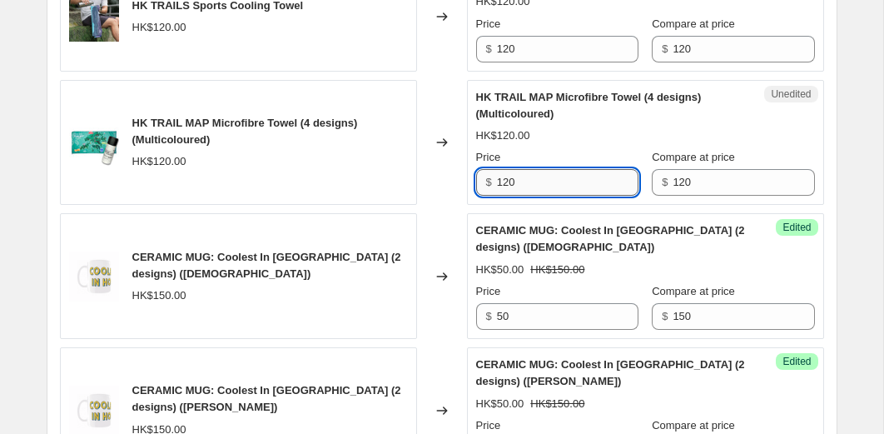
click at [526, 196] on input "120" at bounding box center [568, 182] width 142 height 27
type input "84"
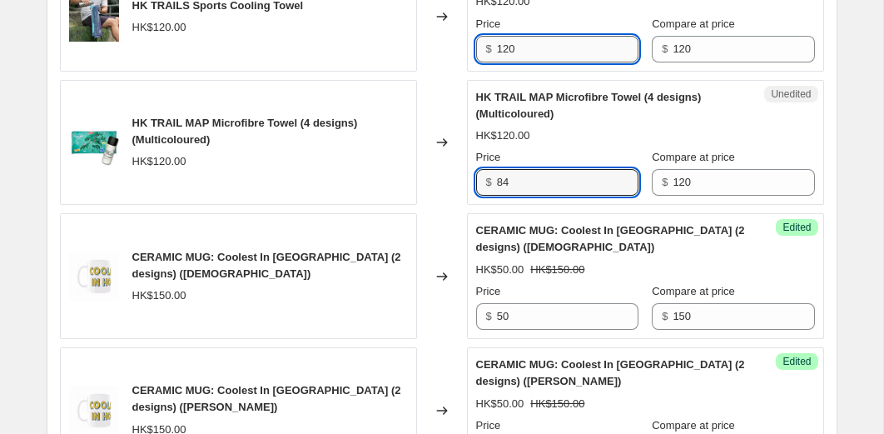
click at [547, 62] on input "120" at bounding box center [568, 49] width 142 height 27
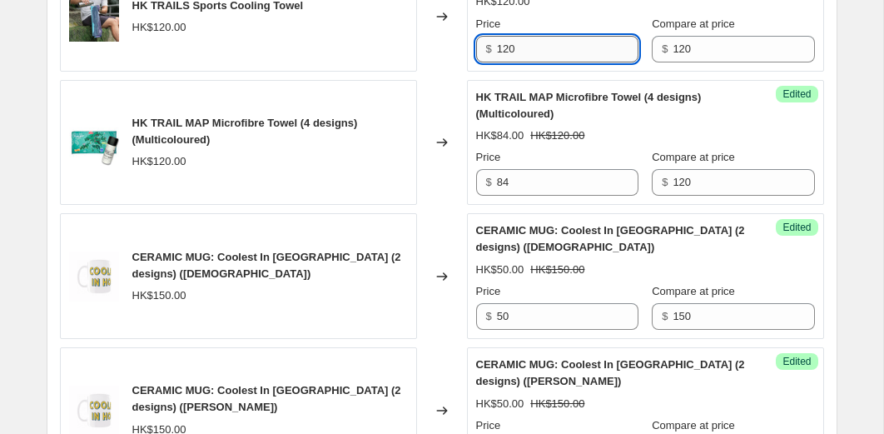
click at [547, 62] on input "120" at bounding box center [568, 49] width 142 height 27
type input "84"
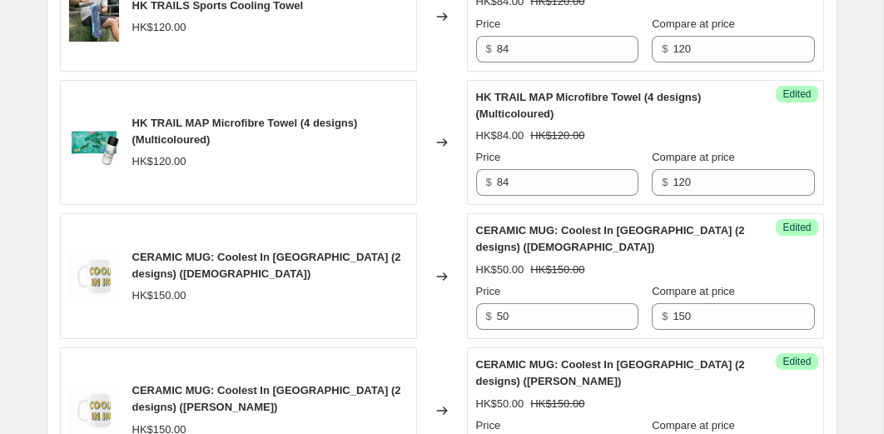
click at [435, 137] on div "Changed to" at bounding box center [442, 143] width 50 height 126
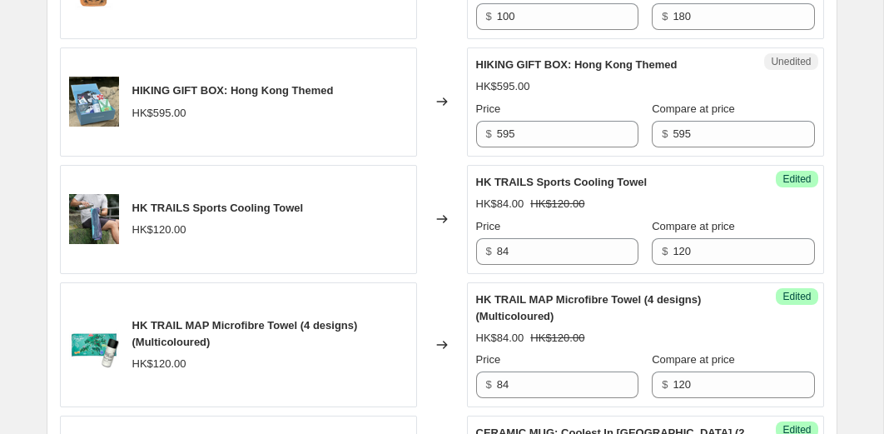
scroll to position [2181, 0]
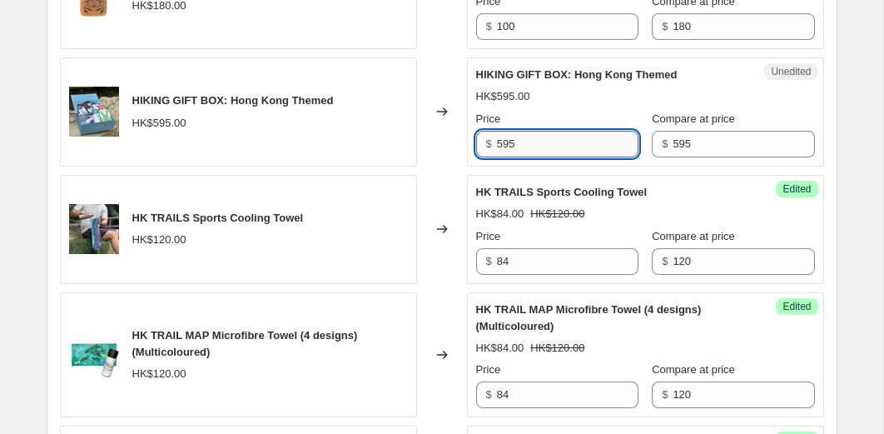
click at [518, 157] on input "595" at bounding box center [568, 144] width 142 height 27
type input "415"
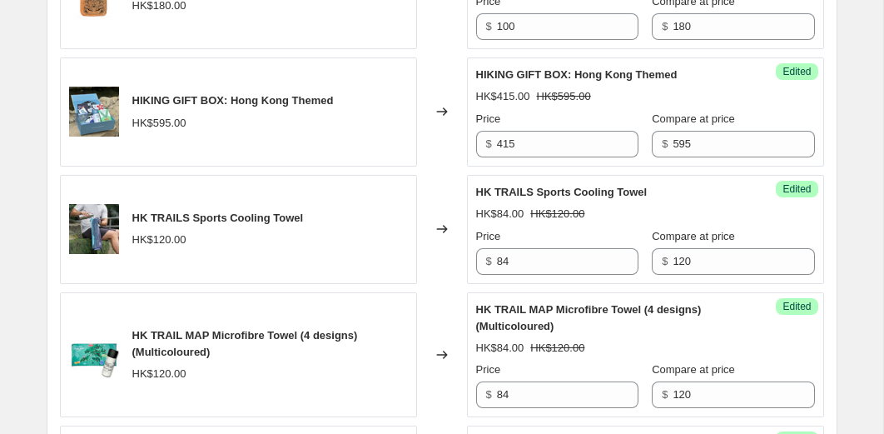
click at [452, 166] on div "Changed to" at bounding box center [442, 111] width 50 height 109
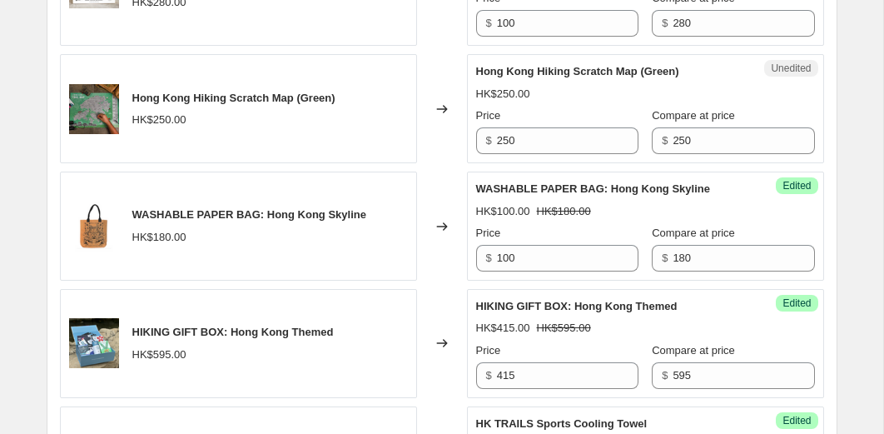
scroll to position [1946, 0]
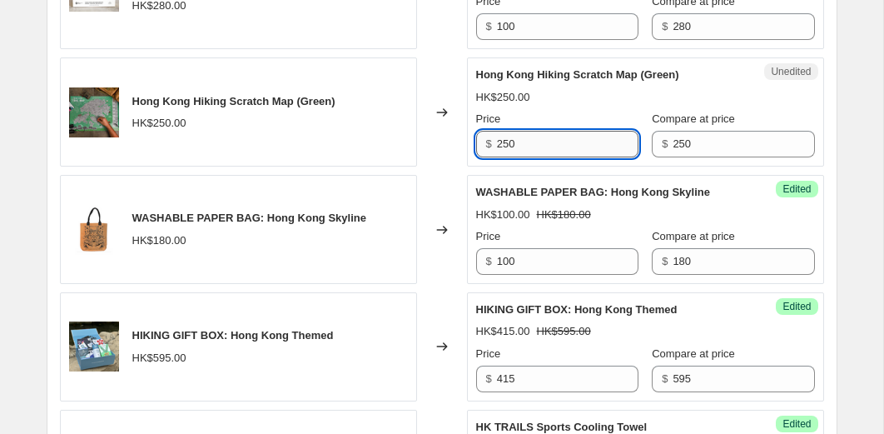
click at [521, 157] on input "250" at bounding box center [568, 144] width 142 height 27
type input "175"
click at [439, 166] on div "Changed to" at bounding box center [442, 111] width 50 height 109
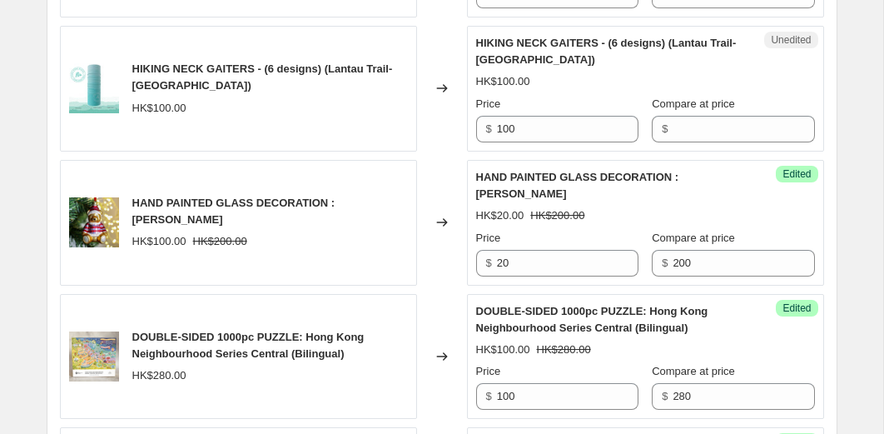
scroll to position [1569, 0]
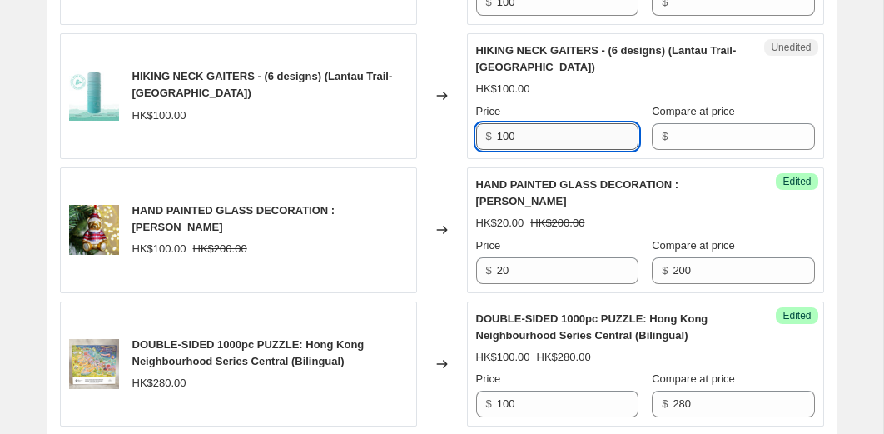
click at [553, 150] on input "100" at bounding box center [568, 136] width 142 height 27
type input "70"
click at [673, 150] on input "Compare at price" at bounding box center [744, 136] width 142 height 27
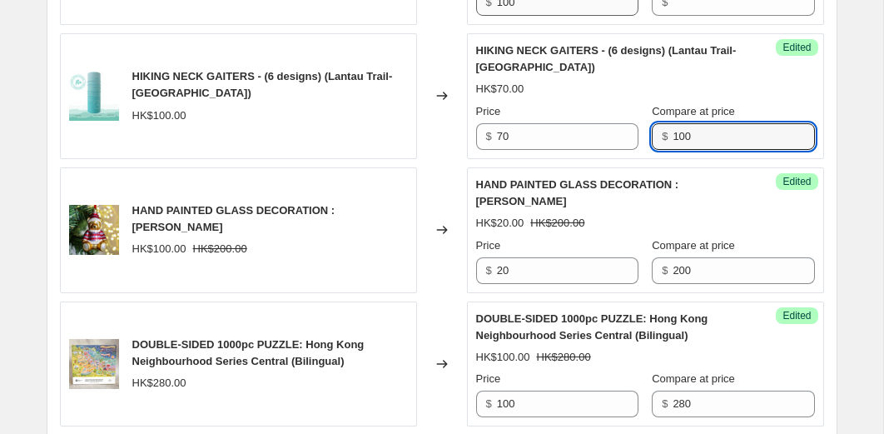
type input "100"
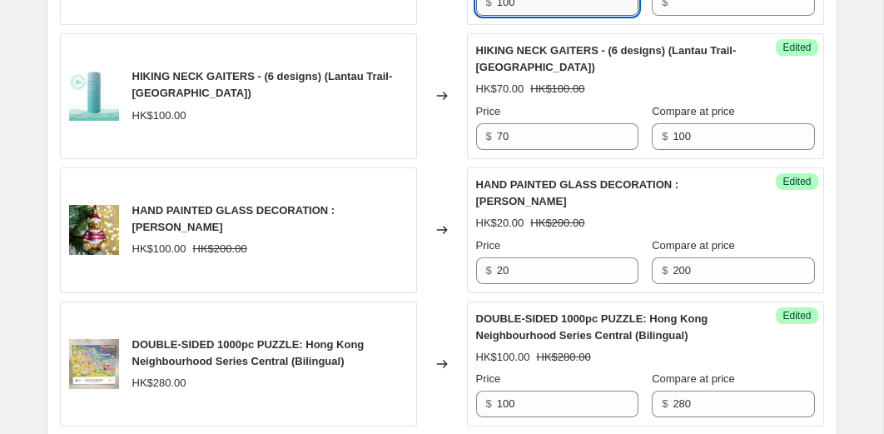
click at [552, 16] on input "100" at bounding box center [568, 2] width 142 height 27
type input "70"
click at [761, 16] on input "Compare at price" at bounding box center [744, 2] width 142 height 27
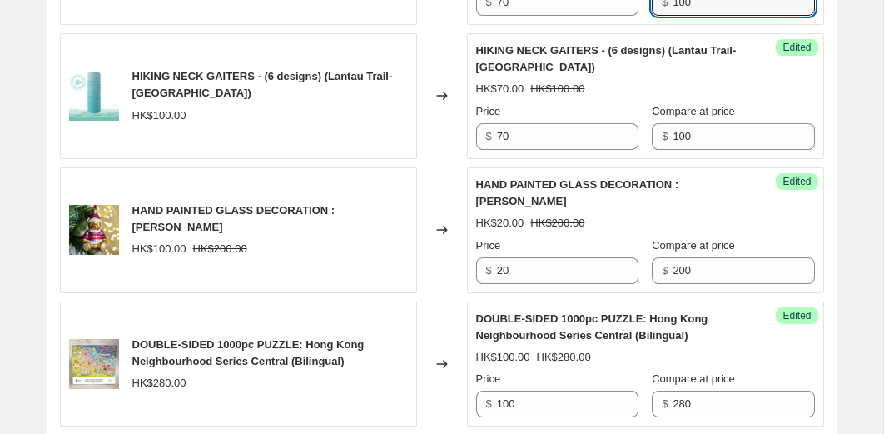
type input "100"
click at [445, 73] on div "Changed to" at bounding box center [442, 96] width 50 height 126
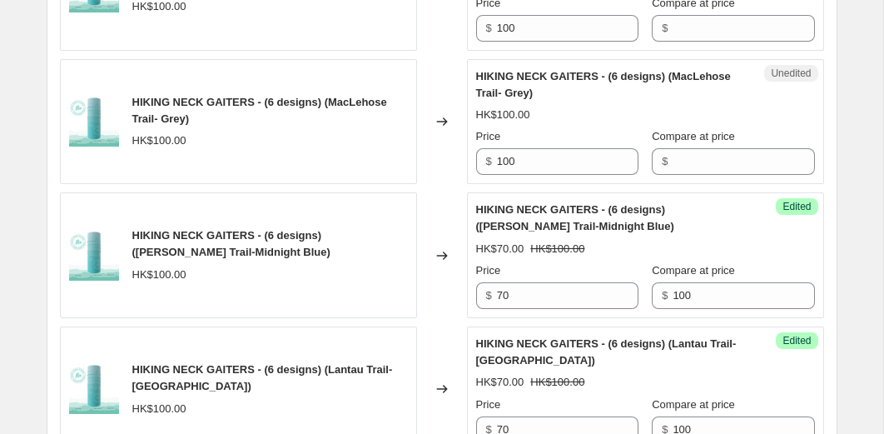
scroll to position [1269, 0]
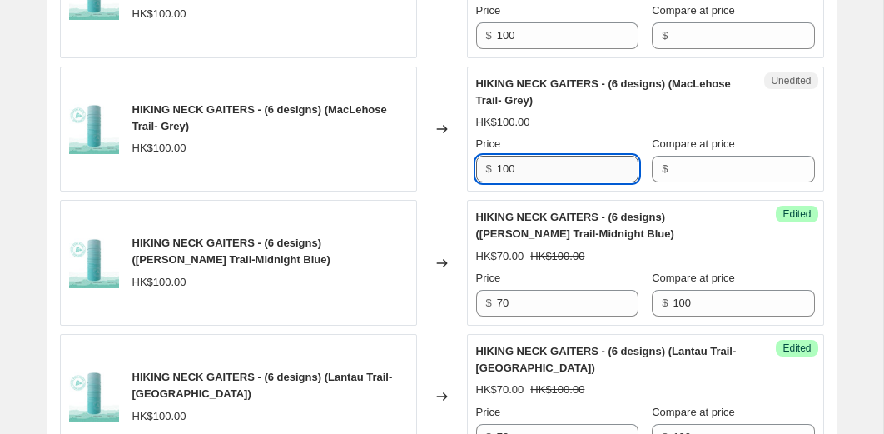
click at [514, 182] on input "100" at bounding box center [568, 169] width 142 height 27
type input "70"
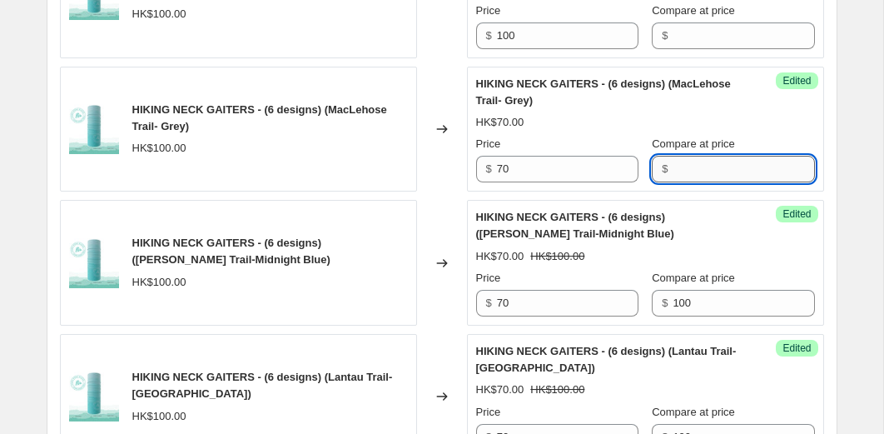
click at [676, 182] on input "Compare at price" at bounding box center [744, 169] width 142 height 27
type input "100"
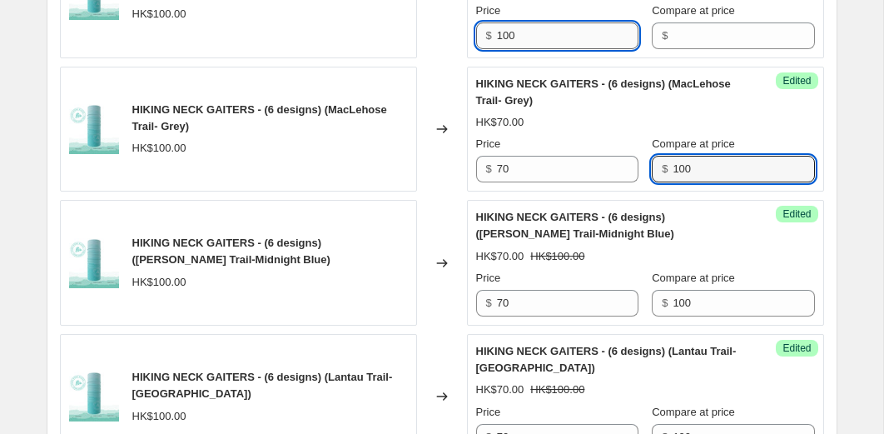
click at [579, 49] on input "100" at bounding box center [568, 35] width 142 height 27
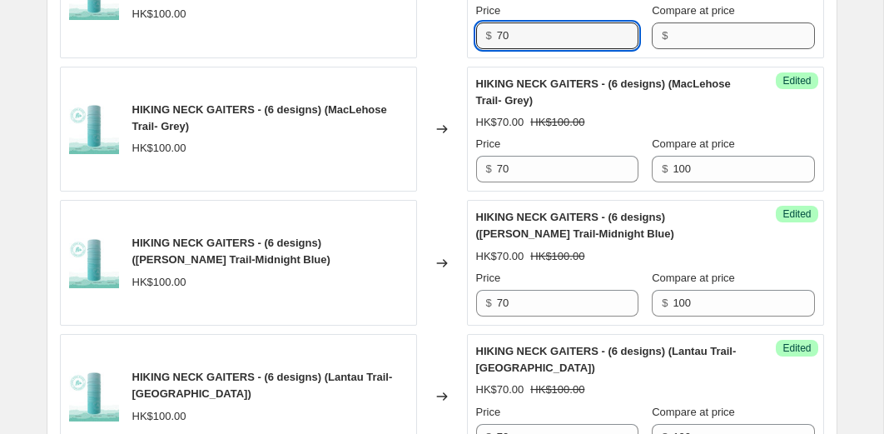
type input "70"
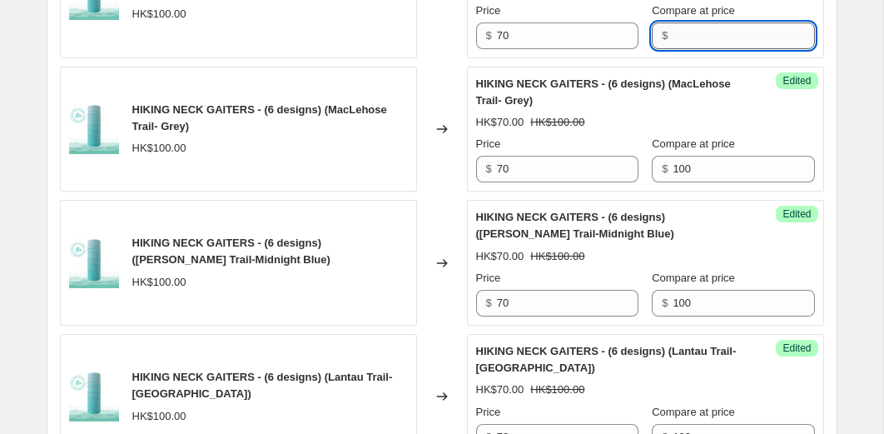
click at [694, 49] on input "Compare at price" at bounding box center [744, 35] width 142 height 27
type input "100"
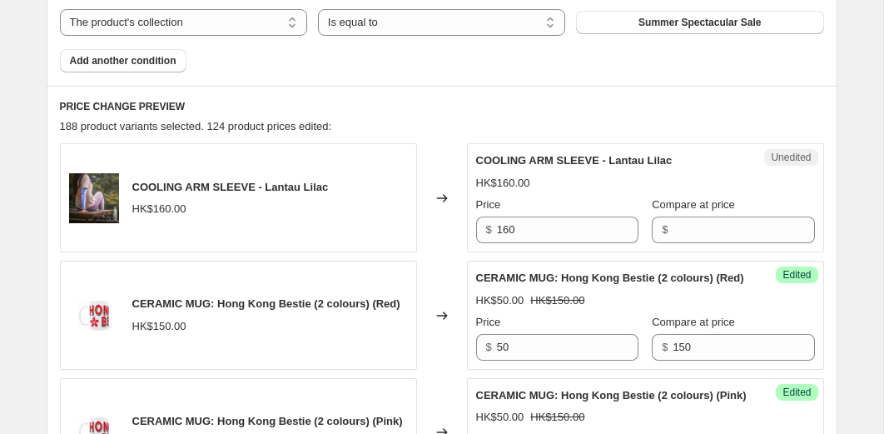
scroll to position [698, 0]
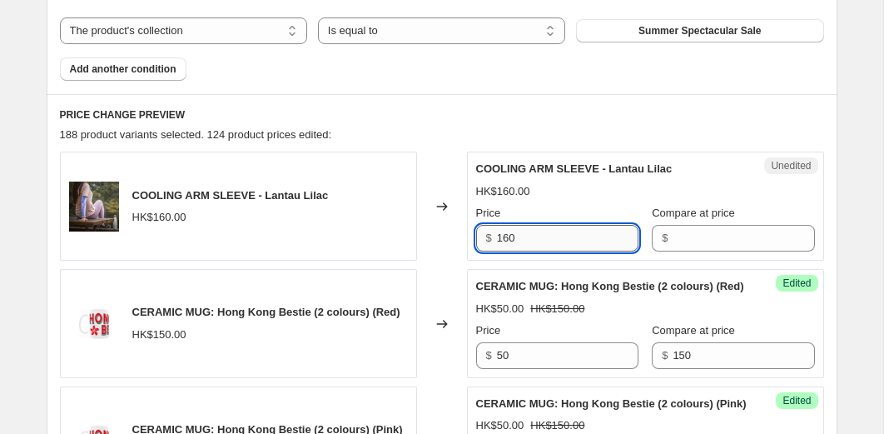
click at [519, 241] on input "160" at bounding box center [568, 238] width 142 height 27
type input "110"
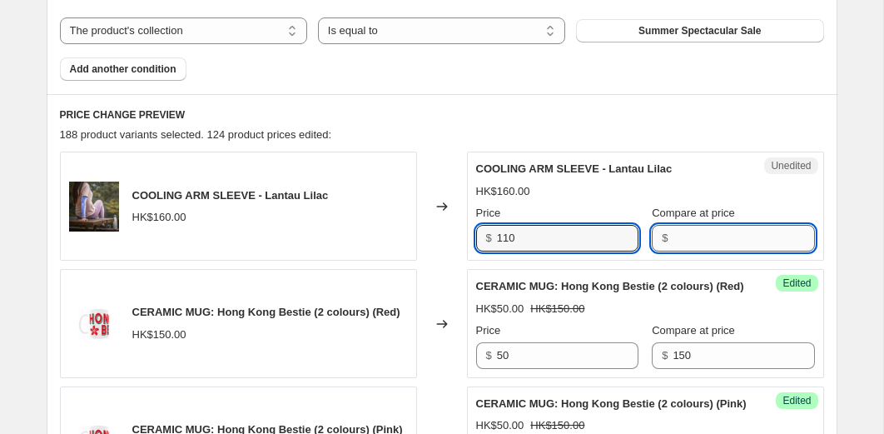
click at [690, 226] on input "Compare at price" at bounding box center [744, 238] width 142 height 27
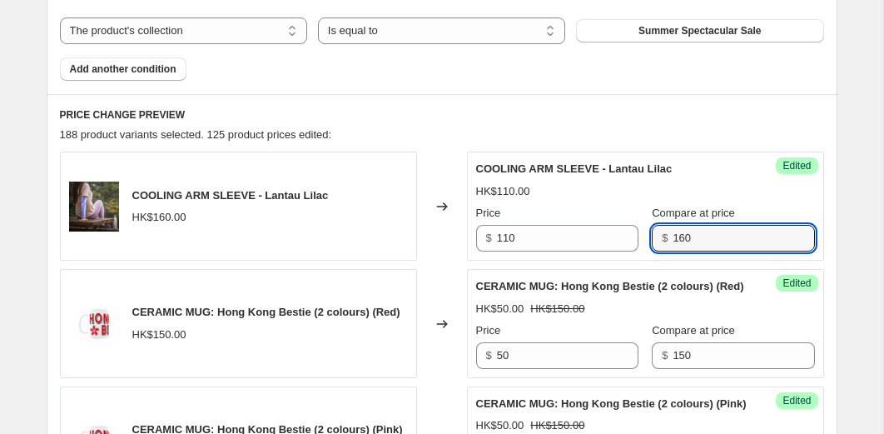
type input "160"
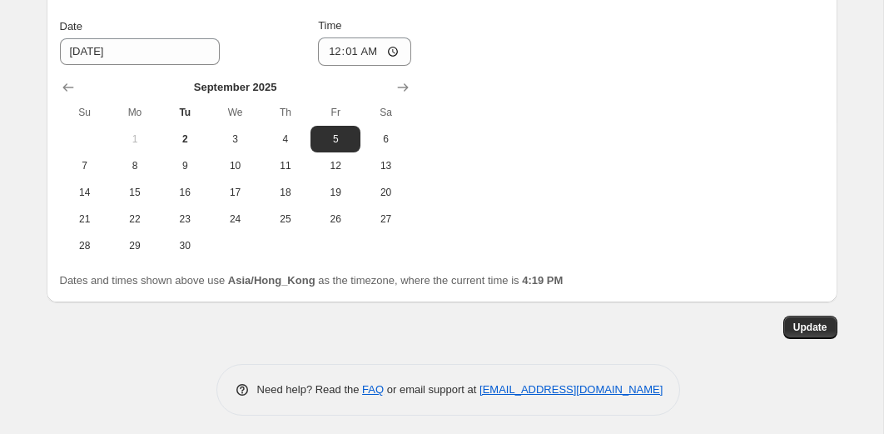
scroll to position [3593, 0]
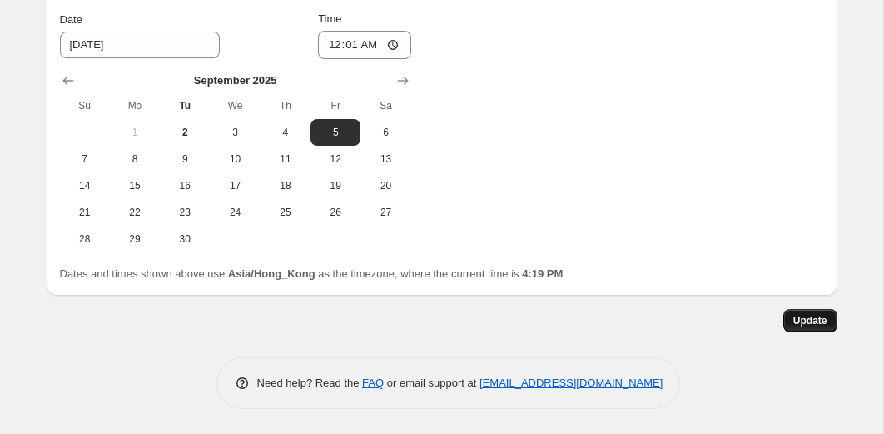
click at [799, 325] on span "Update" at bounding box center [810, 320] width 34 height 13
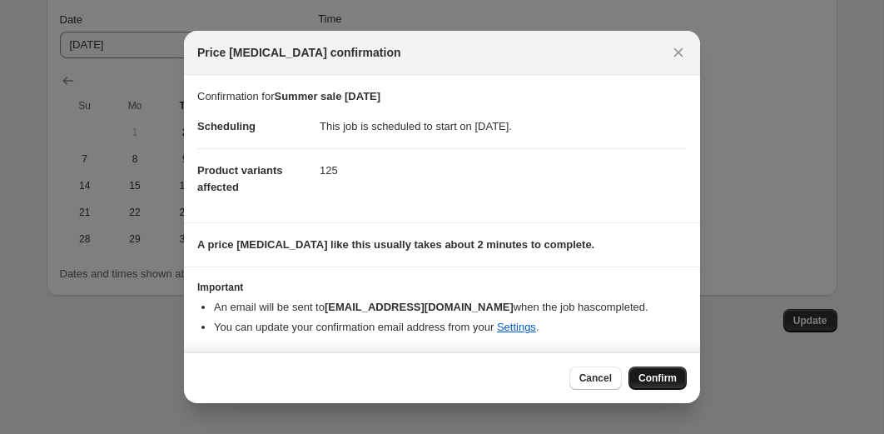
click at [647, 373] on span "Confirm" at bounding box center [657, 377] width 38 height 13
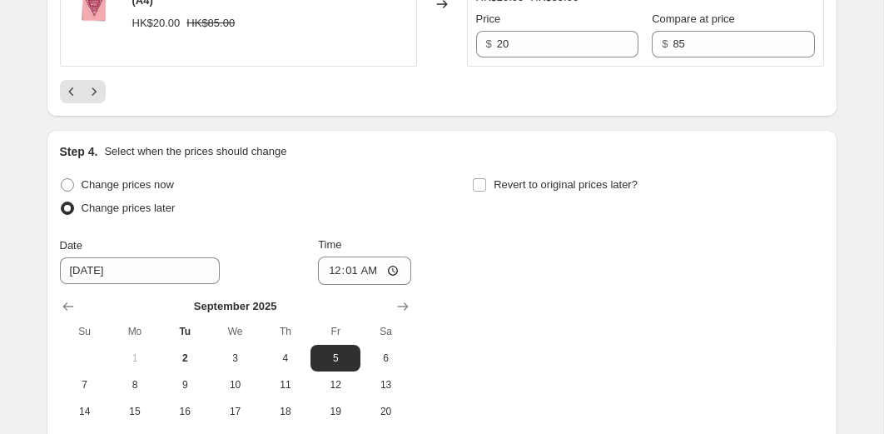
scroll to position [3304, 0]
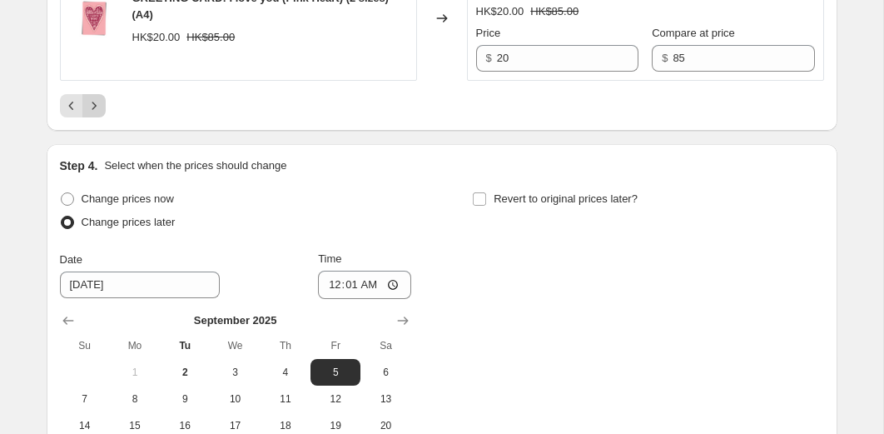
click at [97, 114] on icon "Next" at bounding box center [94, 105] width 17 height 17
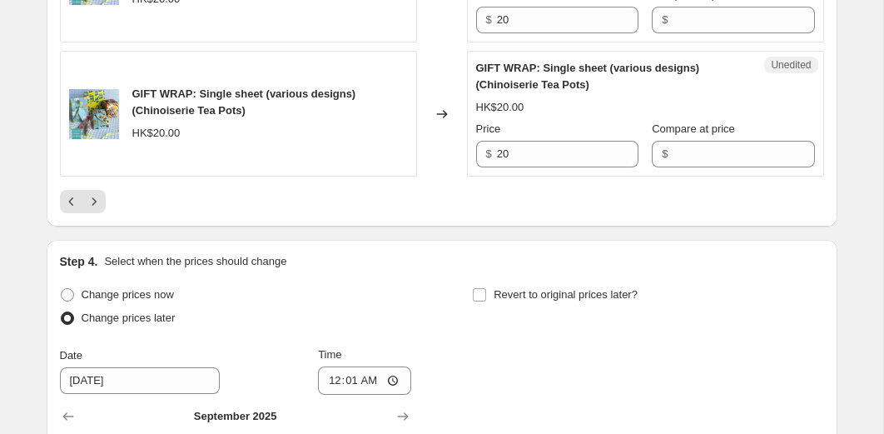
scroll to position [3226, 0]
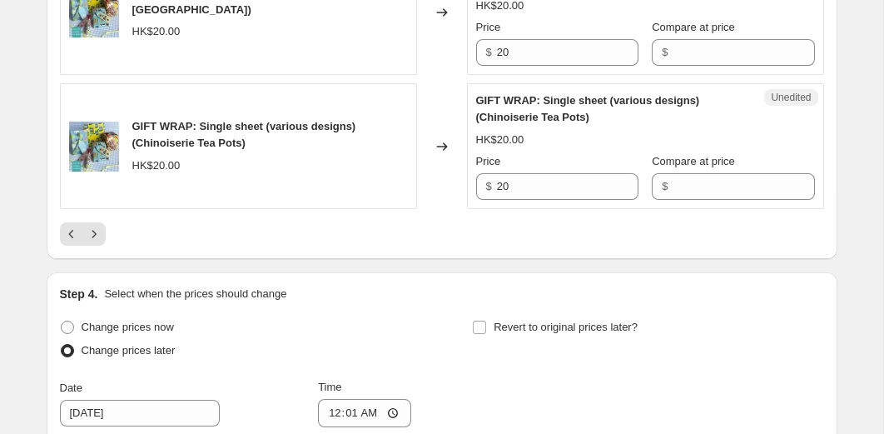
click at [106, 222] on div at bounding box center [442, 233] width 764 height 23
click at [96, 226] on icon "Next" at bounding box center [94, 234] width 17 height 17
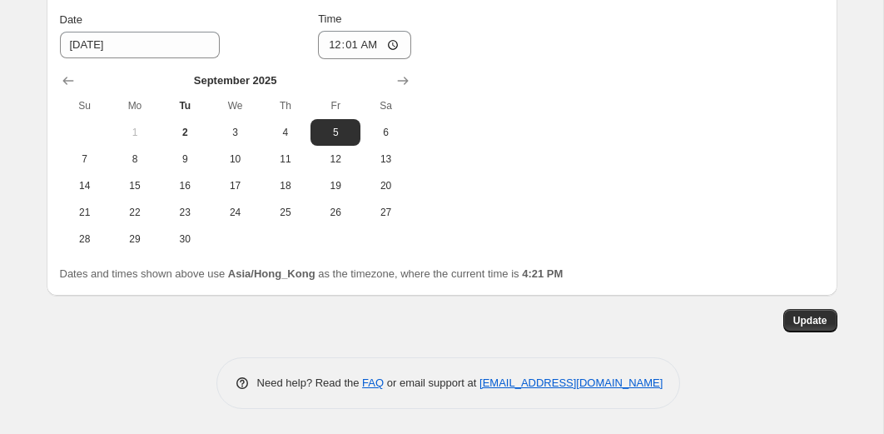
scroll to position [3178, 0]
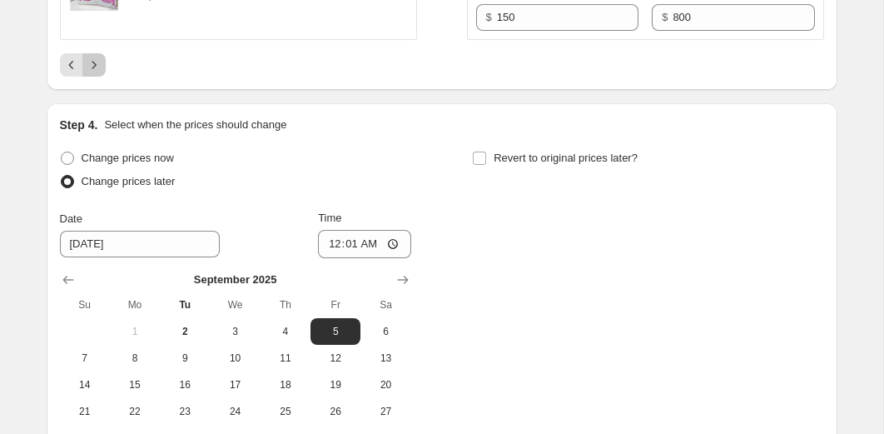
click at [102, 77] on button "Next" at bounding box center [93, 64] width 23 height 23
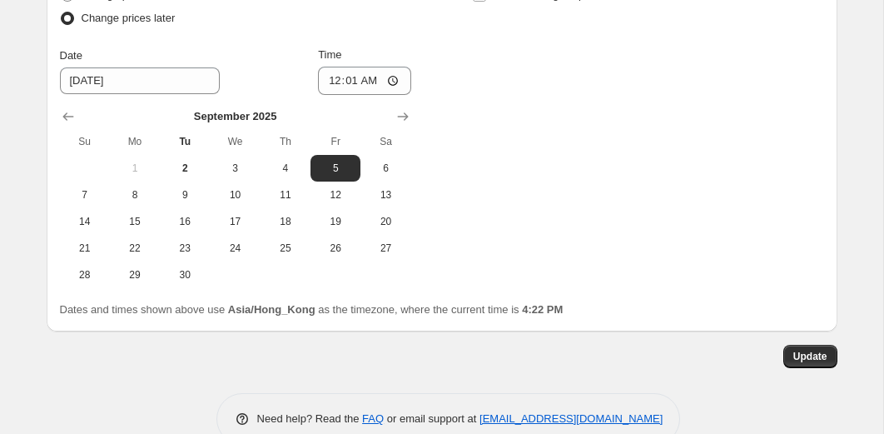
scroll to position [3240, 0]
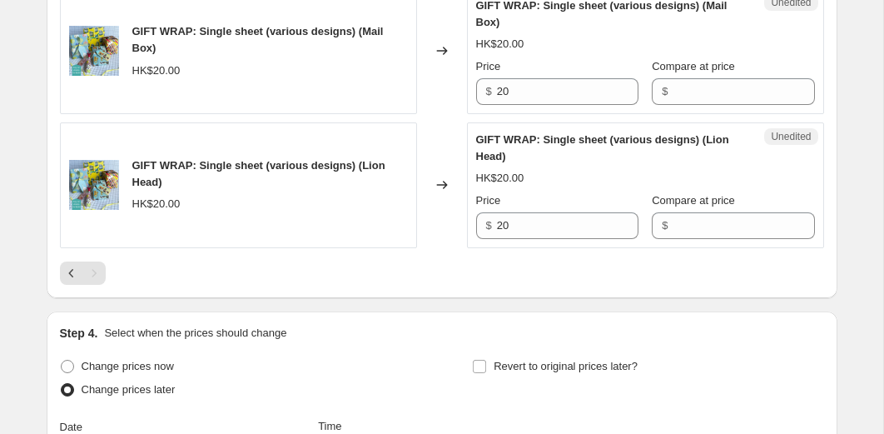
scroll to position [1567, 0]
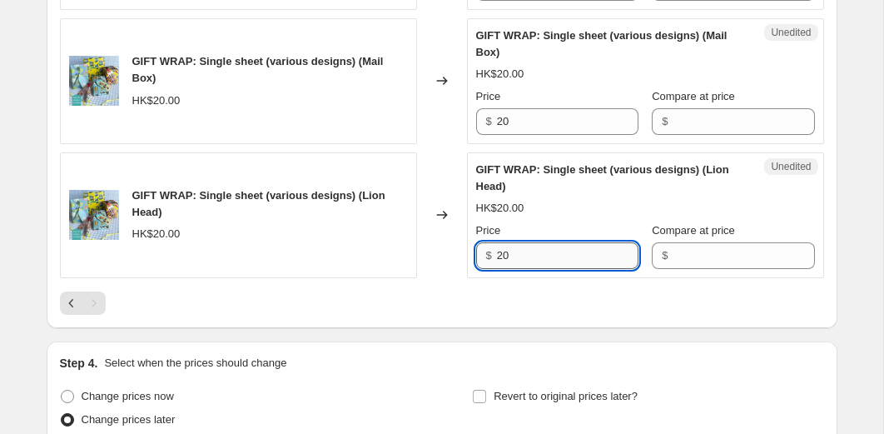
click at [546, 269] on input "20" at bounding box center [568, 255] width 142 height 27
type input "5"
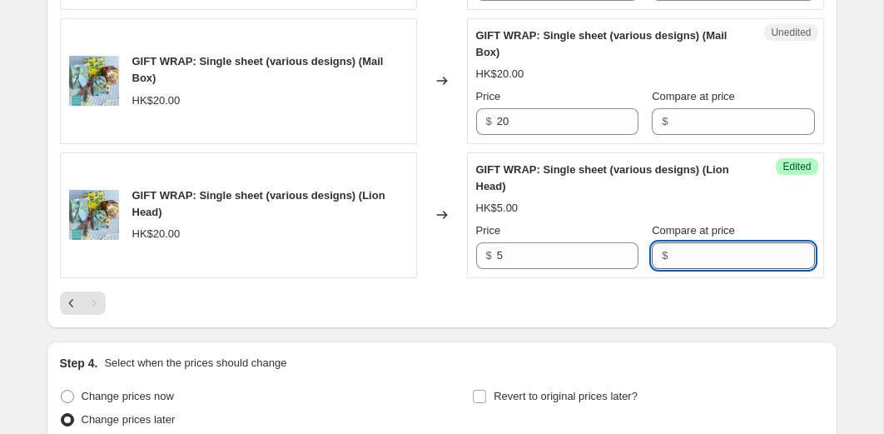
click at [678, 269] on input "Compare at price" at bounding box center [744, 255] width 142 height 27
type input "20"
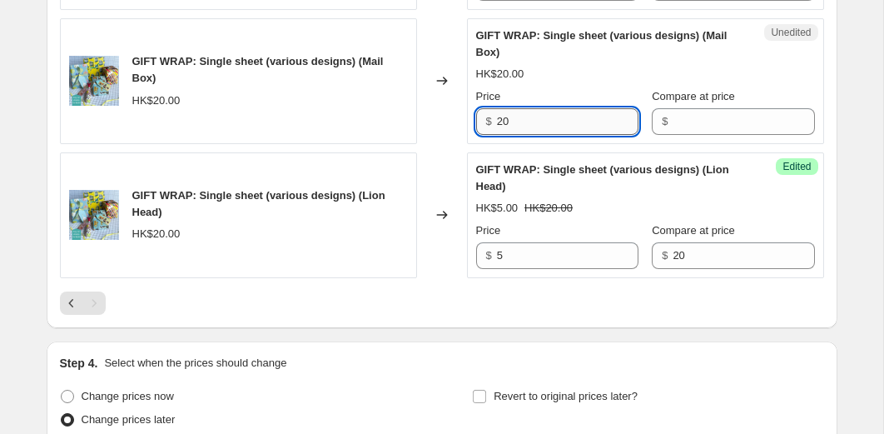
click at [580, 135] on input "20" at bounding box center [568, 121] width 142 height 27
type input "5"
click at [713, 135] on input "Compare at price" at bounding box center [744, 121] width 142 height 27
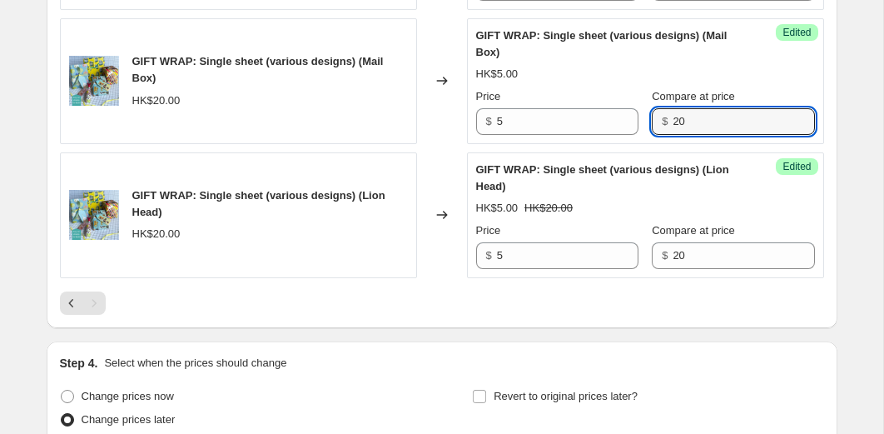
type input "20"
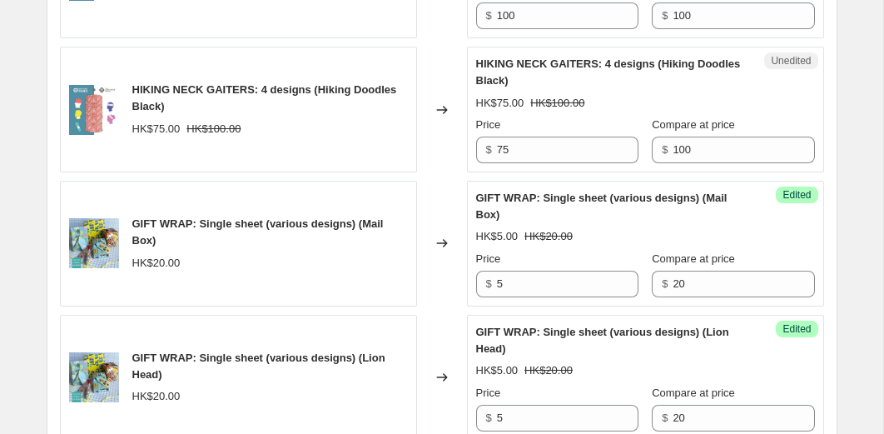
scroll to position [1403, 0]
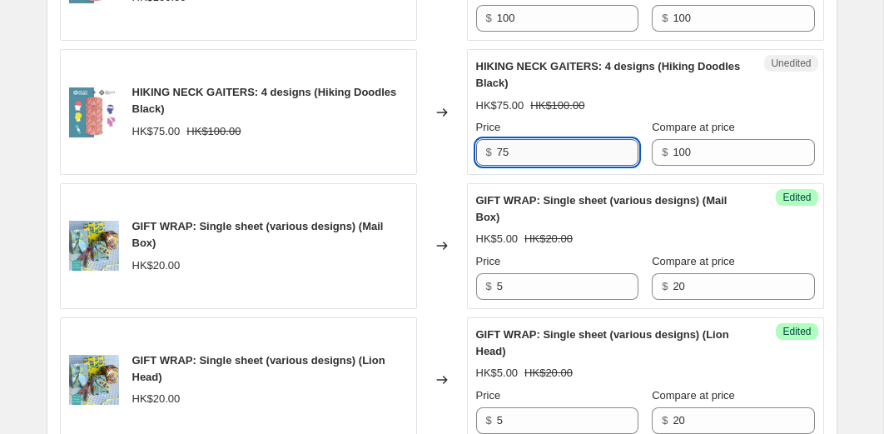
click at [562, 166] on input "75" at bounding box center [568, 152] width 142 height 27
type input "70"
click at [570, 32] on input "100" at bounding box center [568, 18] width 142 height 27
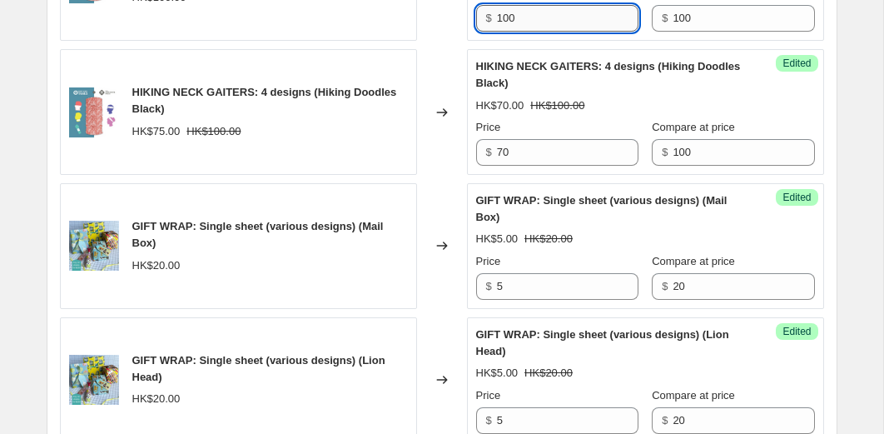
click at [570, 32] on input "100" at bounding box center [568, 18] width 142 height 27
type input "70"
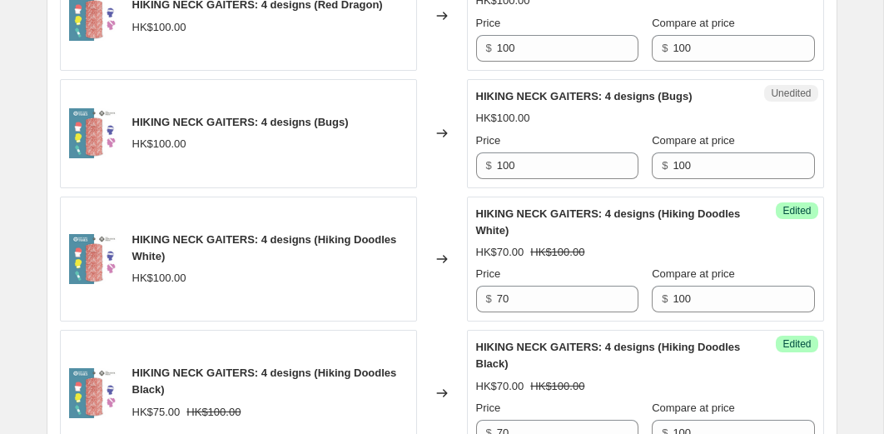
scroll to position [1113, 0]
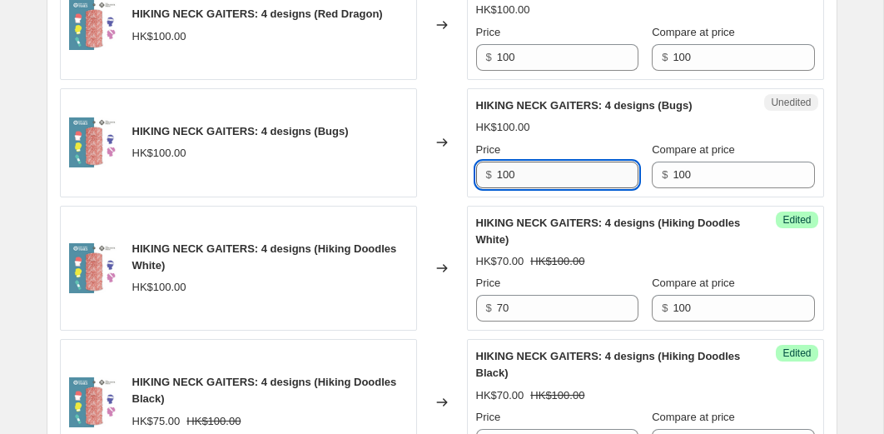
click at [516, 188] on input "100" at bounding box center [568, 174] width 142 height 27
type input "70"
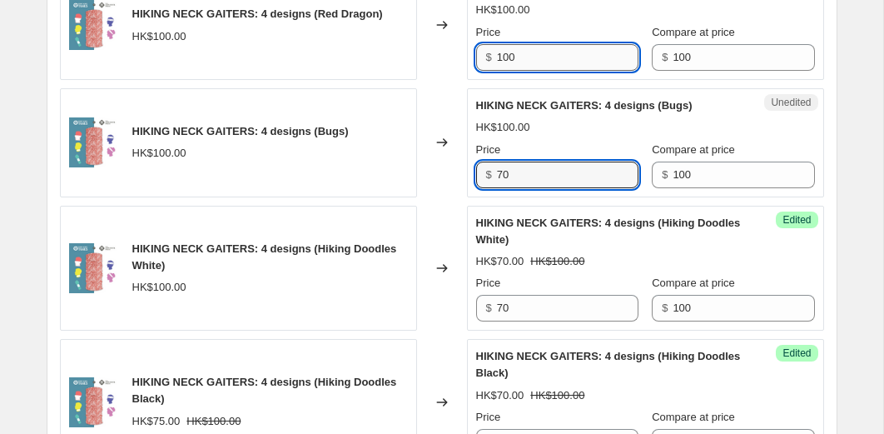
click at [529, 71] on input "100" at bounding box center [568, 57] width 142 height 27
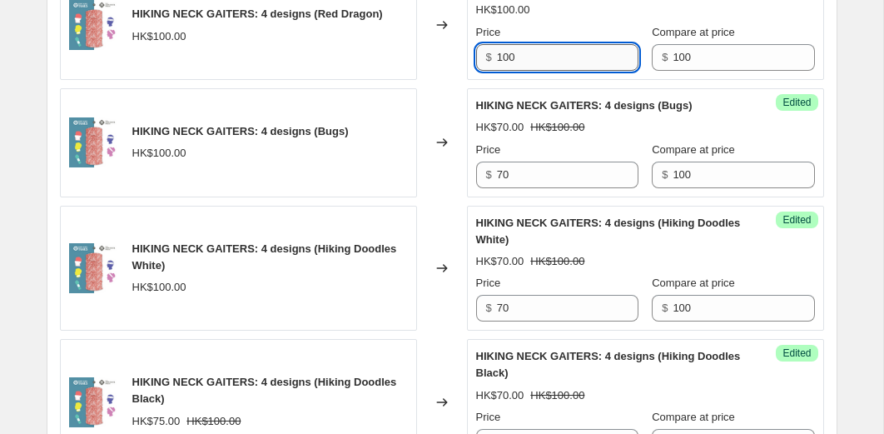
click at [529, 71] on input "100" at bounding box center [568, 57] width 142 height 27
type input "70"
click at [448, 106] on div "Changed to" at bounding box center [442, 142] width 50 height 109
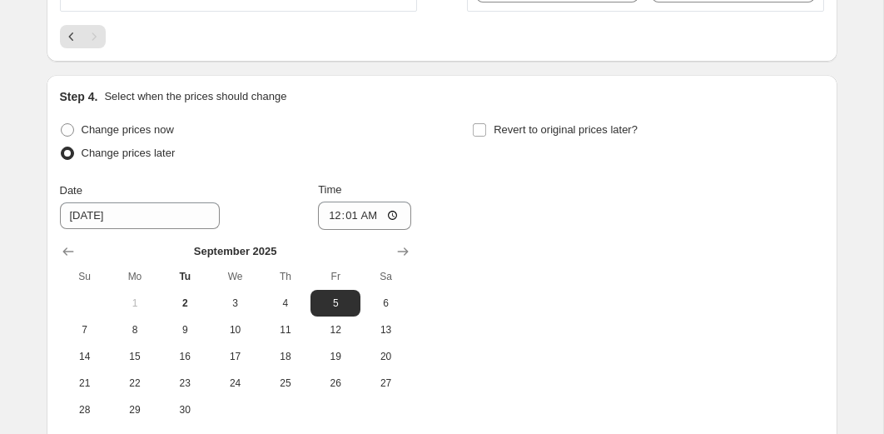
scroll to position [2021, 0]
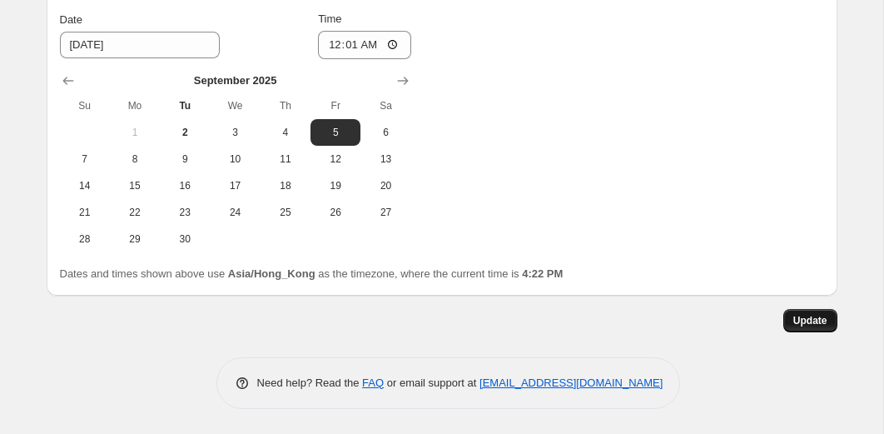
click at [788, 315] on button "Update" at bounding box center [810, 320] width 54 height 23
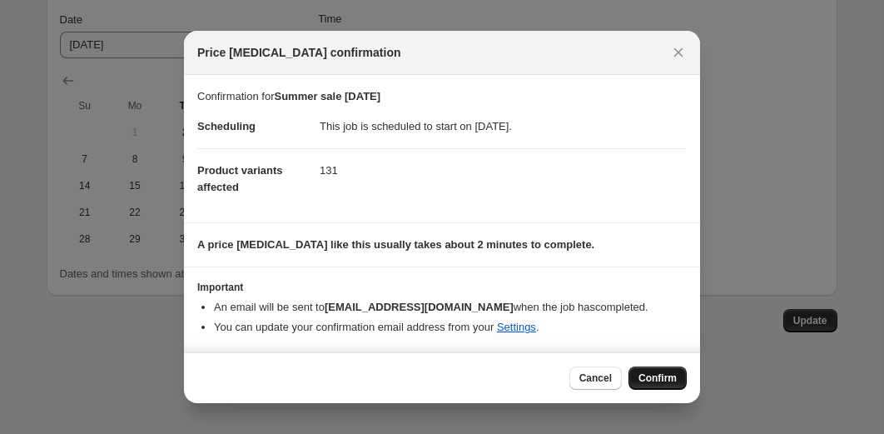
click at [645, 383] on span "Confirm" at bounding box center [657, 377] width 38 height 13
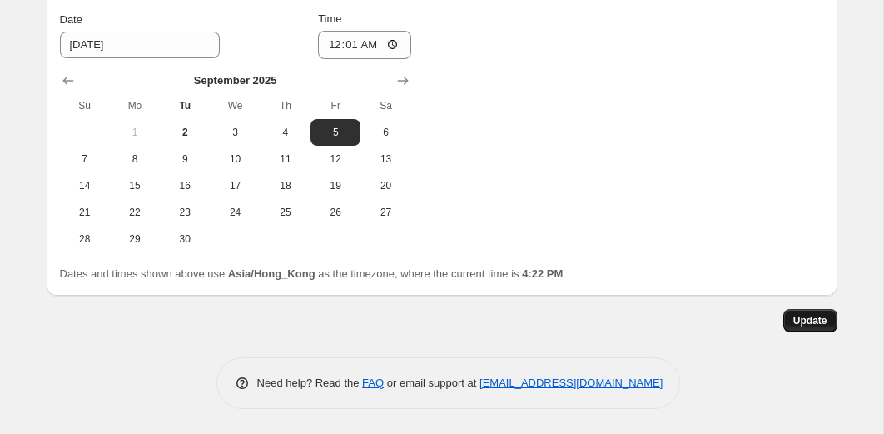
click at [799, 319] on span "Update" at bounding box center [810, 320] width 34 height 13
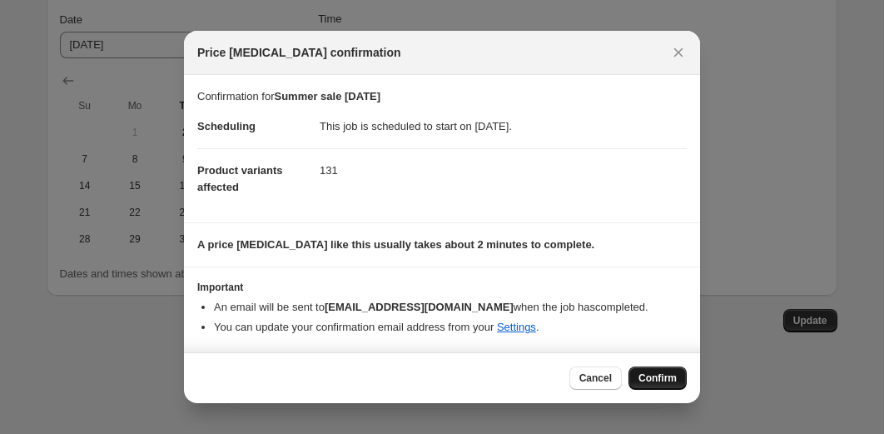
click at [653, 376] on span "Confirm" at bounding box center [657, 377] width 38 height 13
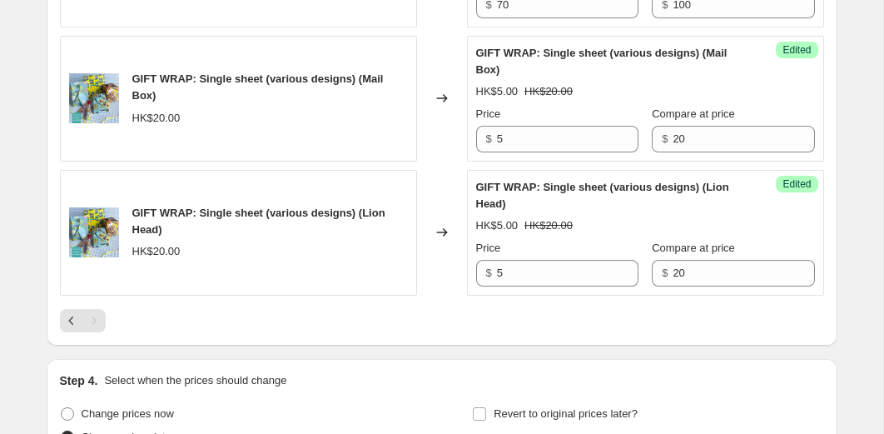
scroll to position [1542, 0]
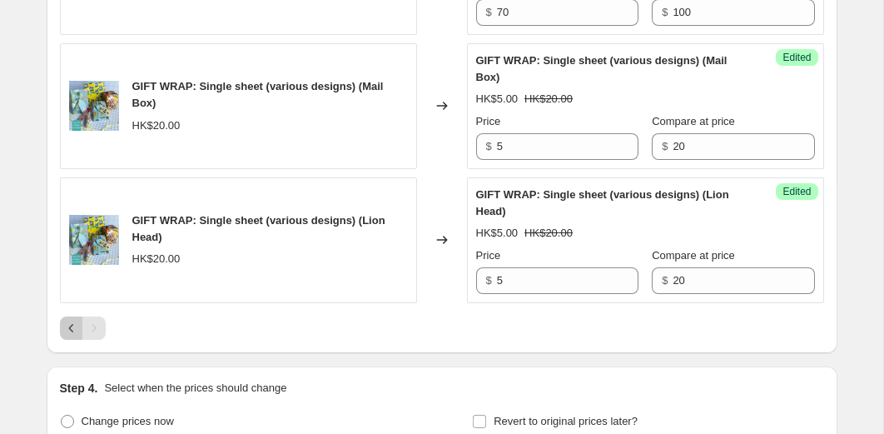
click at [63, 336] on icon "Previous" at bounding box center [71, 328] width 17 height 17
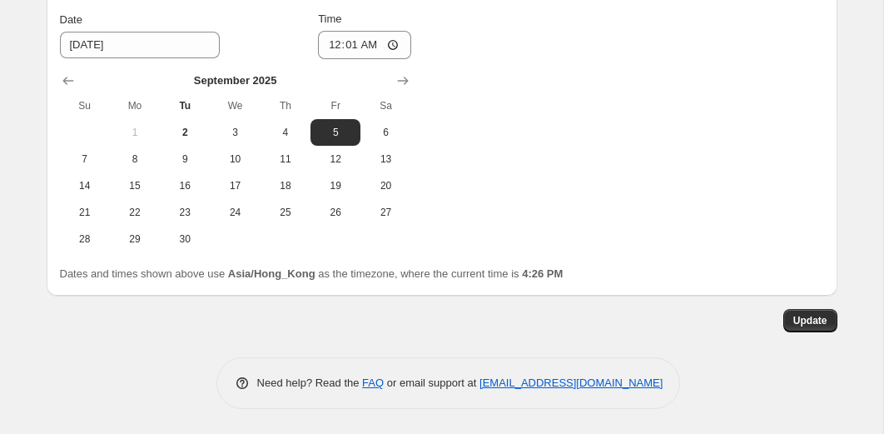
scroll to position [3219, 0]
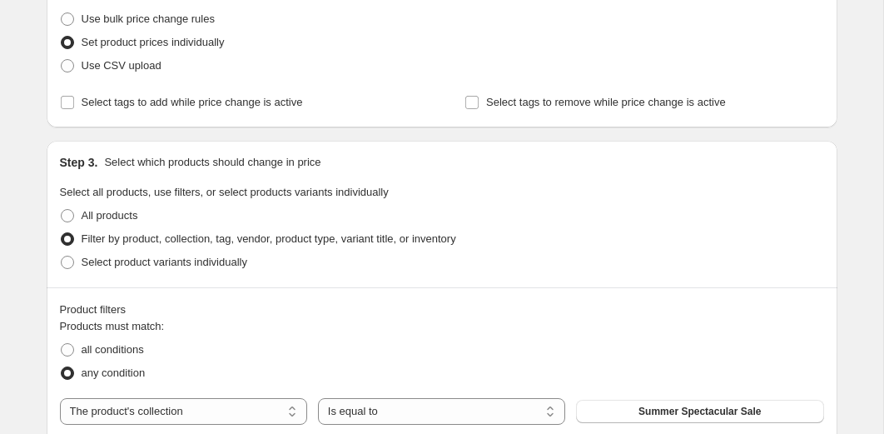
scroll to position [320, 0]
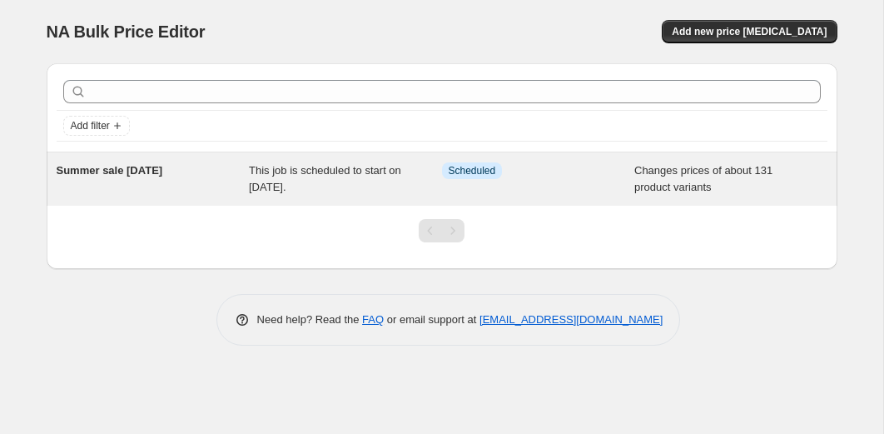
click at [218, 185] on div "Summer sale [DATE]" at bounding box center [153, 178] width 193 height 33
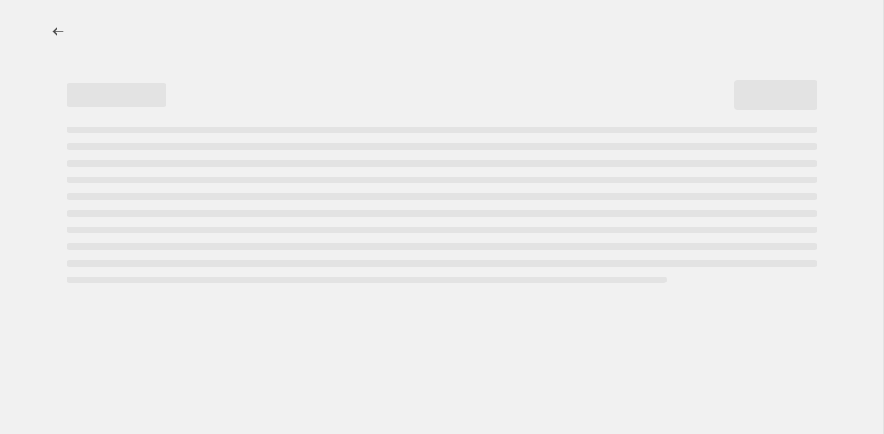
select select "collection"
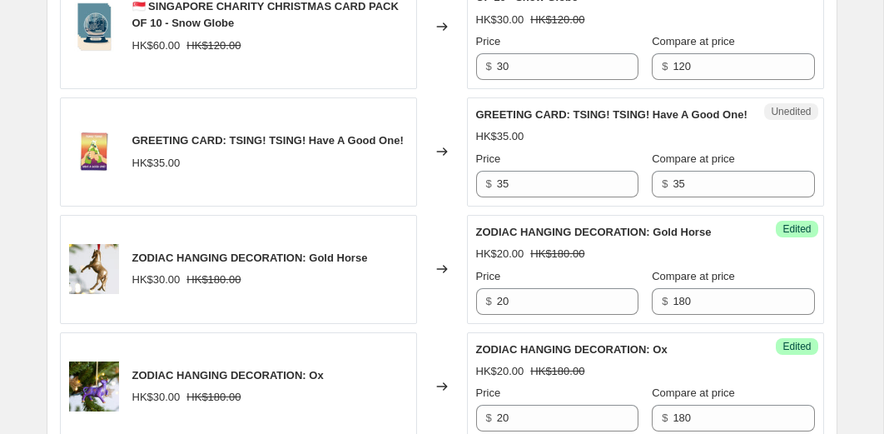
scroll to position [1508, 0]
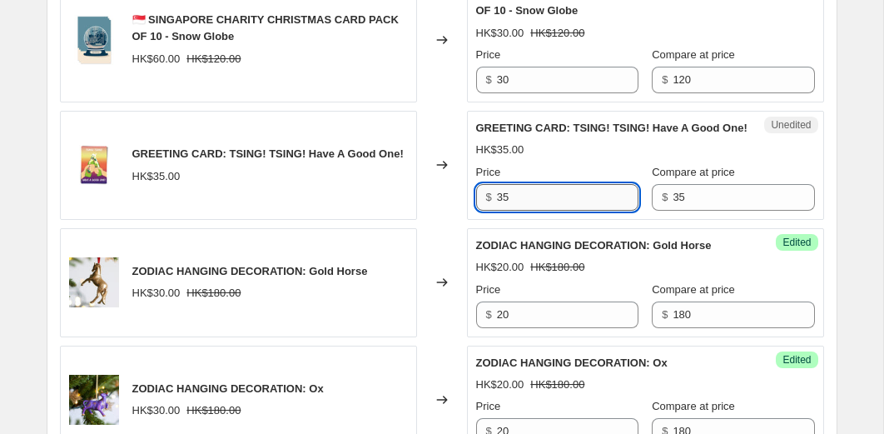
click at [530, 211] on input "35" at bounding box center [568, 197] width 142 height 27
type input "5"
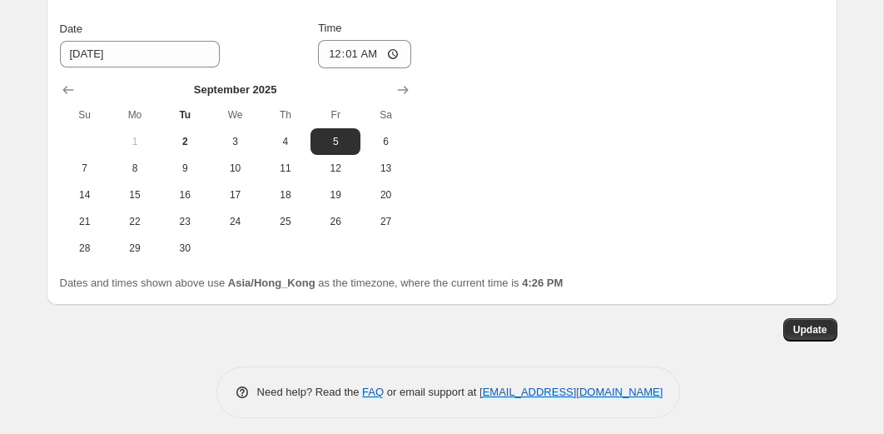
scroll to position [3494, 0]
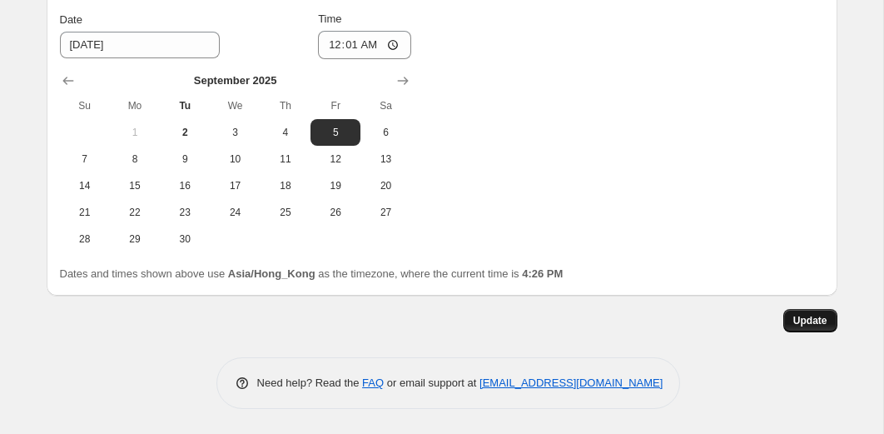
click at [810, 322] on span "Update" at bounding box center [810, 320] width 34 height 13
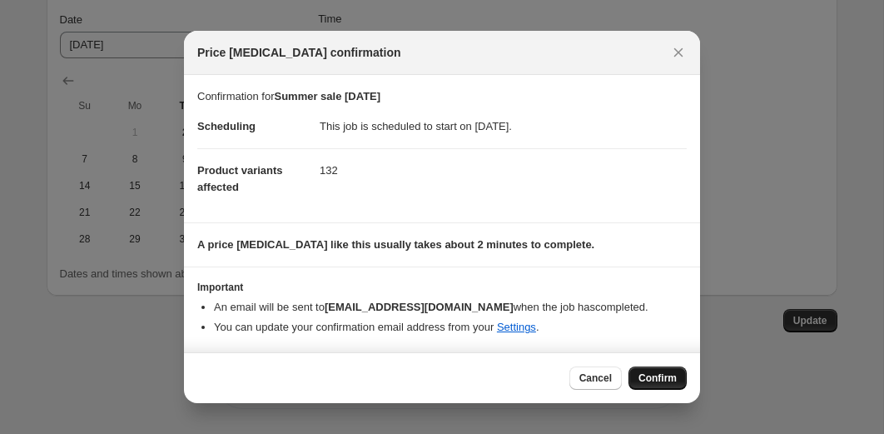
click at [676, 378] on span "Confirm" at bounding box center [657, 377] width 38 height 13
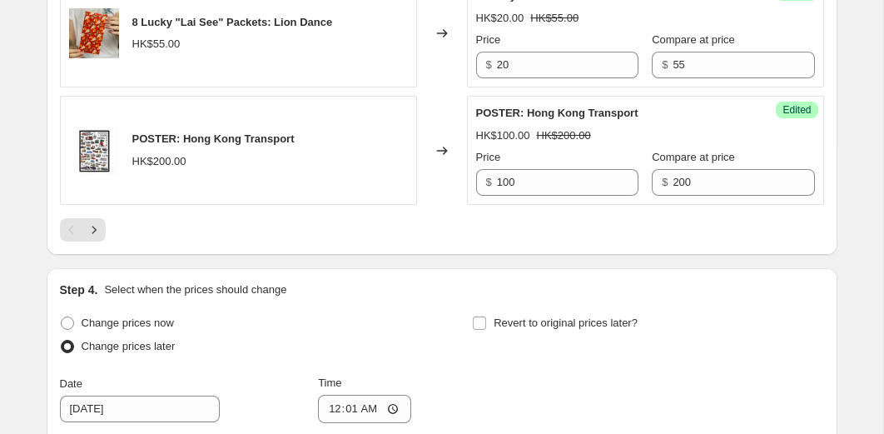
scroll to position [2550, 0]
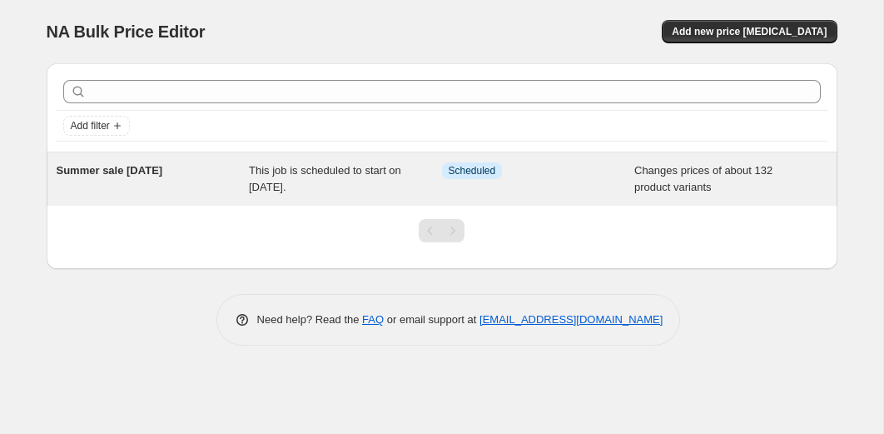
click at [271, 186] on span "This job is scheduled to start on [DATE]." at bounding box center [325, 178] width 152 height 29
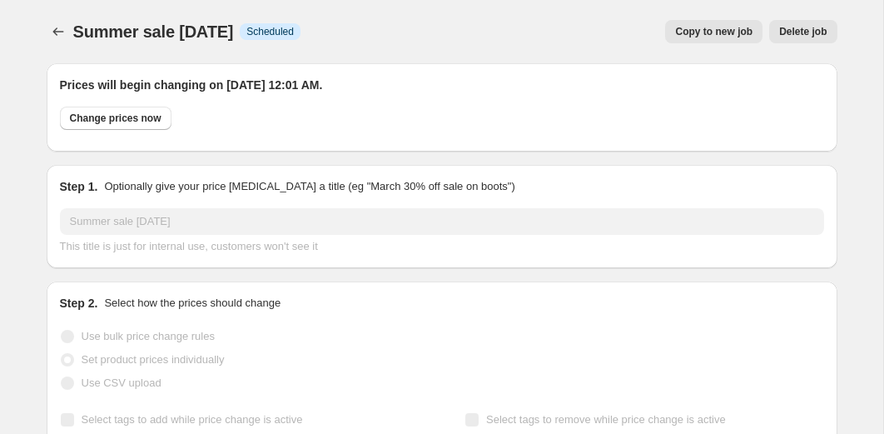
select select "collection"
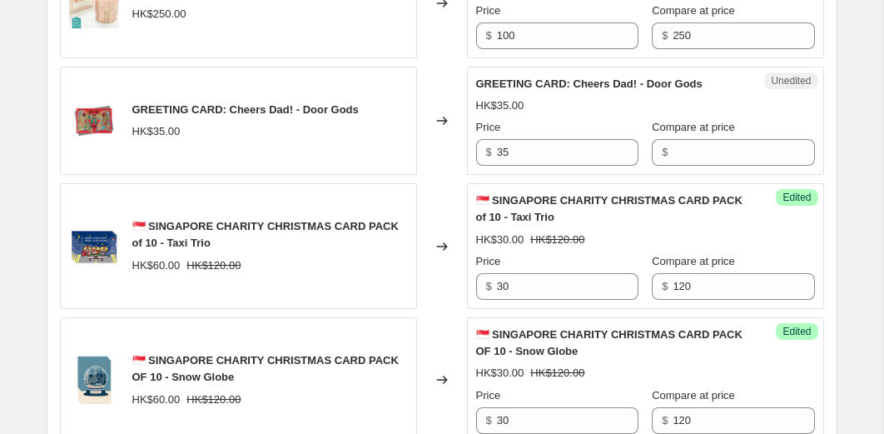
scroll to position [1295, 0]
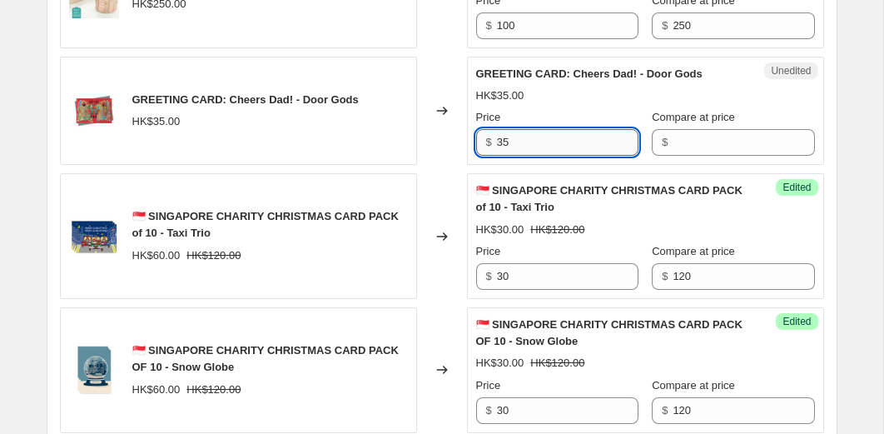
click at [533, 156] on input "35" at bounding box center [568, 142] width 142 height 27
type input "5"
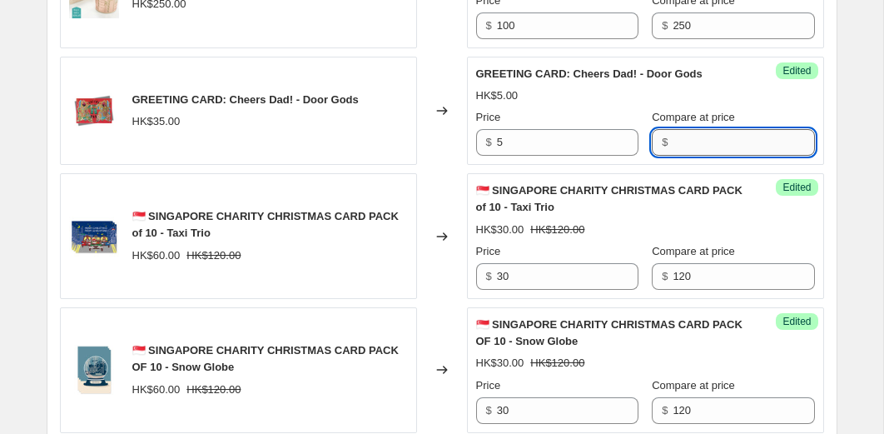
click at [673, 156] on input "Compare at price" at bounding box center [744, 142] width 142 height 27
type input "35"
click at [640, 234] on div "🇸🇬 SINGAPORE CHARITY CHRISTMAS CARD PACK of 10 - Taxi Trio HK$30.00 HK$120.00 P…" at bounding box center [645, 235] width 339 height 107
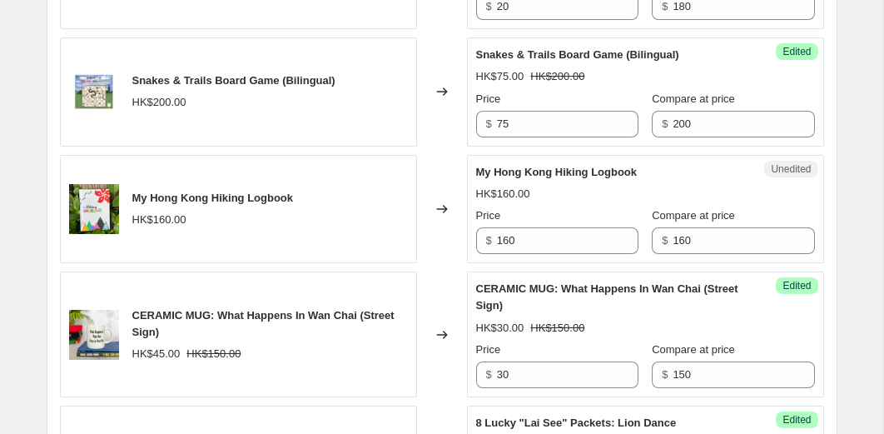
scroll to position [2768, 0]
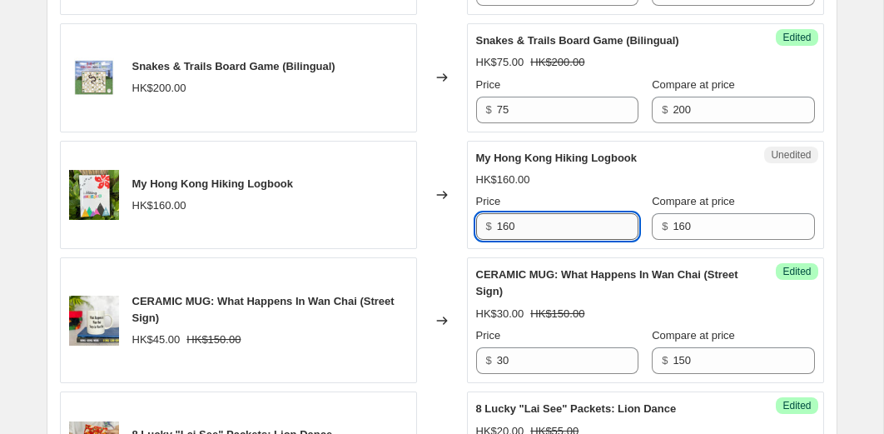
click at [519, 240] on input "160" at bounding box center [568, 226] width 142 height 27
type input "112"
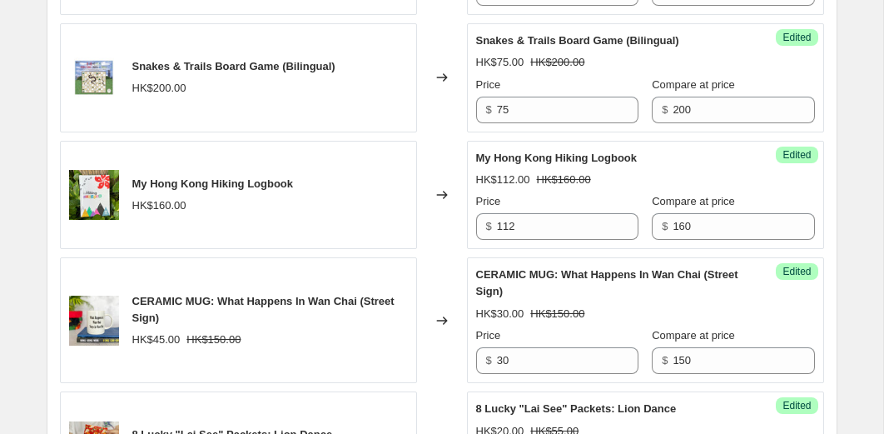
click at [419, 132] on div "Changed to" at bounding box center [442, 77] width 50 height 109
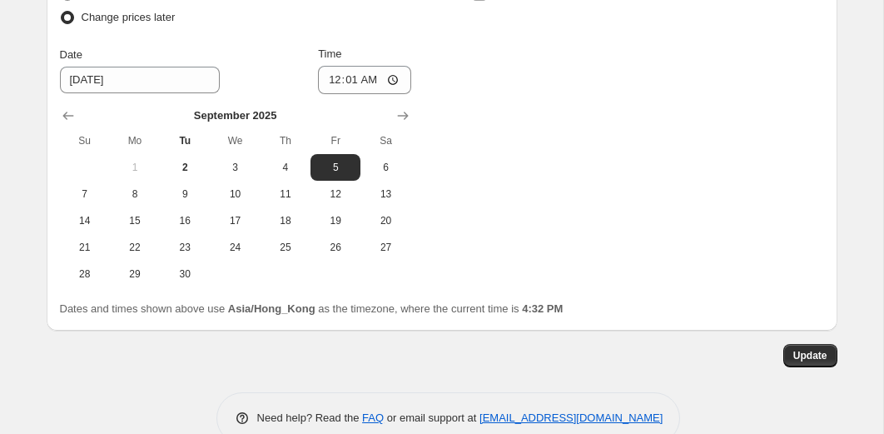
scroll to position [3494, 0]
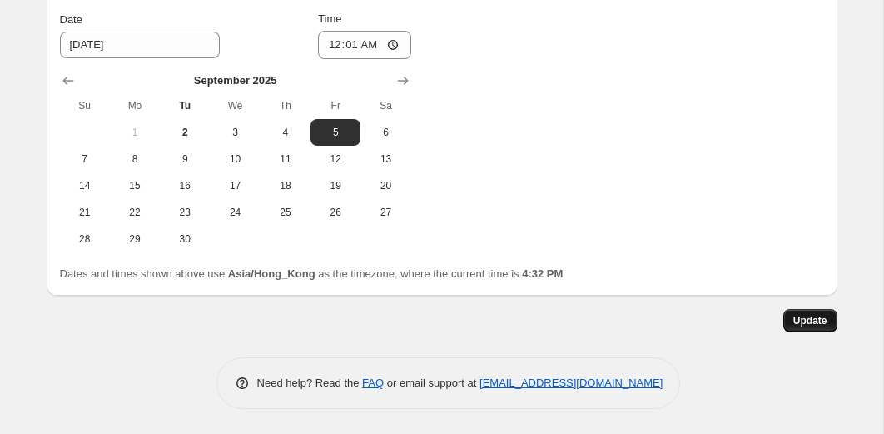
click at [808, 317] on span "Update" at bounding box center [810, 320] width 34 height 13
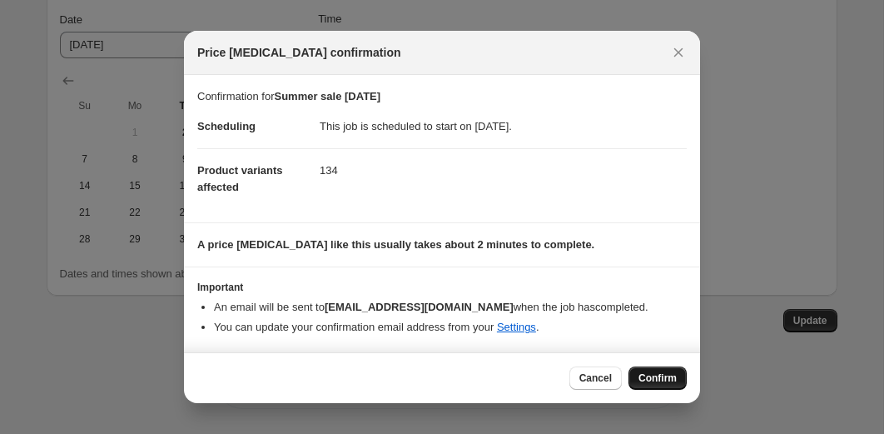
click at [644, 372] on span "Confirm" at bounding box center [657, 377] width 38 height 13
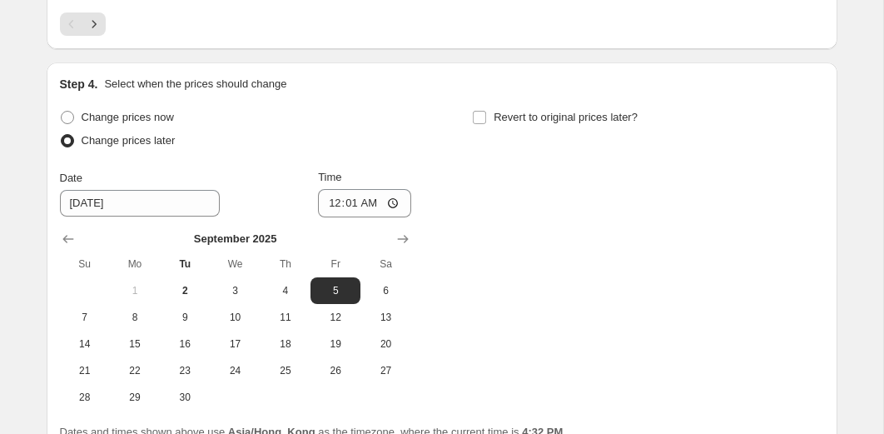
scroll to position [3240, 0]
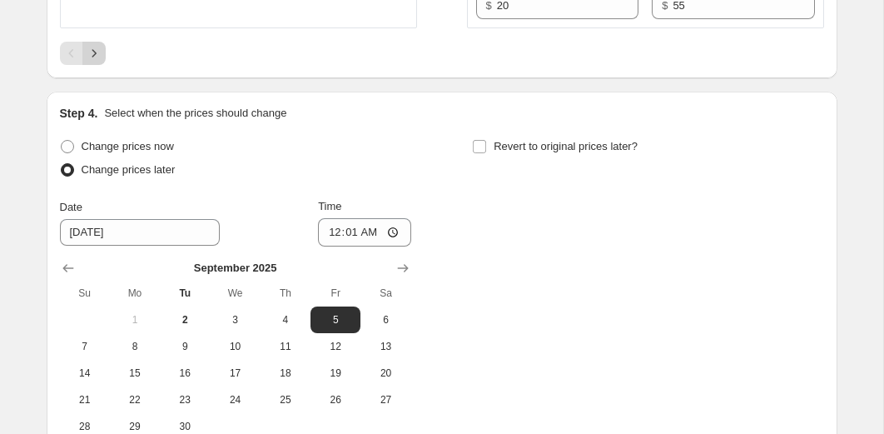
click at [103, 65] on button "Next" at bounding box center [93, 53] width 23 height 23
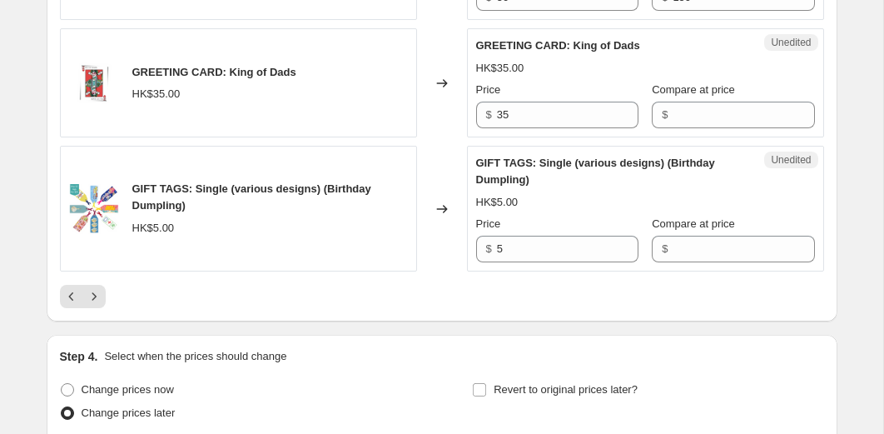
scroll to position [3081, 0]
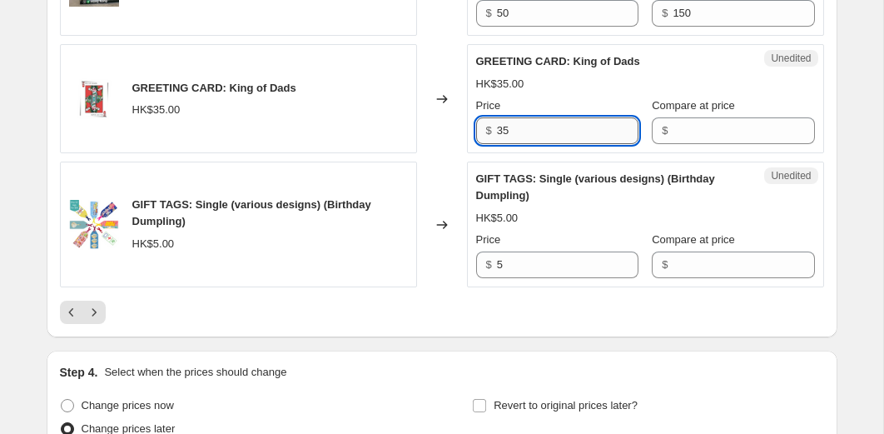
click at [529, 144] on input "35" at bounding box center [568, 130] width 142 height 27
type input "5"
click at [682, 144] on input "Compare at price" at bounding box center [744, 130] width 142 height 27
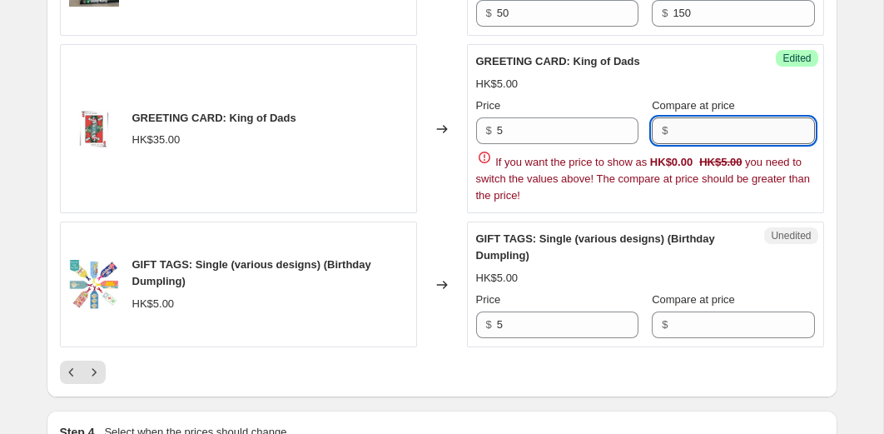
click at [682, 144] on input "Compare at price" at bounding box center [744, 130] width 142 height 27
type input "35"
click at [635, 92] on div "HK$5.00" at bounding box center [645, 84] width 339 height 17
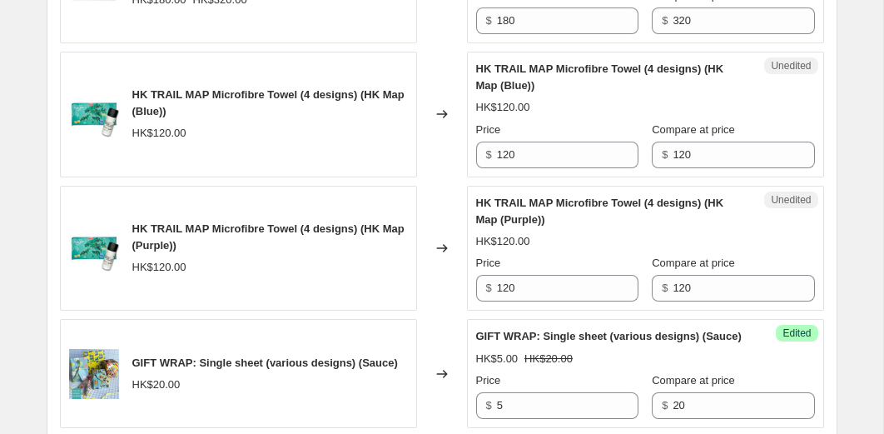
scroll to position [1613, 0]
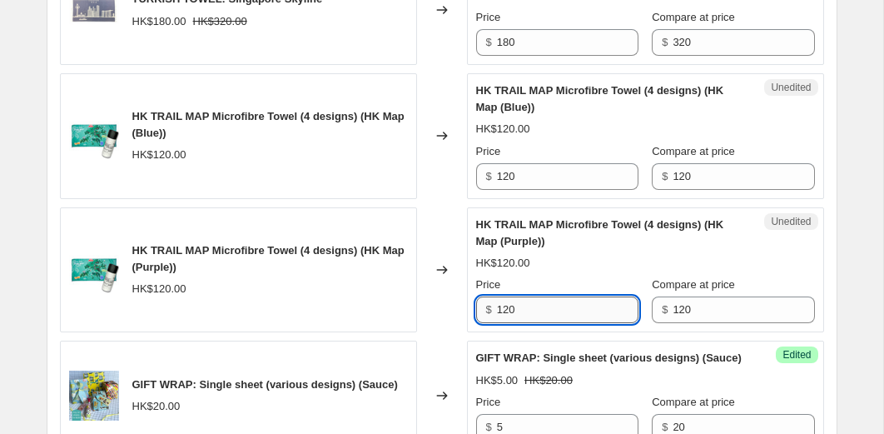
click at [569, 323] on input "120" at bounding box center [568, 309] width 142 height 27
type input "84"
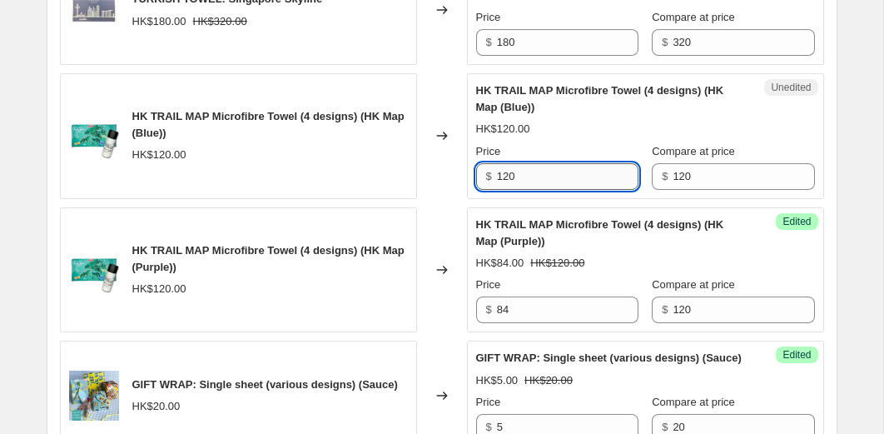
click at [570, 190] on input "120" at bounding box center [568, 176] width 142 height 27
type input "1"
type input "84"
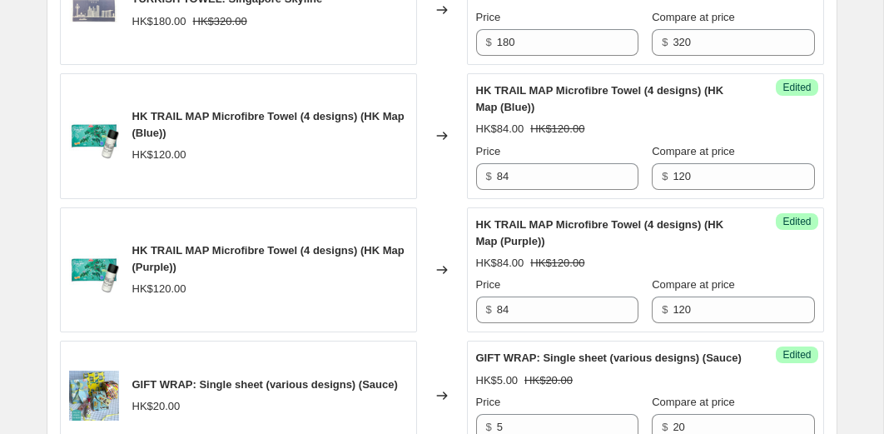
click at [439, 159] on div "Changed to" at bounding box center [442, 136] width 50 height 126
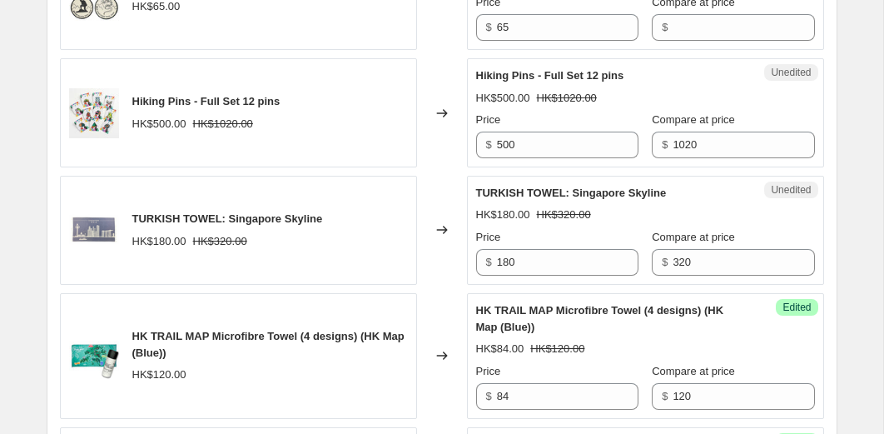
scroll to position [1382, 0]
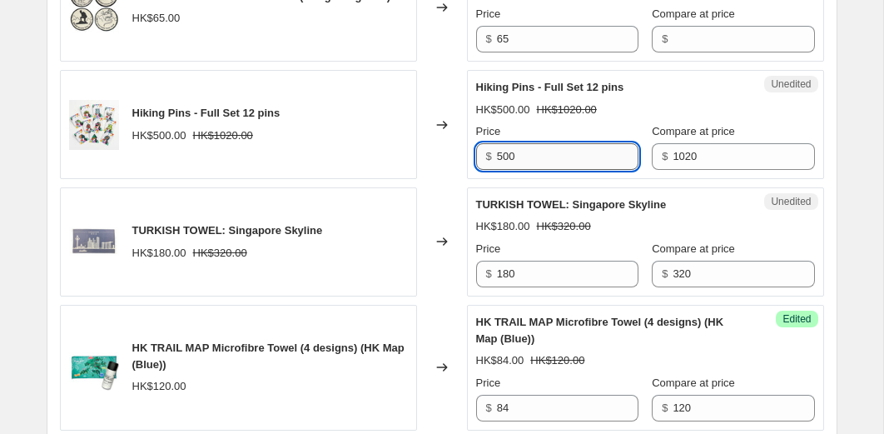
click at [548, 170] on input "500" at bounding box center [568, 156] width 142 height 27
type input "40"
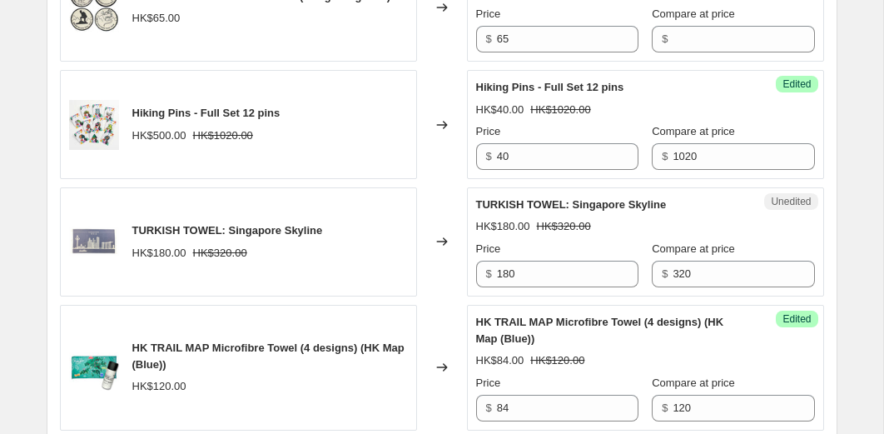
click at [451, 134] on div "Changed to" at bounding box center [442, 124] width 50 height 109
click at [555, 52] on input "65" at bounding box center [568, 39] width 142 height 27
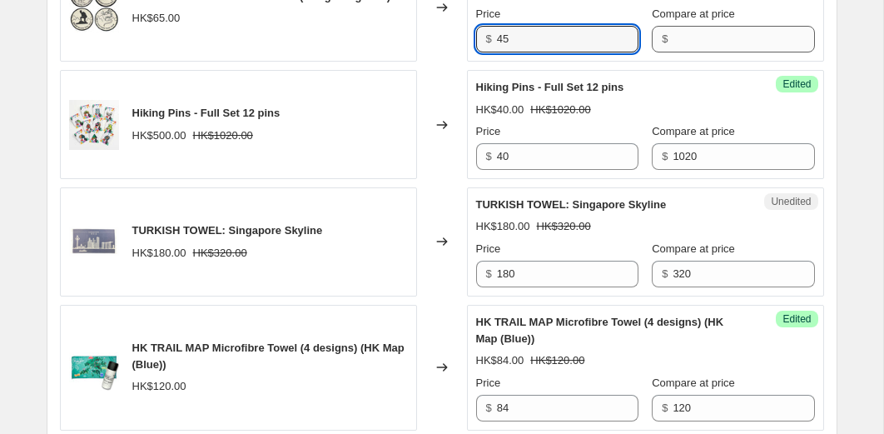
type input "45"
click at [673, 52] on input "Compare at price" at bounding box center [744, 39] width 142 height 27
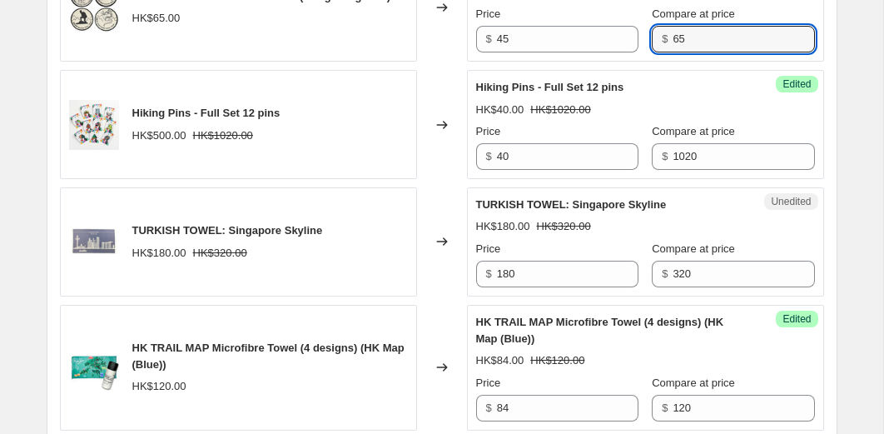
type input "65"
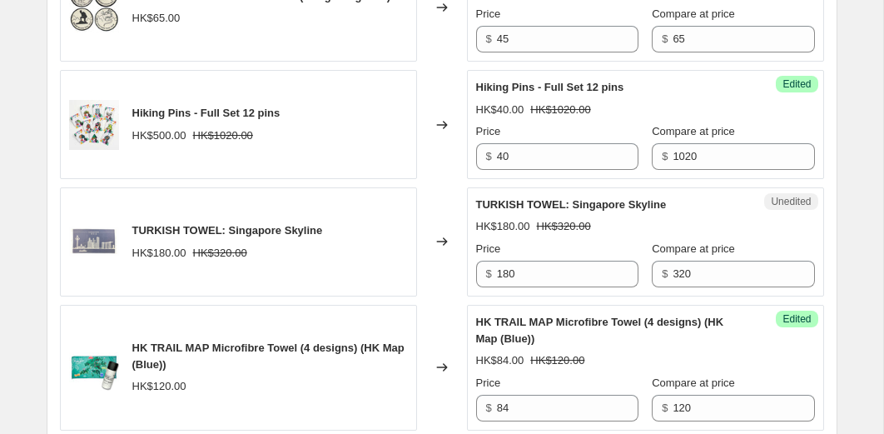
click at [450, 62] on div "Changed to" at bounding box center [442, 7] width 50 height 109
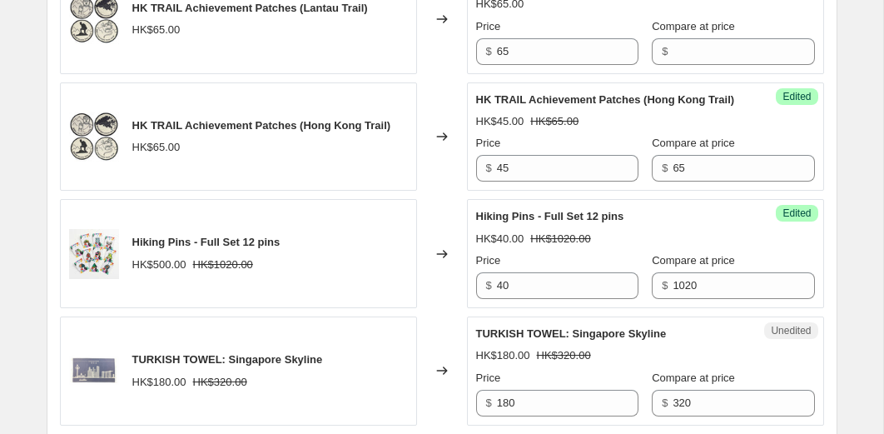
scroll to position [1209, 0]
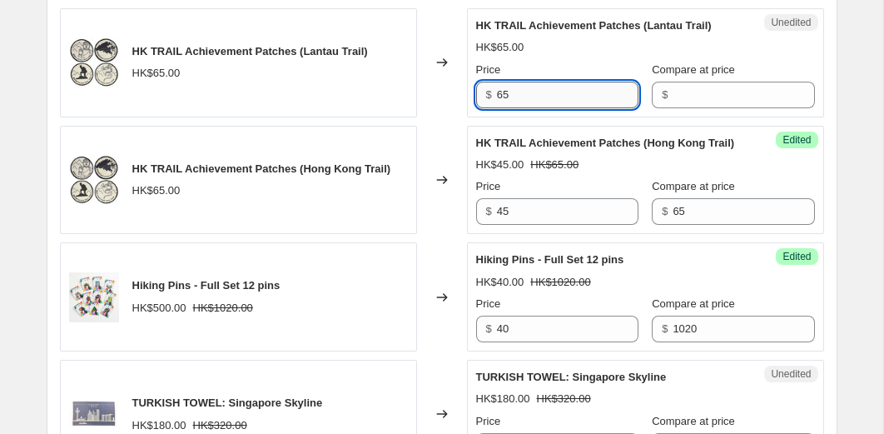
click at [526, 108] on input "65" at bounding box center [568, 95] width 142 height 27
type input "45"
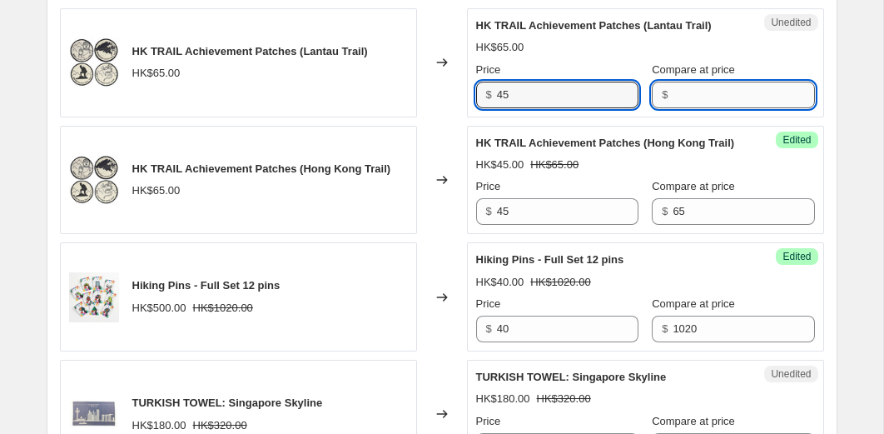
click at [681, 108] on input "Compare at price" at bounding box center [744, 95] width 142 height 27
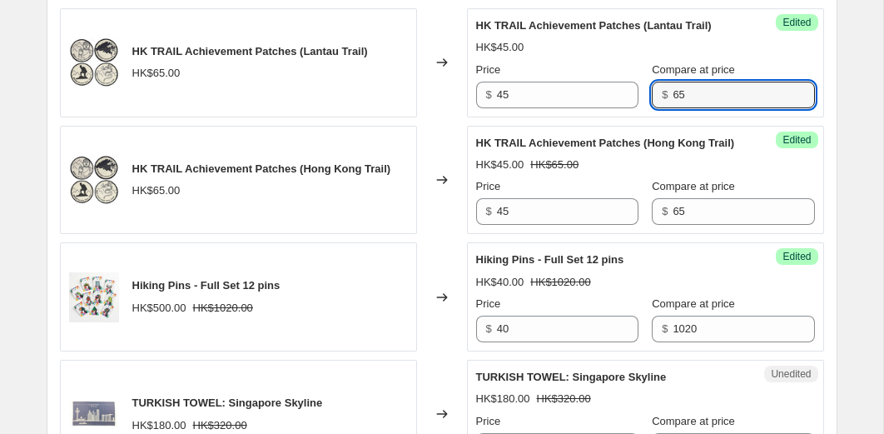
type input "65"
click at [449, 117] on div "Changed to" at bounding box center [442, 62] width 50 height 109
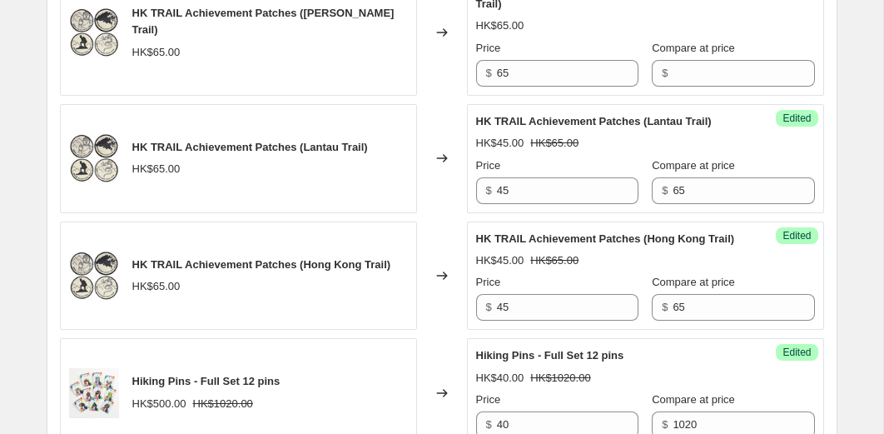
scroll to position [1027, 0]
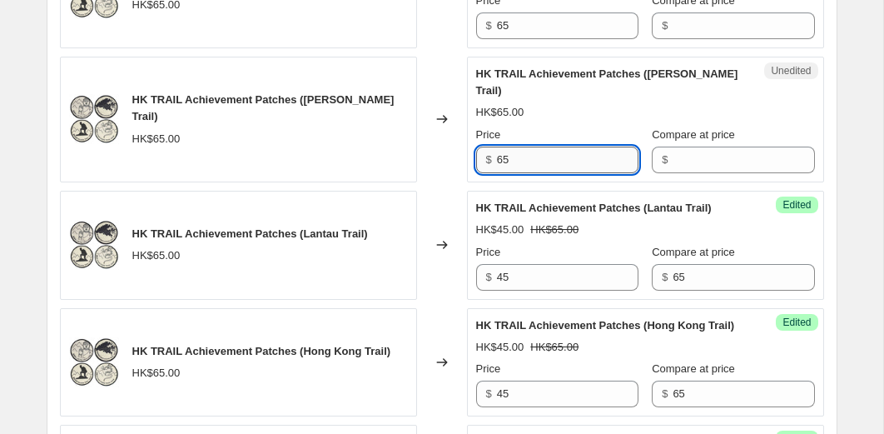
click at [536, 171] on input "65" at bounding box center [568, 160] width 142 height 27
type input "45"
click at [727, 173] on input "Compare at price" at bounding box center [744, 160] width 142 height 27
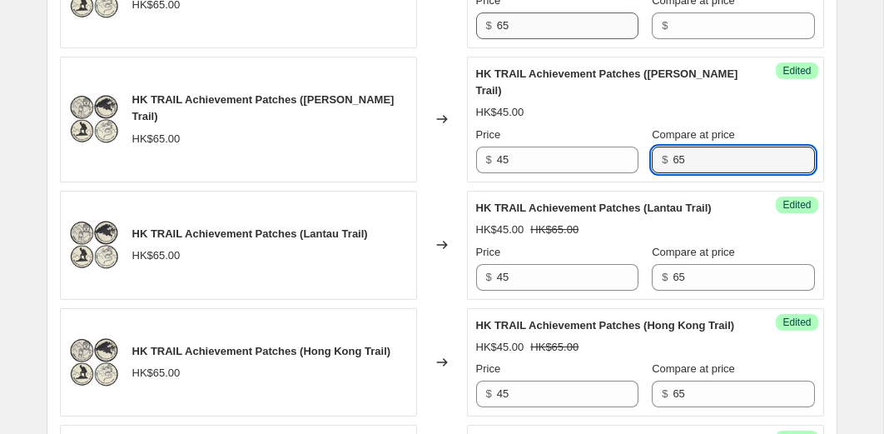
type input "65"
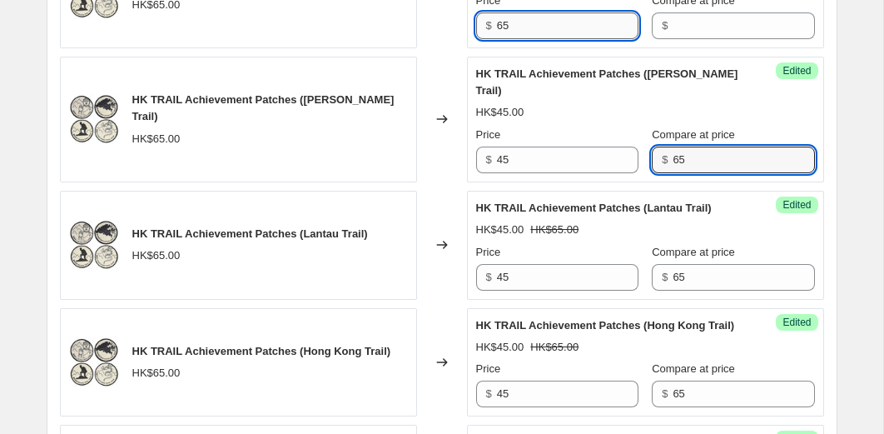
click at [583, 39] on input "65" at bounding box center [568, 25] width 142 height 27
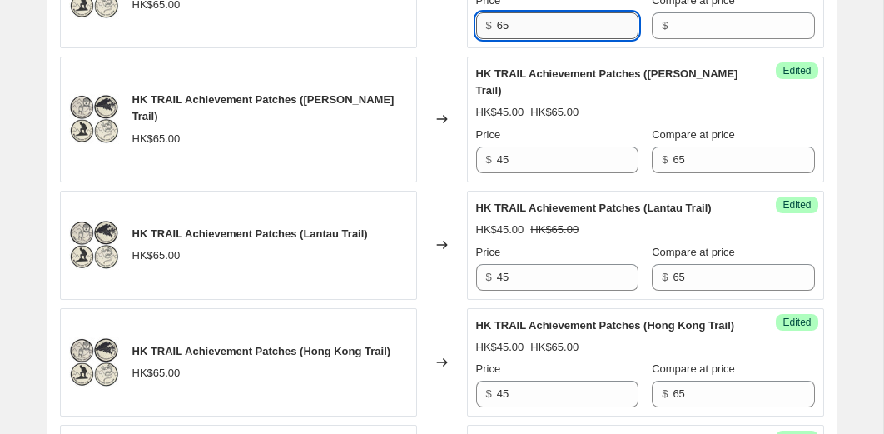
click at [583, 39] on input "65" at bounding box center [568, 25] width 142 height 27
type input "45"
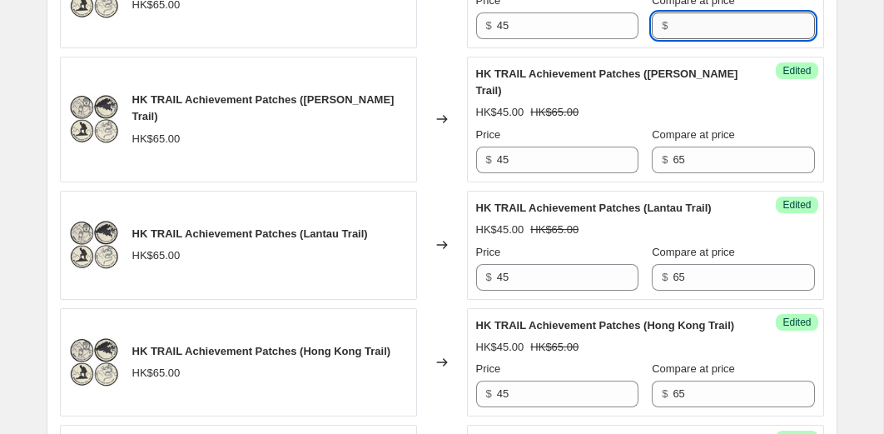
click at [673, 38] on input "Compare at price" at bounding box center [744, 25] width 142 height 27
type input "65"
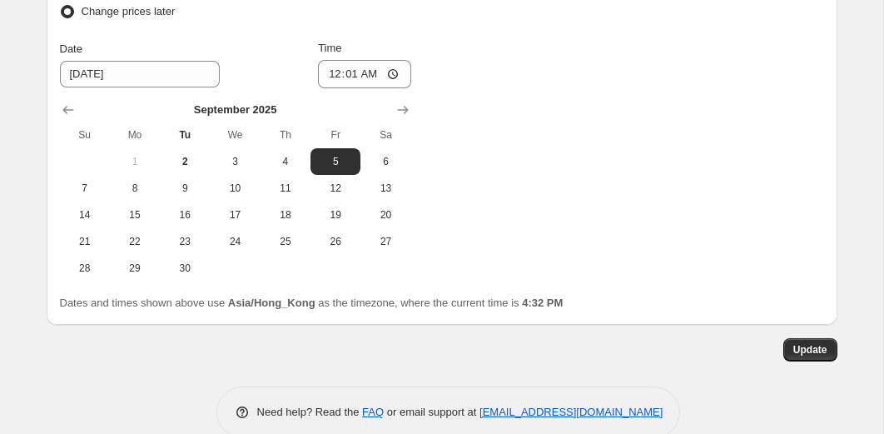
scroll to position [3593, 0]
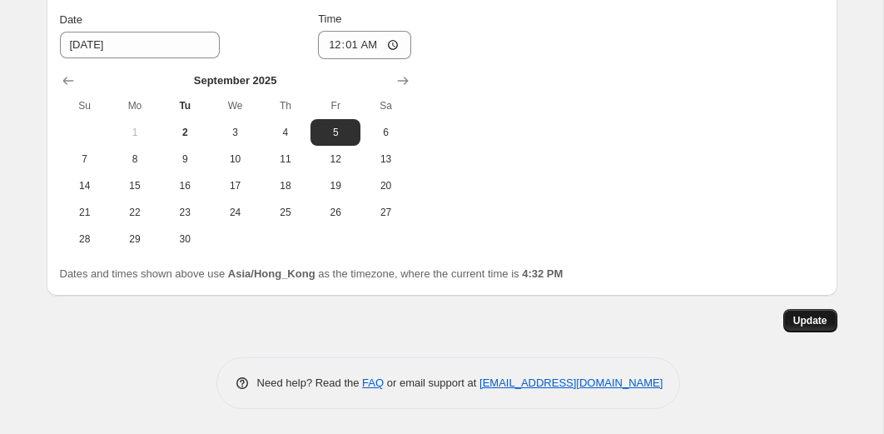
click at [815, 325] on span "Update" at bounding box center [810, 320] width 34 height 13
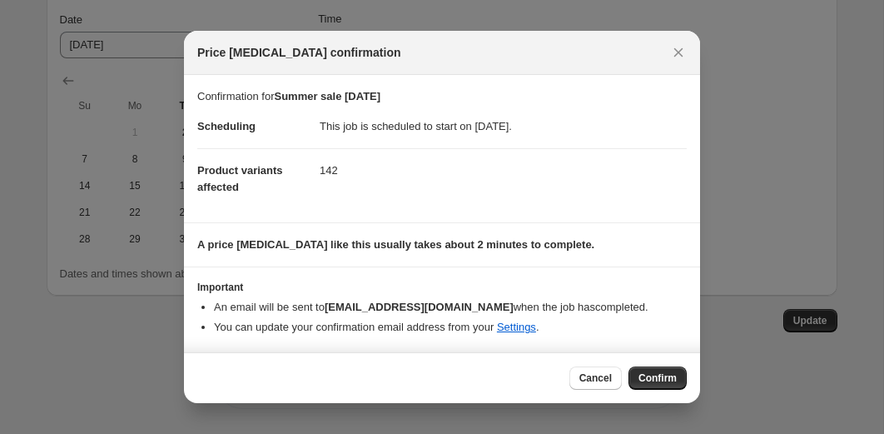
click at [689, 380] on div "Cancel Confirm" at bounding box center [442, 377] width 516 height 51
click at [640, 385] on button "Confirm" at bounding box center [657, 377] width 58 height 23
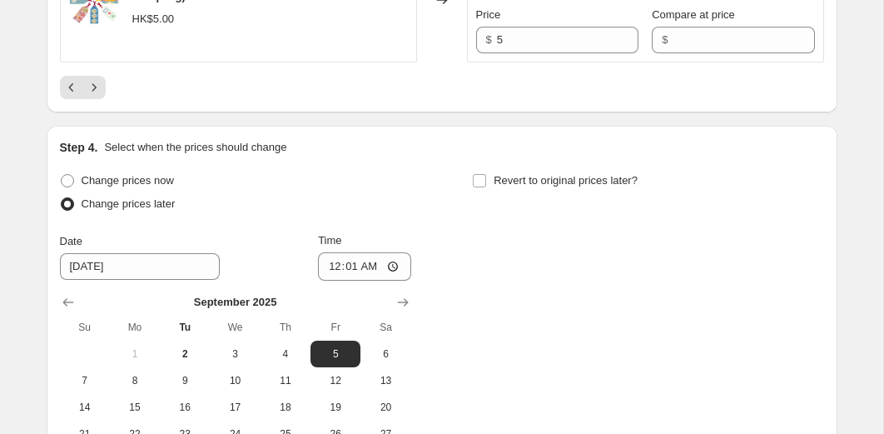
scroll to position [3266, 0]
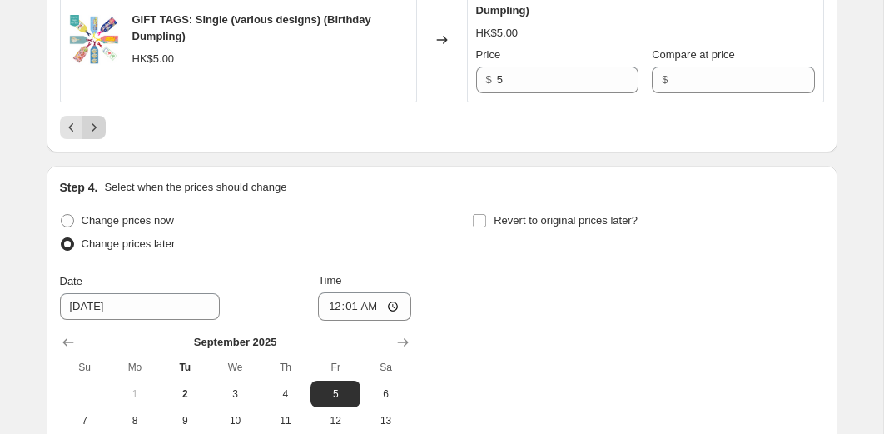
click at [95, 131] on icon "Next" at bounding box center [94, 126] width 4 height 7
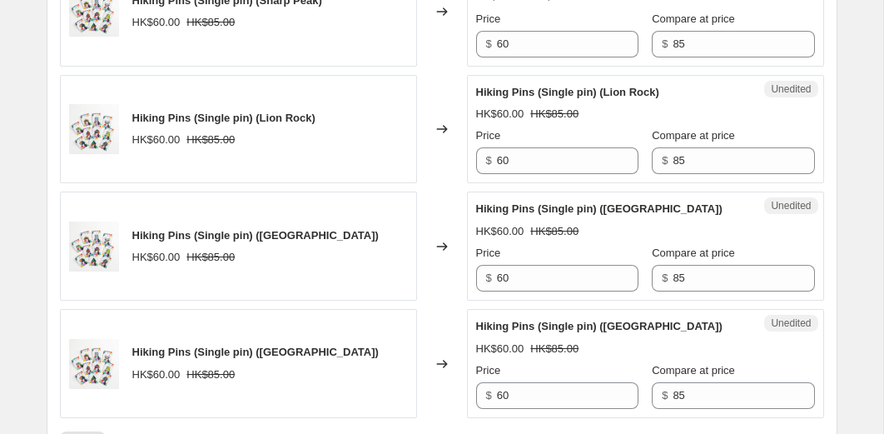
scroll to position [2818, 0]
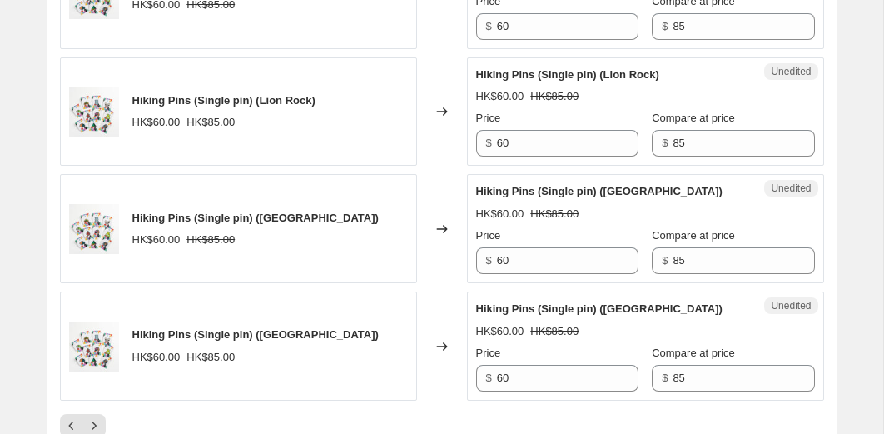
type input "50"
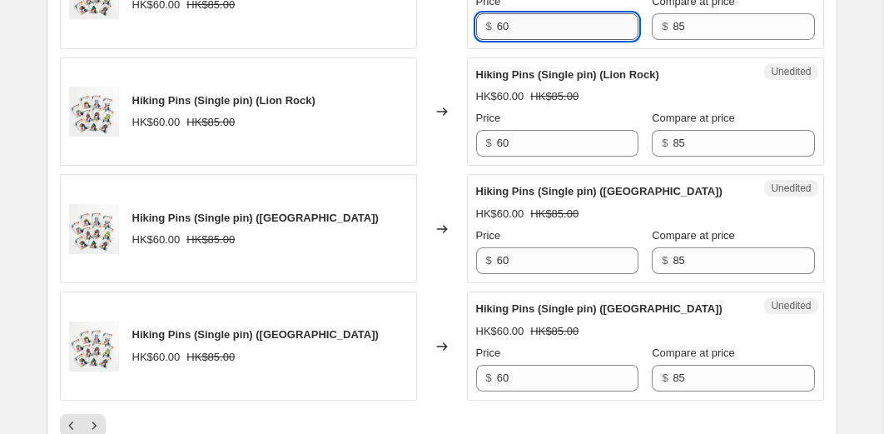
click at [561, 40] on input "60" at bounding box center [568, 26] width 142 height 27
type input "50"
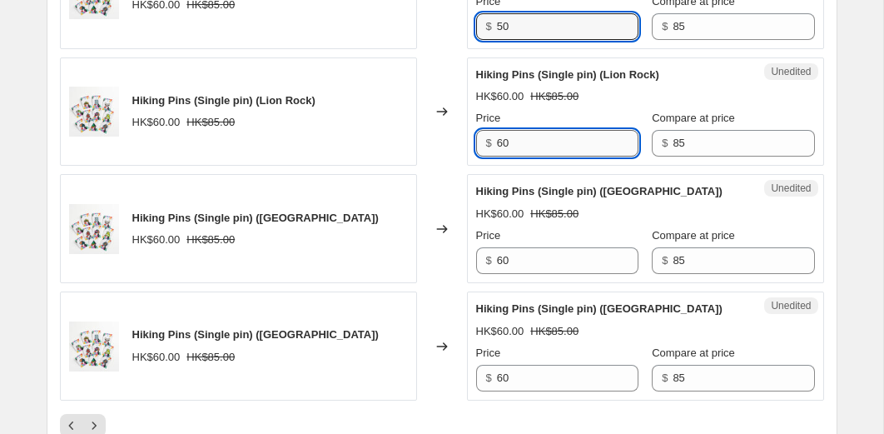
click at [529, 156] on input "60" at bounding box center [568, 143] width 142 height 27
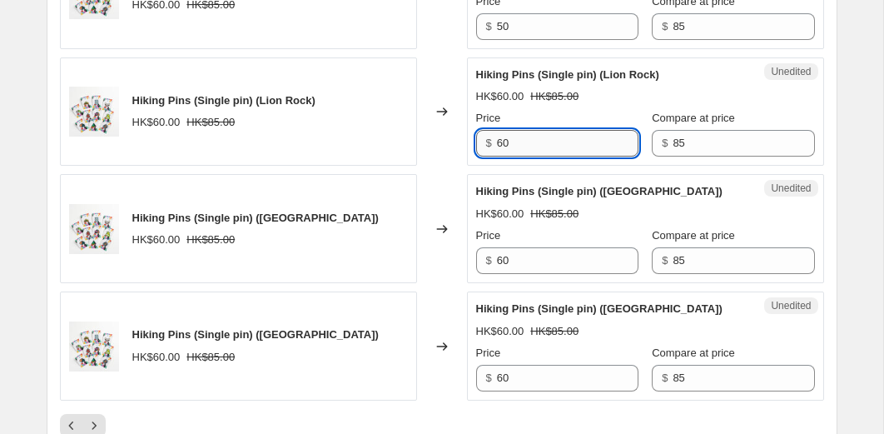
click at [529, 156] on input "60" at bounding box center [568, 143] width 142 height 27
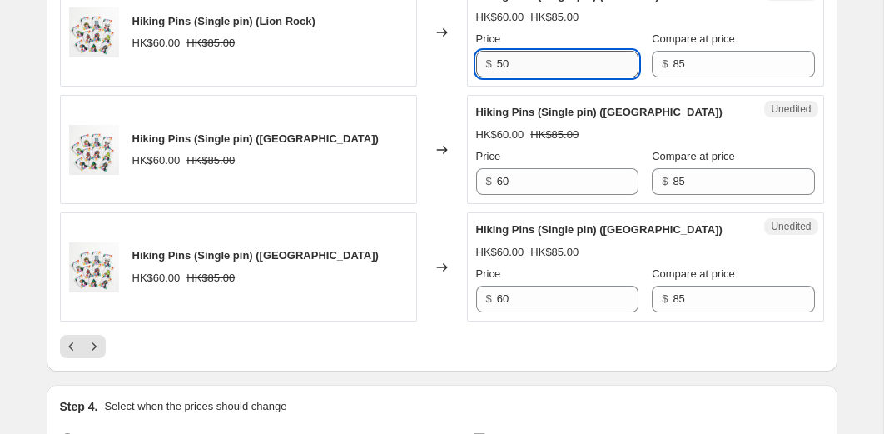
scroll to position [2937, 0]
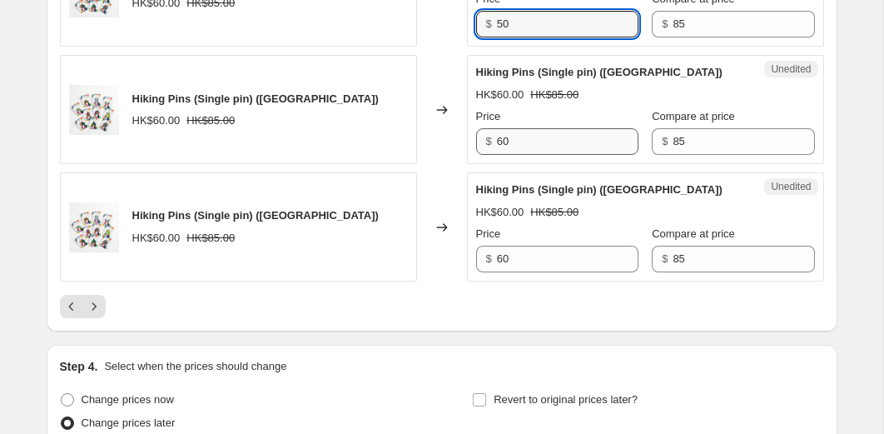
type input "50"
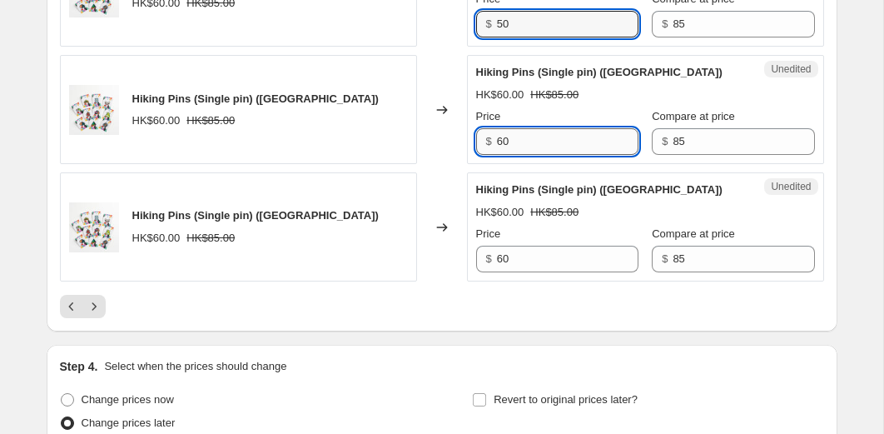
click at [535, 155] on input "60" at bounding box center [568, 141] width 142 height 27
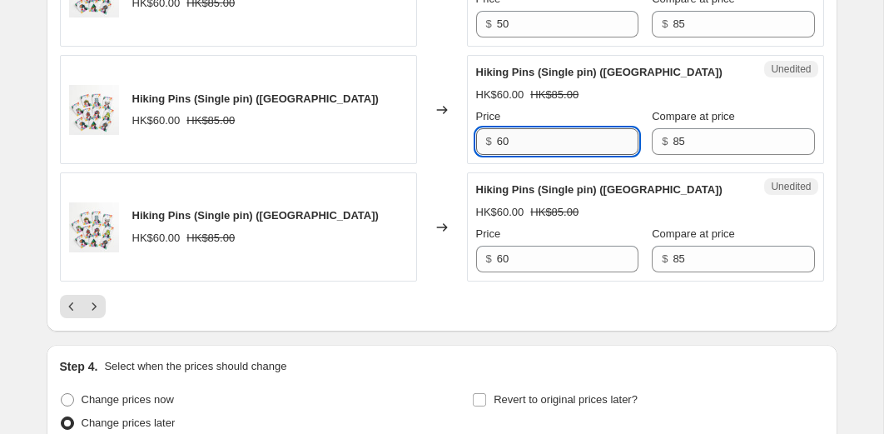
click at [535, 155] on input "60" at bounding box center [568, 141] width 142 height 27
type input "50"
click at [530, 272] on input "60" at bounding box center [568, 259] width 142 height 27
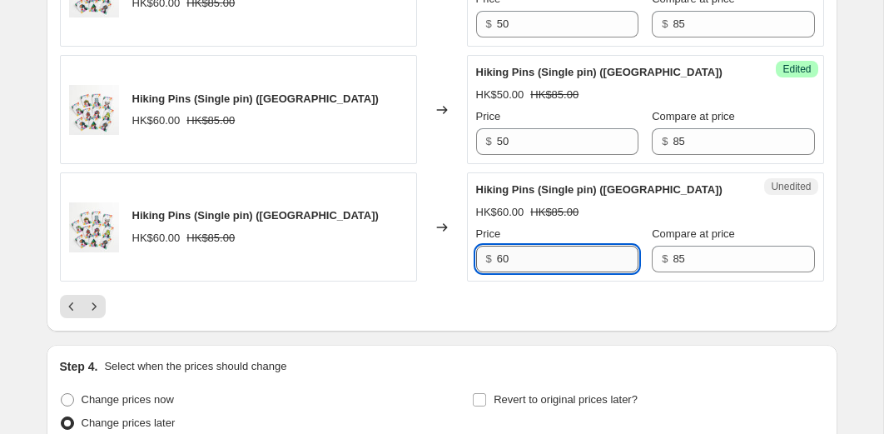
click at [530, 272] on input "60" at bounding box center [568, 259] width 142 height 27
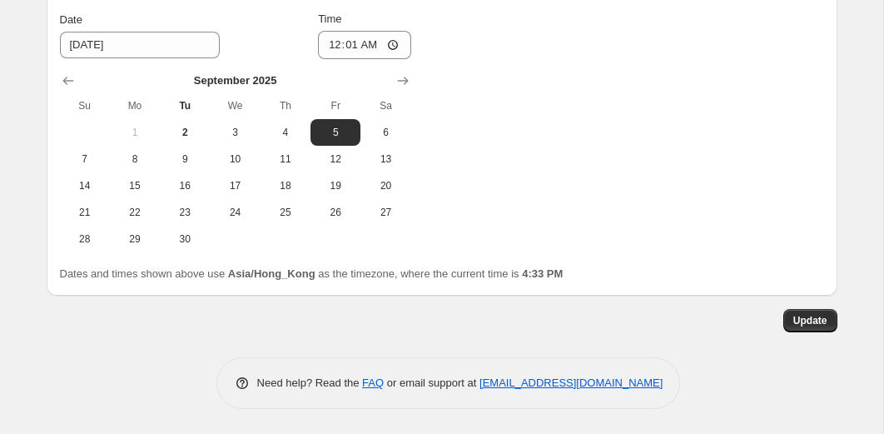
scroll to position [3544, 0]
type input "50"
click at [796, 323] on span "Update" at bounding box center [810, 320] width 34 height 13
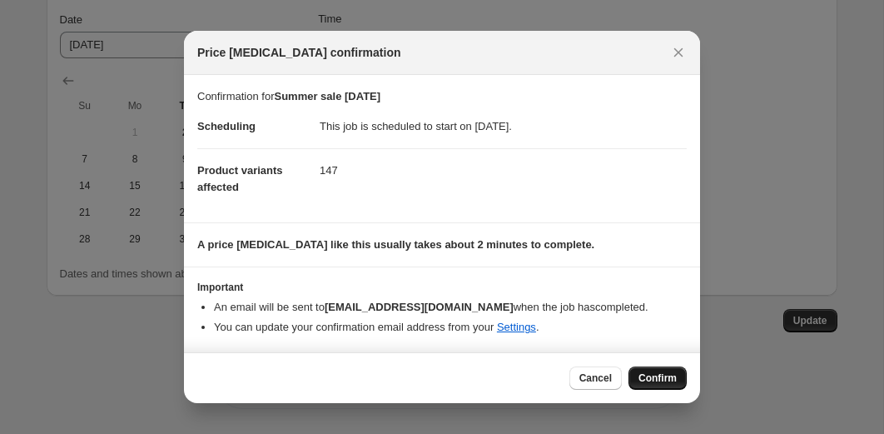
click at [640, 375] on span "Confirm" at bounding box center [657, 377] width 38 height 13
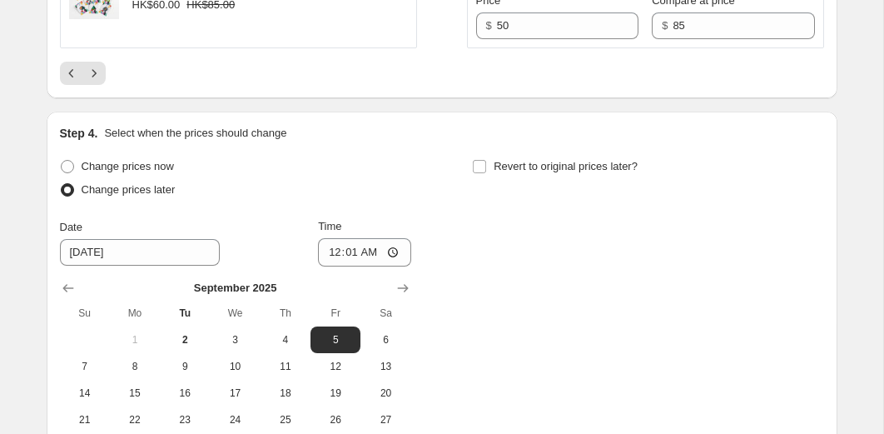
scroll to position [3151, 0]
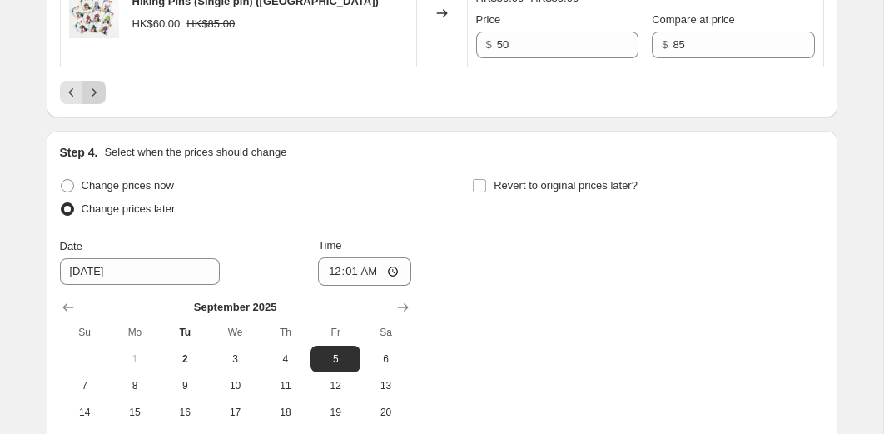
click at [99, 101] on icon "Next" at bounding box center [94, 92] width 17 height 17
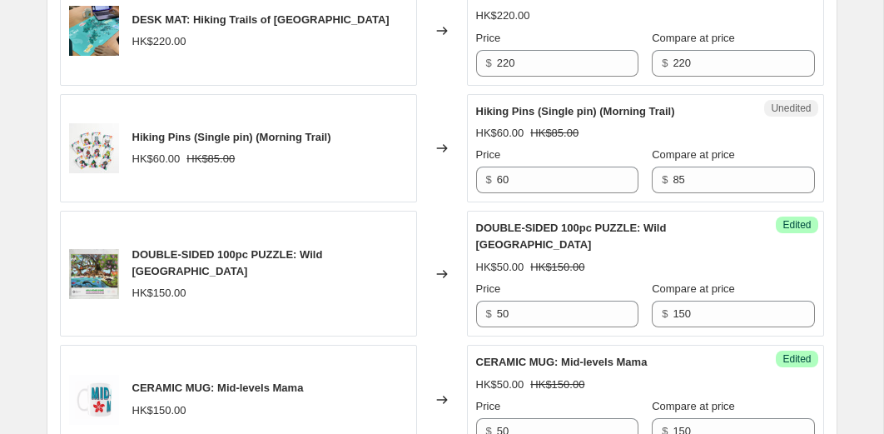
scroll to position [2862, 0]
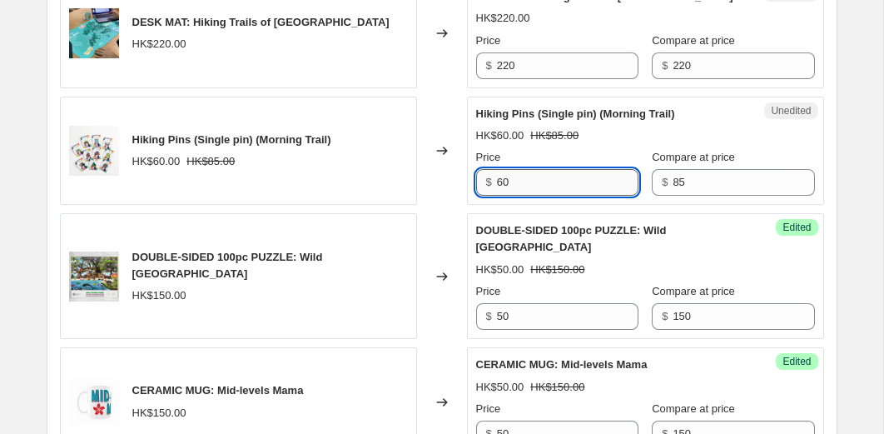
click at [535, 188] on input "60" at bounding box center [568, 182] width 142 height 27
type input "50"
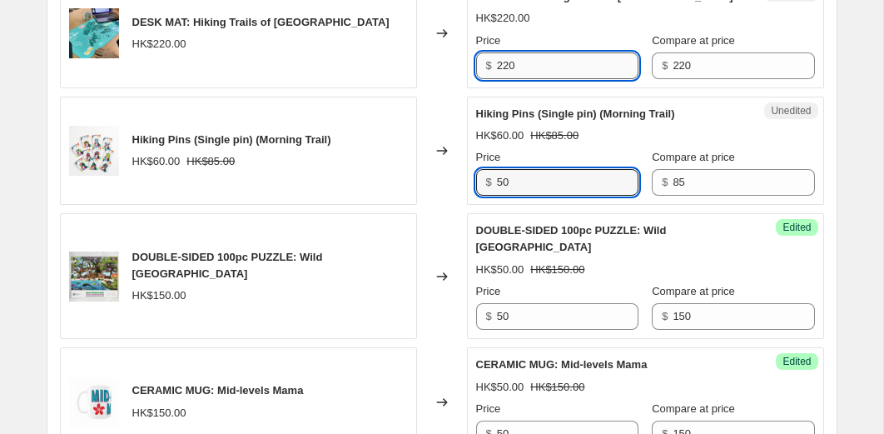
click at [534, 70] on input "220" at bounding box center [568, 65] width 142 height 27
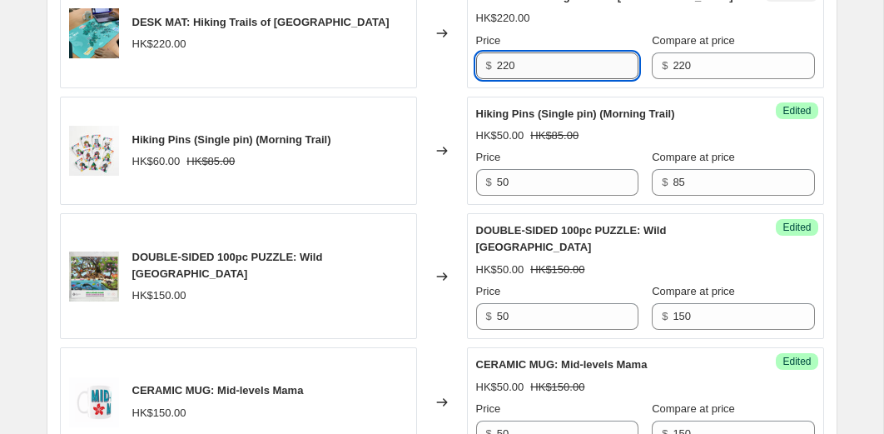
click at [534, 70] on input "220" at bounding box center [568, 65] width 142 height 27
type input "150"
click at [439, 85] on div "Changed to" at bounding box center [442, 33] width 50 height 109
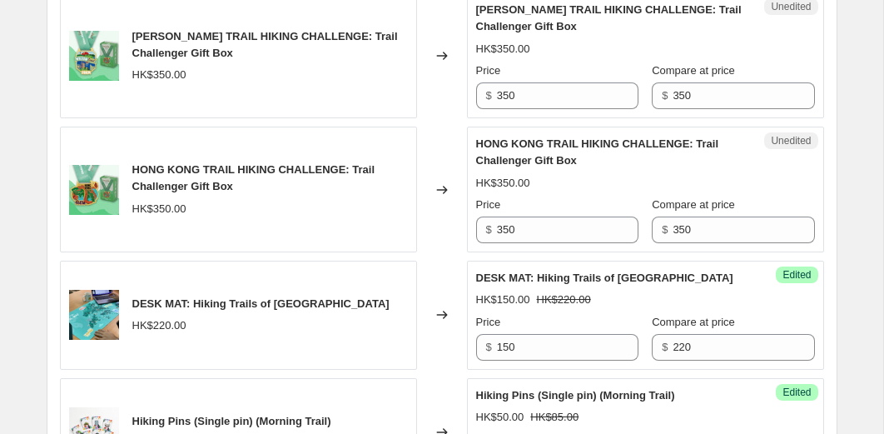
scroll to position [2575, 0]
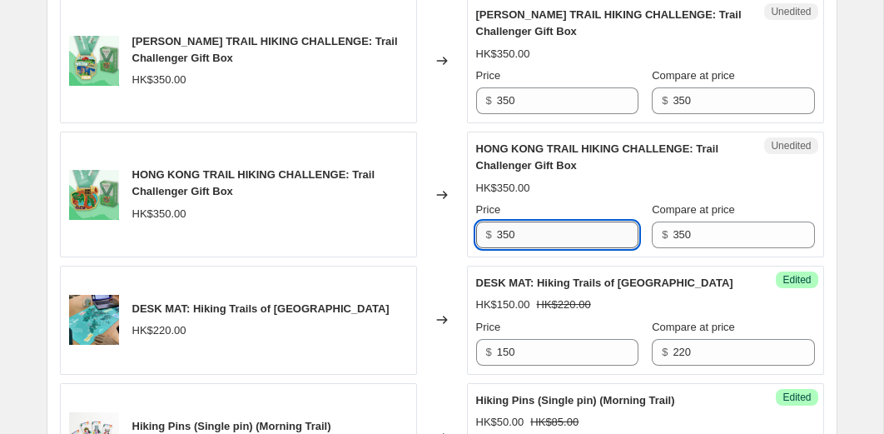
click at [535, 240] on input "350" at bounding box center [568, 234] width 142 height 27
type input "245"
click at [530, 97] on input "350" at bounding box center [568, 100] width 142 height 27
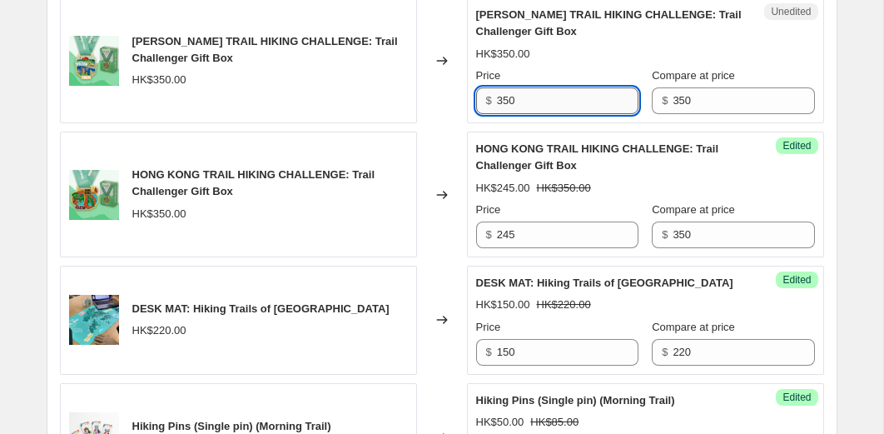
click at [530, 97] on input "350" at bounding box center [568, 100] width 142 height 27
type input "245"
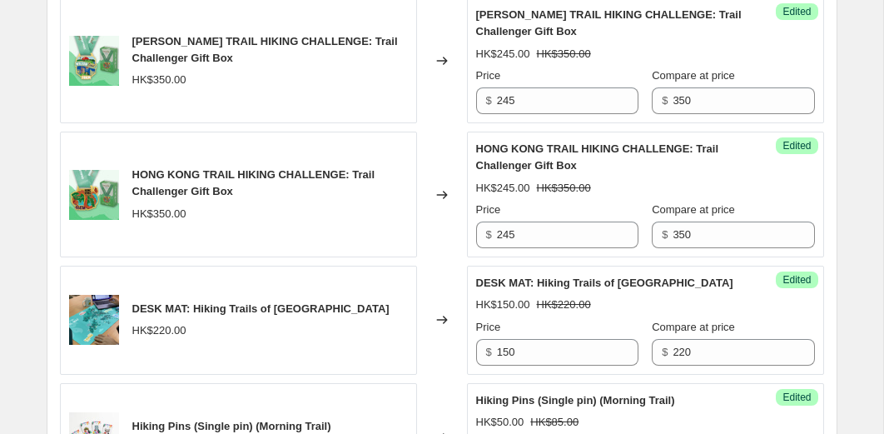
click at [427, 117] on div "Changed to" at bounding box center [442, 61] width 50 height 126
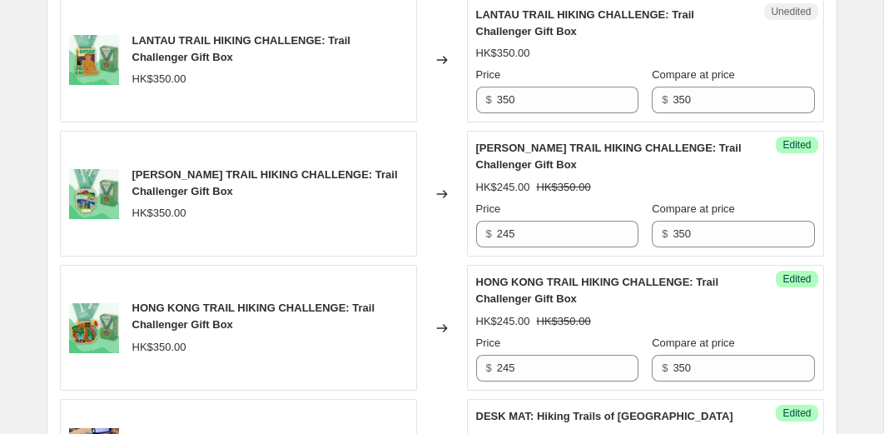
scroll to position [2416, 0]
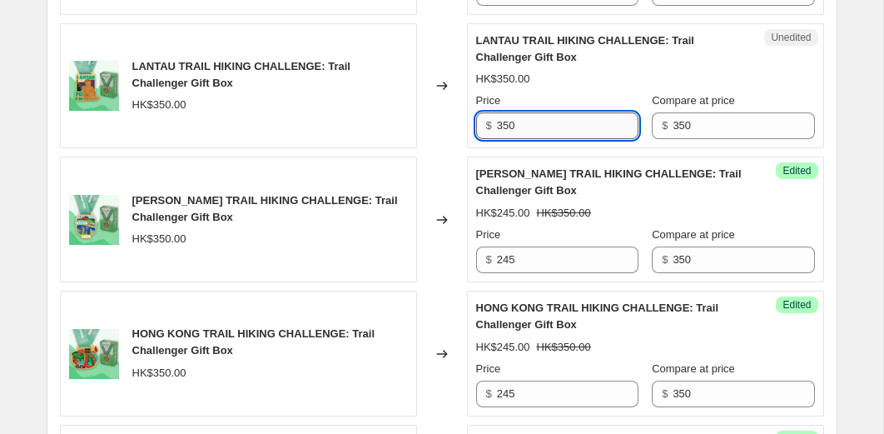
click at [519, 131] on input "350" at bounding box center [568, 125] width 142 height 27
type input "245"
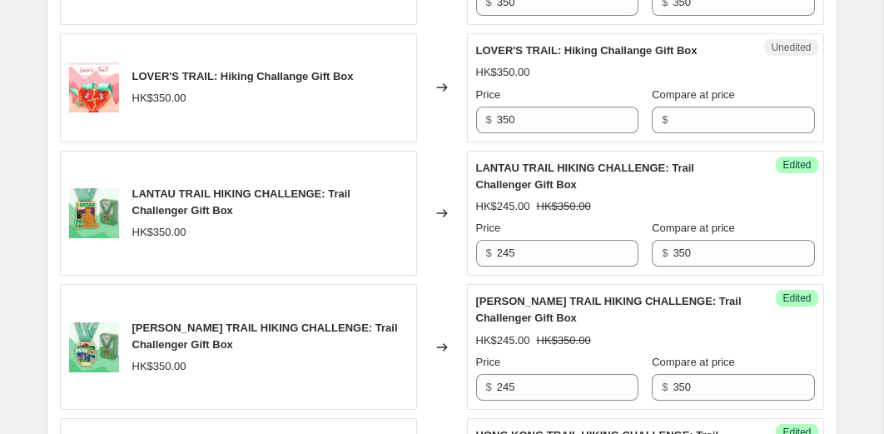
scroll to position [2197, 0]
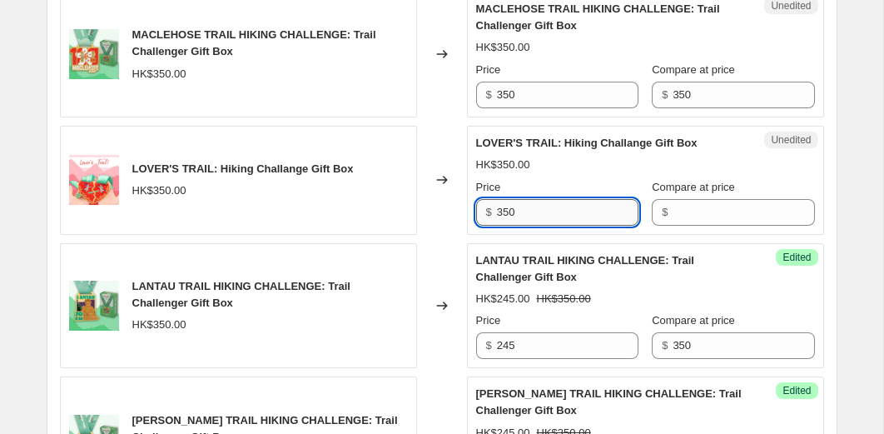
click at [515, 206] on input "350" at bounding box center [568, 212] width 142 height 27
type input "245"
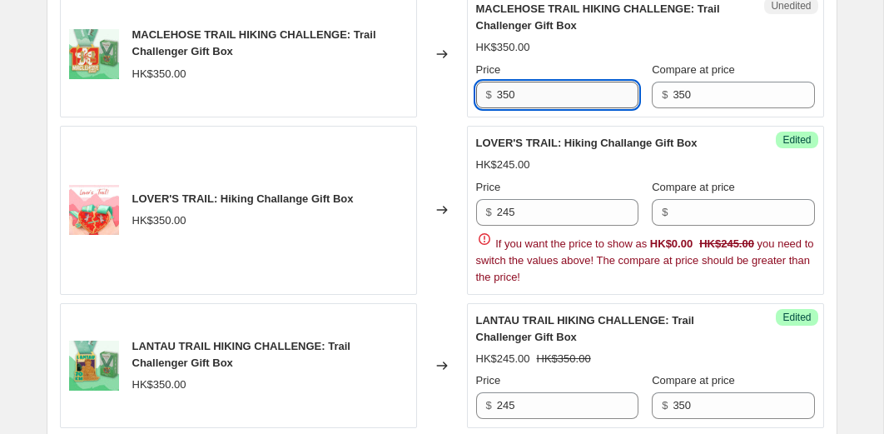
click at [507, 99] on input "350" at bounding box center [568, 95] width 142 height 27
type input "245"
click at [427, 151] on div "Changed to" at bounding box center [442, 210] width 50 height 169
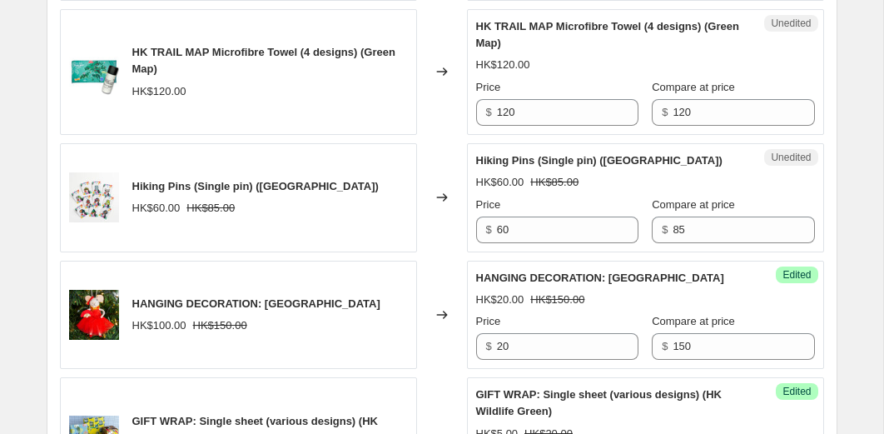
scroll to position [1527, 0]
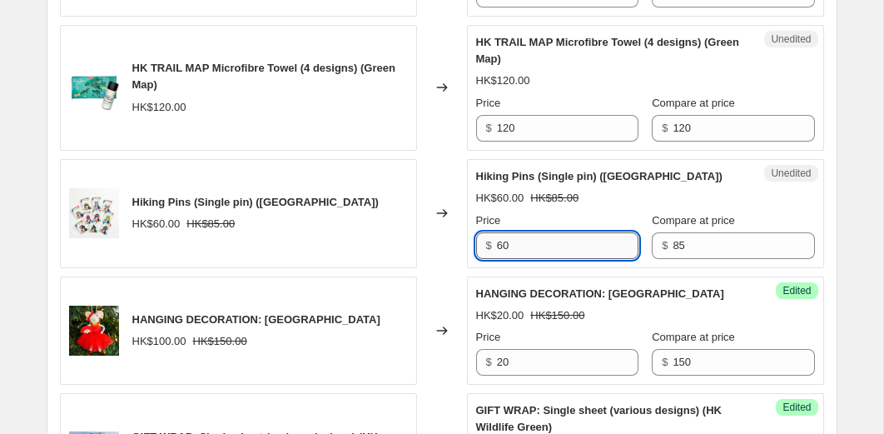
click at [525, 238] on input "60" at bounding box center [568, 245] width 142 height 27
type input "50"
click at [515, 128] on input "120" at bounding box center [568, 128] width 142 height 27
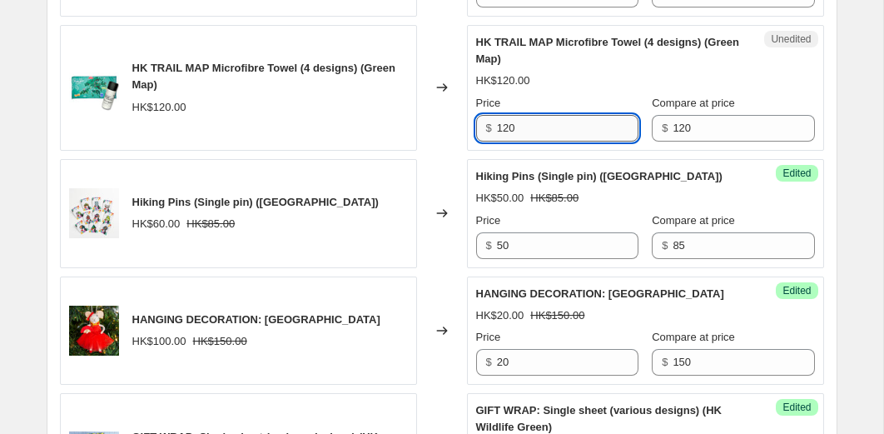
click at [515, 128] on input "120" at bounding box center [568, 128] width 142 height 27
type input "84"
click at [452, 146] on div "Changed to" at bounding box center [442, 88] width 50 height 126
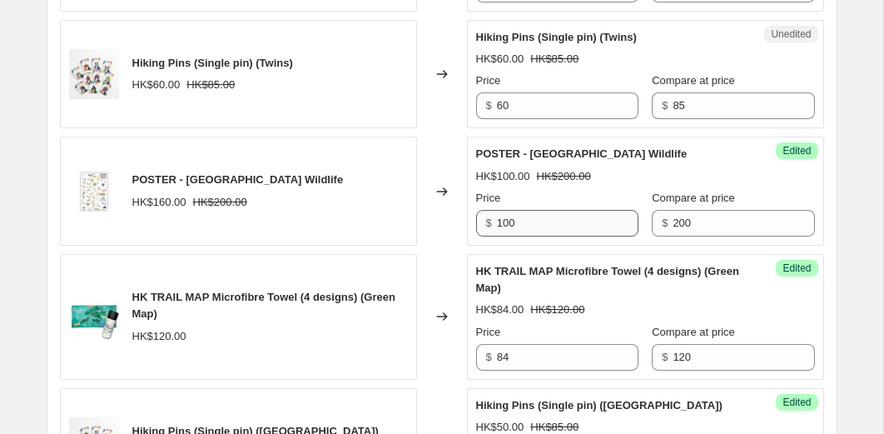
scroll to position [1264, 0]
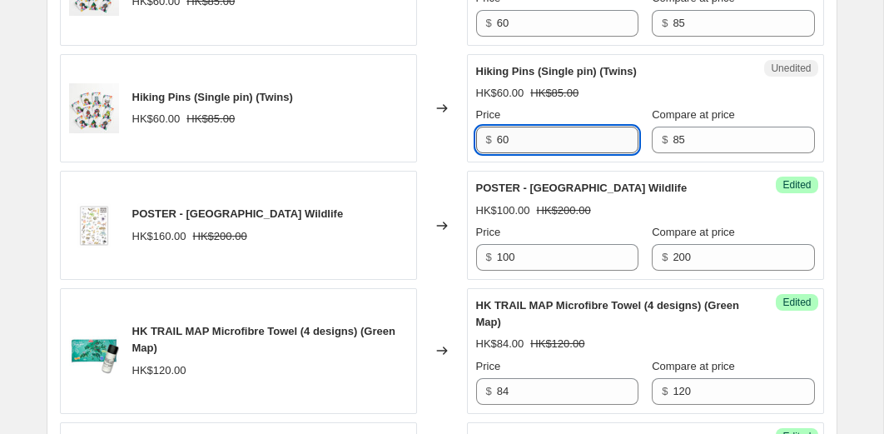
click at [539, 142] on input "60" at bounding box center [568, 140] width 142 height 27
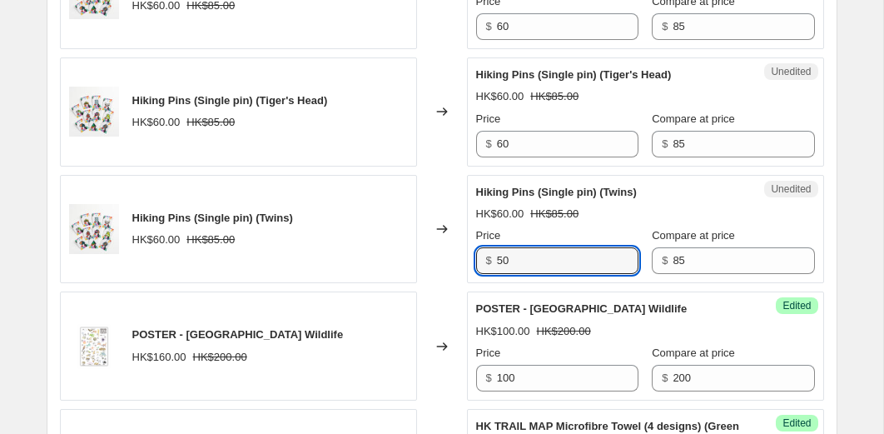
scroll to position [1085, 0]
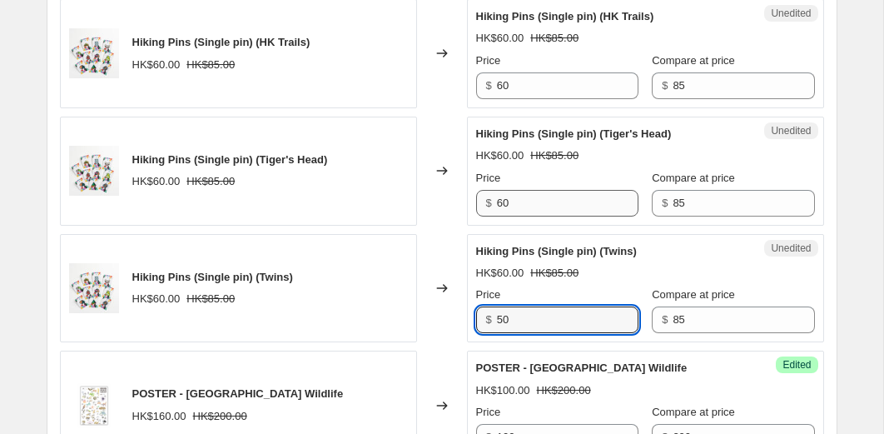
type input "50"
click at [527, 206] on input "60" at bounding box center [568, 203] width 142 height 27
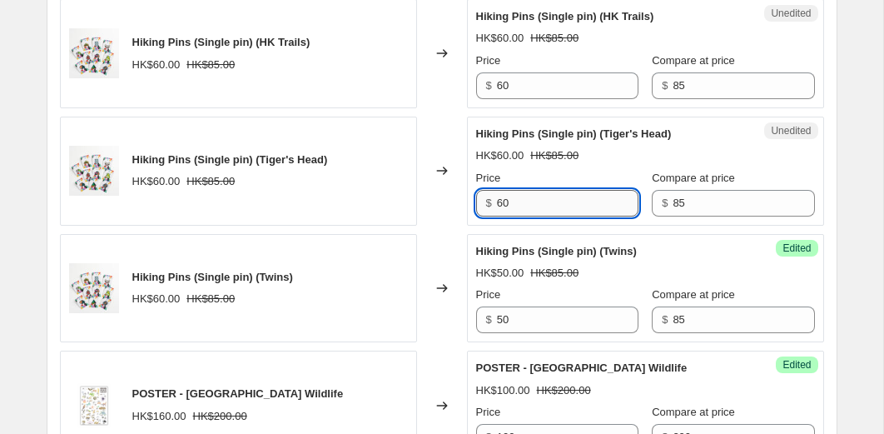
click at [527, 206] on input "60" at bounding box center [568, 203] width 142 height 27
type input "50"
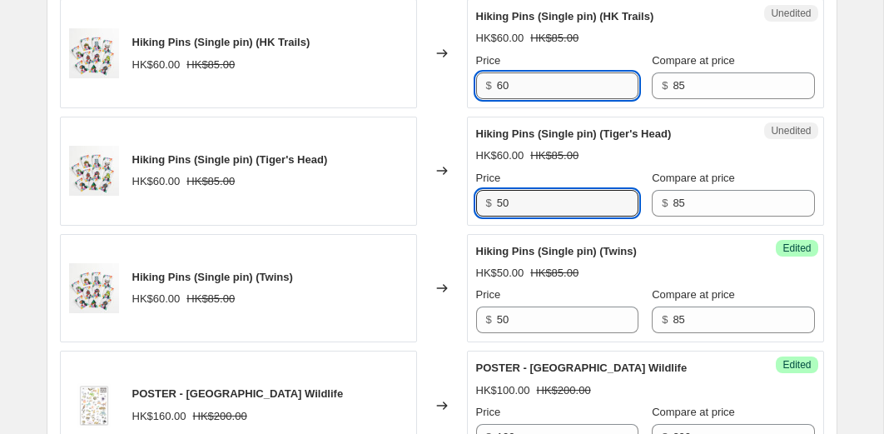
click at [514, 81] on input "60" at bounding box center [568, 85] width 142 height 27
type input "50"
click at [439, 105] on div "Changed to" at bounding box center [442, 53] width 50 height 109
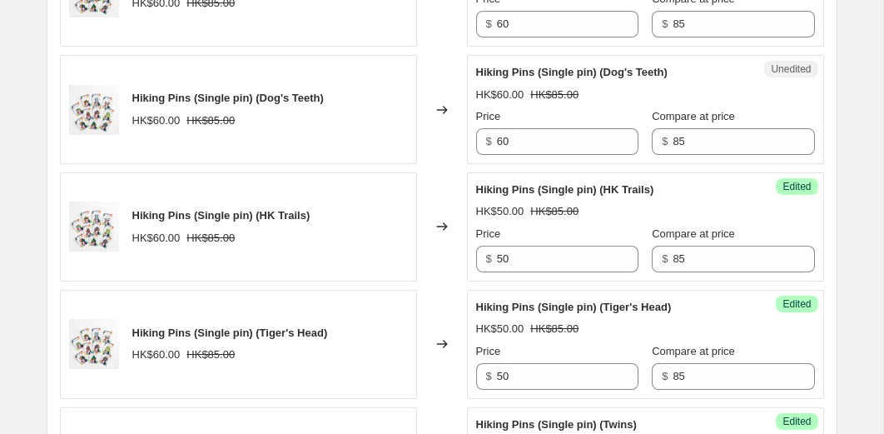
scroll to position [903, 0]
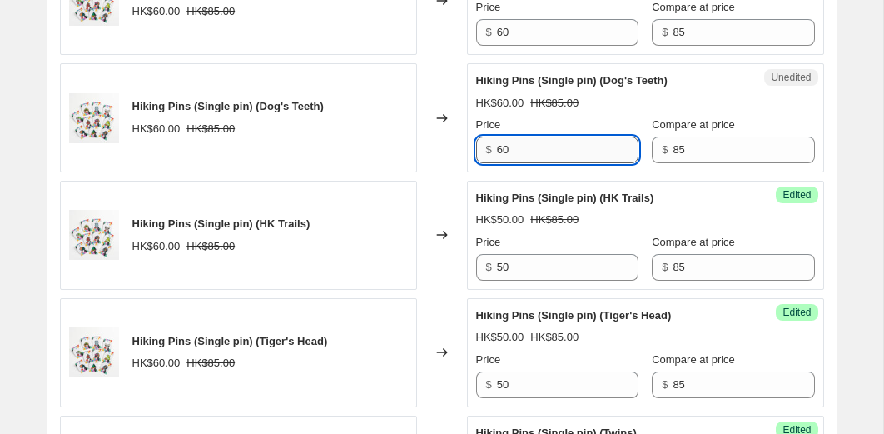
click at [531, 150] on input "60" at bounding box center [568, 150] width 142 height 27
type input "50"
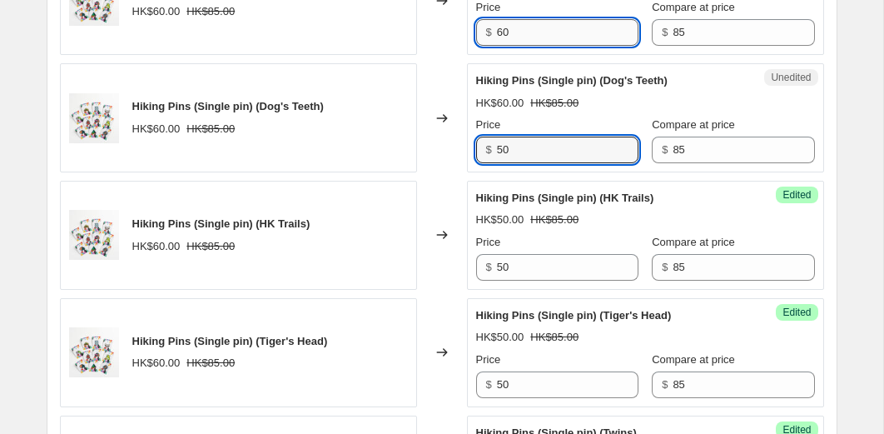
click at [525, 37] on input "60" at bounding box center [568, 32] width 142 height 27
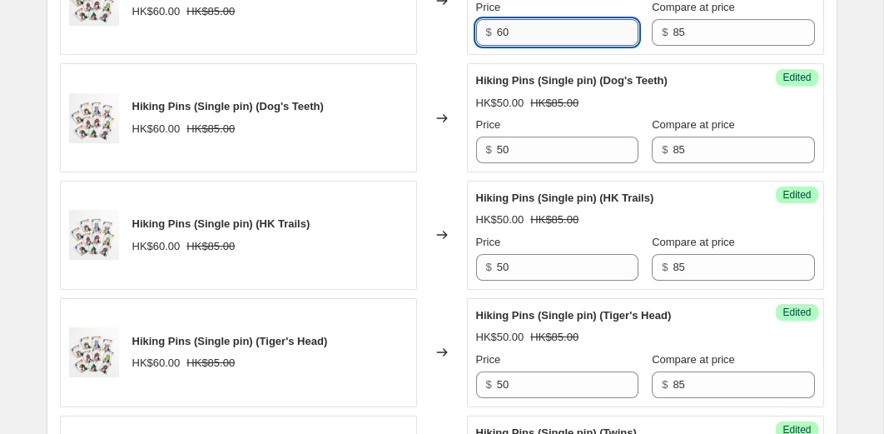
click at [525, 37] on input "60" at bounding box center [568, 32] width 142 height 27
type input "50"
click at [470, 52] on div "Unedited Hiking Pins (Single pin) ([GEOGRAPHIC_DATA]) HK$60.00 HK$85.00 Price $…" at bounding box center [645, 0] width 357 height 109
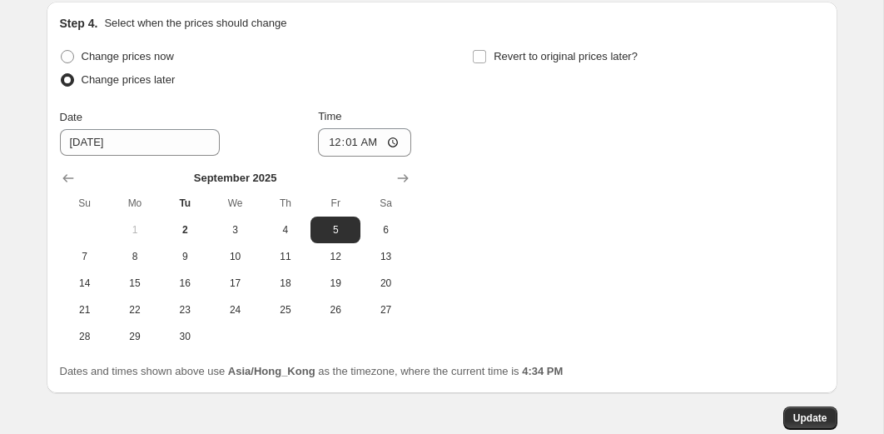
scroll to position [3536, 0]
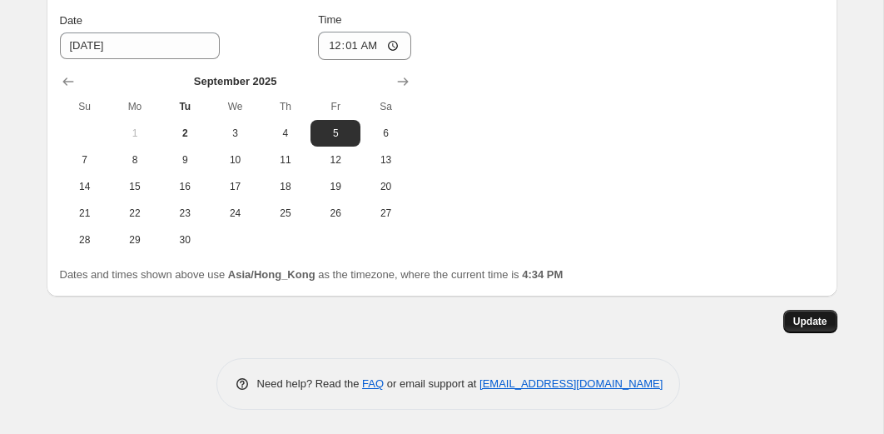
click at [797, 331] on button "Update" at bounding box center [810, 321] width 54 height 23
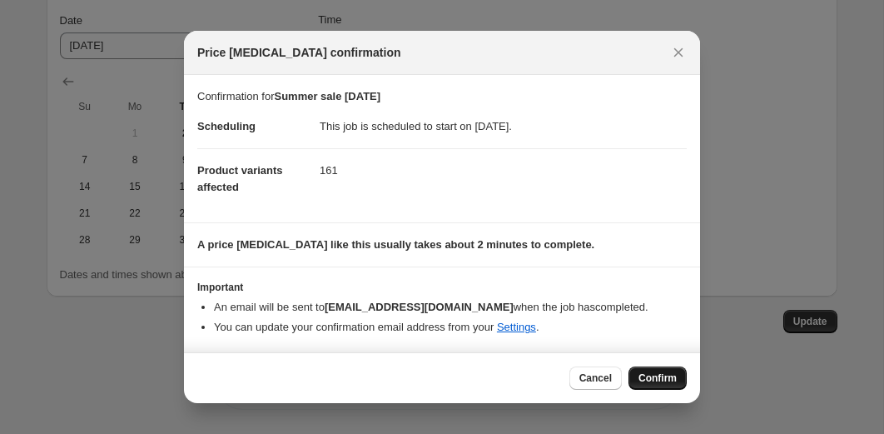
click at [652, 373] on span "Confirm" at bounding box center [657, 377] width 38 height 13
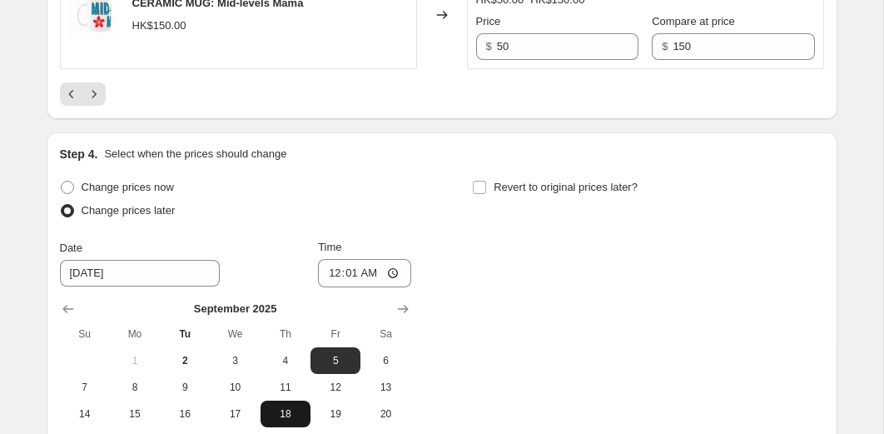
scroll to position [3164, 0]
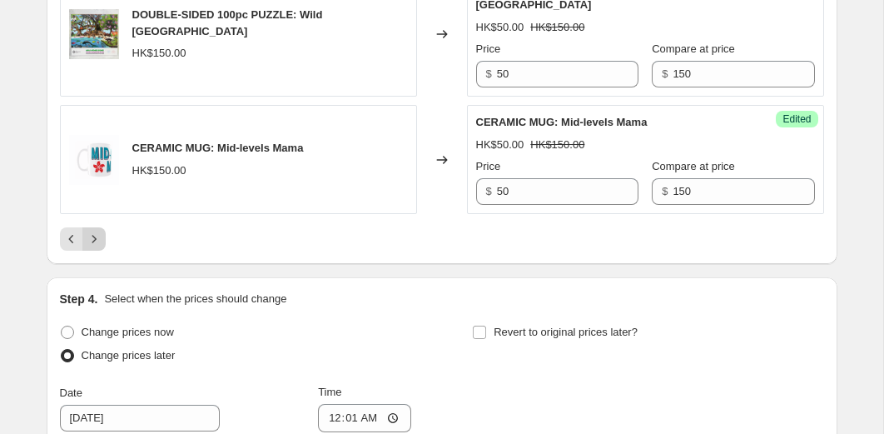
click at [93, 236] on icon "Next" at bounding box center [94, 239] width 17 height 17
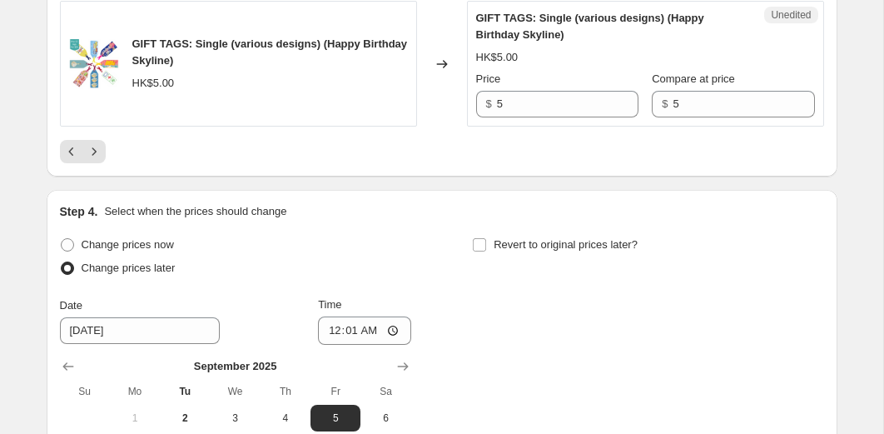
scroll to position [3286, 0]
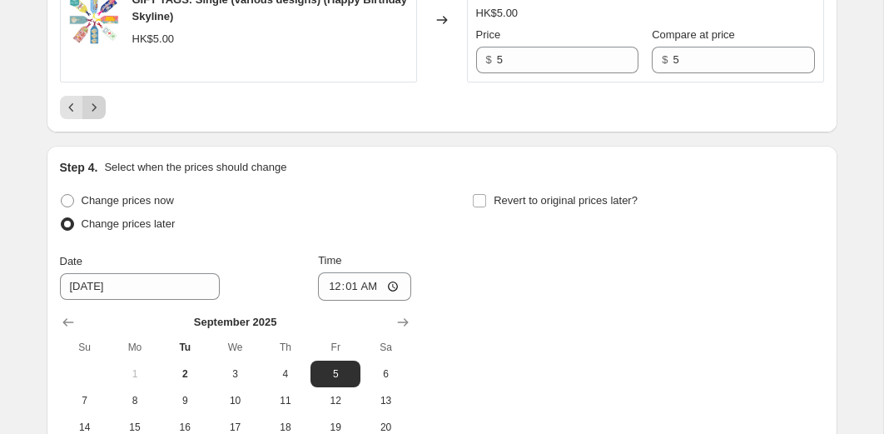
click at [96, 116] on icon "Next" at bounding box center [94, 107] width 17 height 17
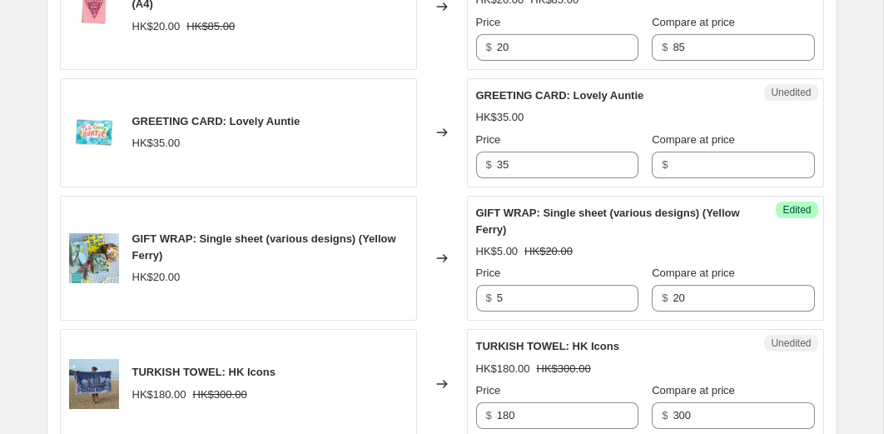
scroll to position [1150, 0]
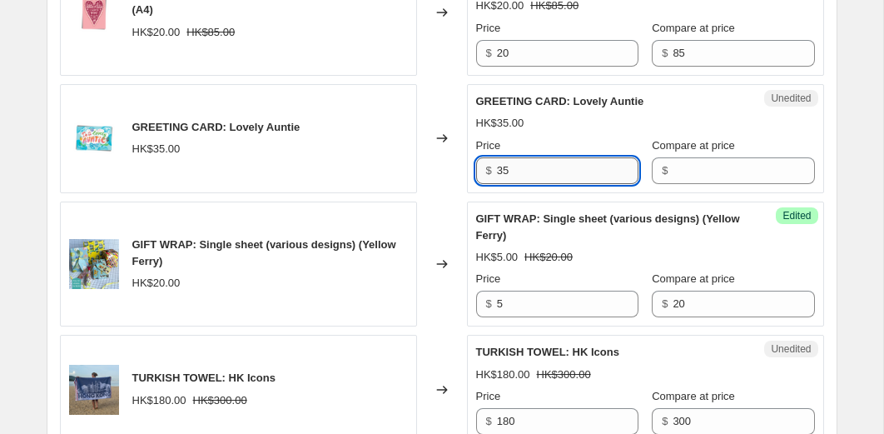
click at [527, 184] on input "35" at bounding box center [568, 170] width 142 height 27
type input "5"
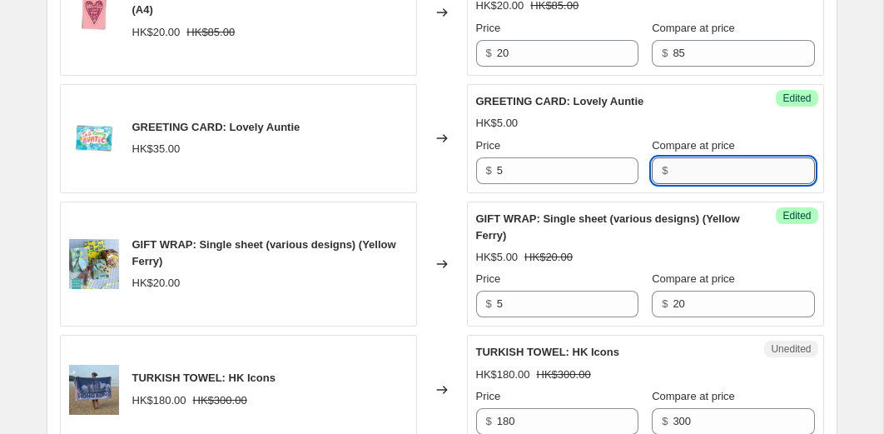
click at [707, 182] on input "Compare at price" at bounding box center [744, 170] width 142 height 27
type input "35"
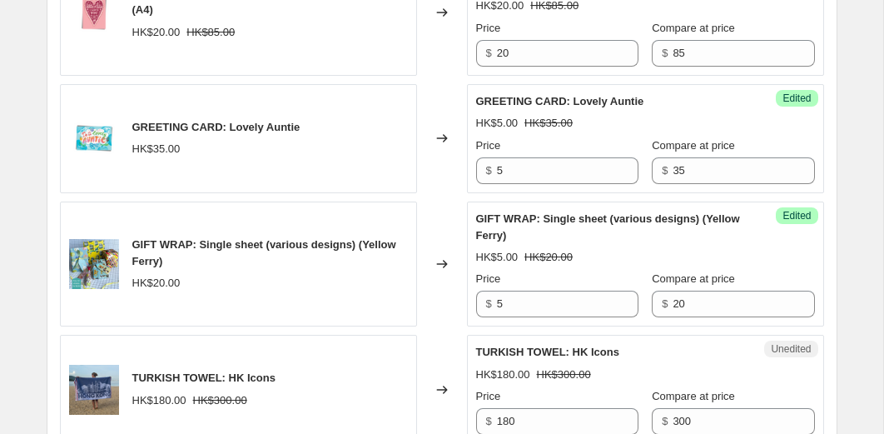
click at [443, 192] on div "Changed to" at bounding box center [442, 138] width 50 height 109
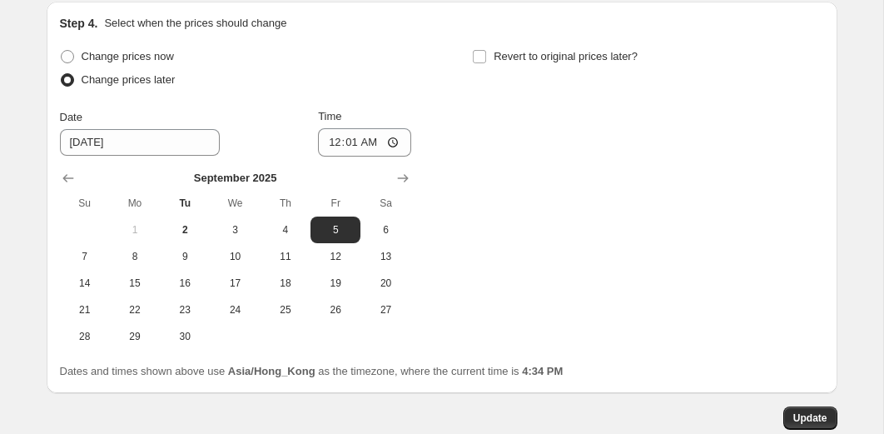
scroll to position [3560, 0]
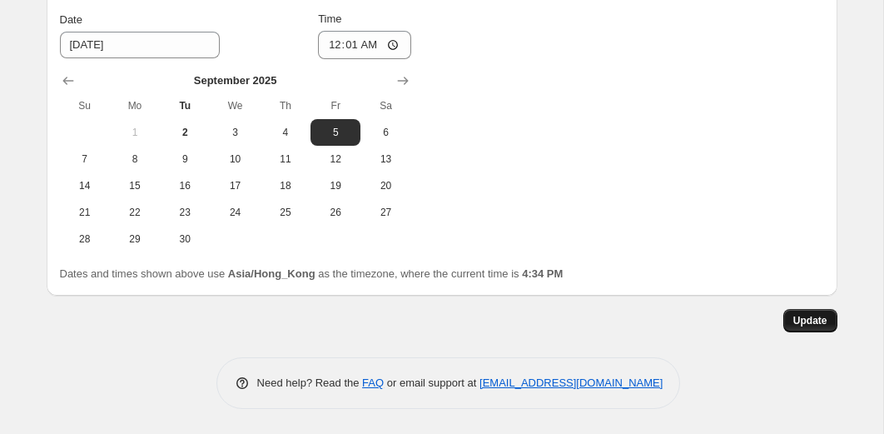
click at [812, 321] on span "Update" at bounding box center [810, 320] width 34 height 13
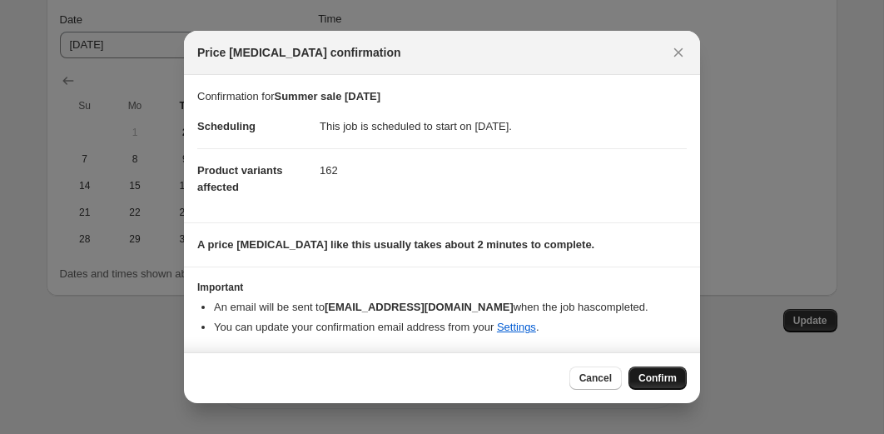
click at [673, 379] on span "Confirm" at bounding box center [657, 377] width 38 height 13
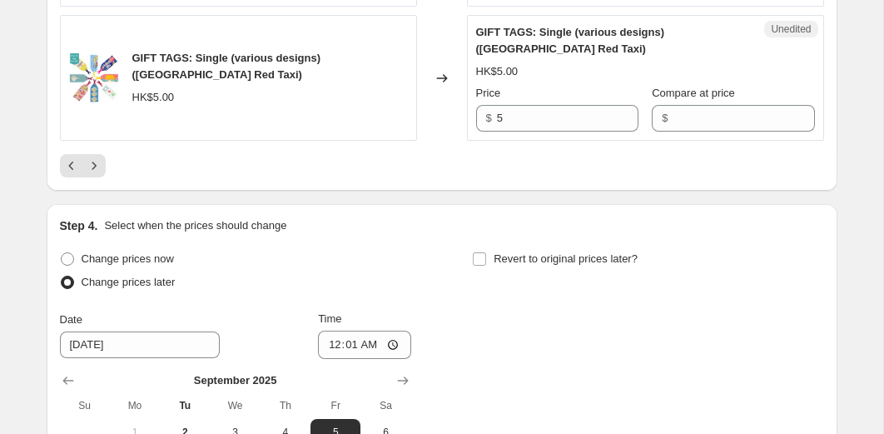
scroll to position [3256, 0]
